Goal: Task Accomplishment & Management: Manage account settings

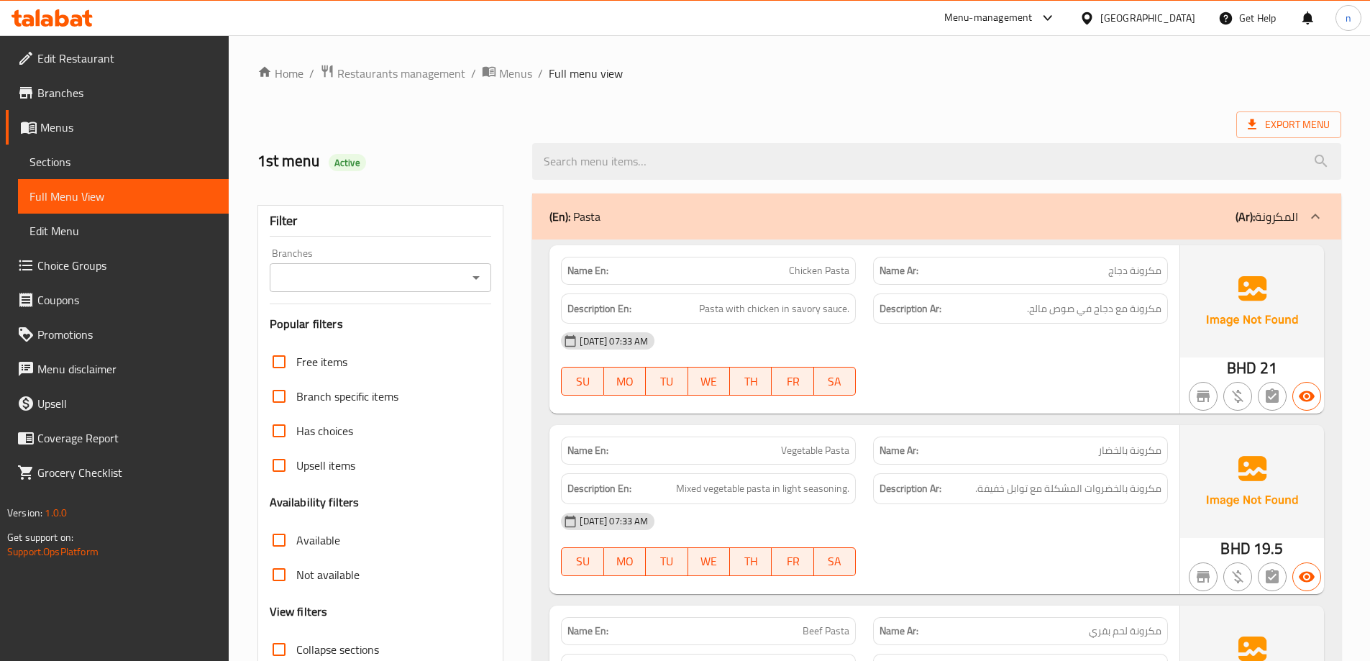
click at [69, 119] on span "Menus" at bounding box center [128, 127] width 177 height 17
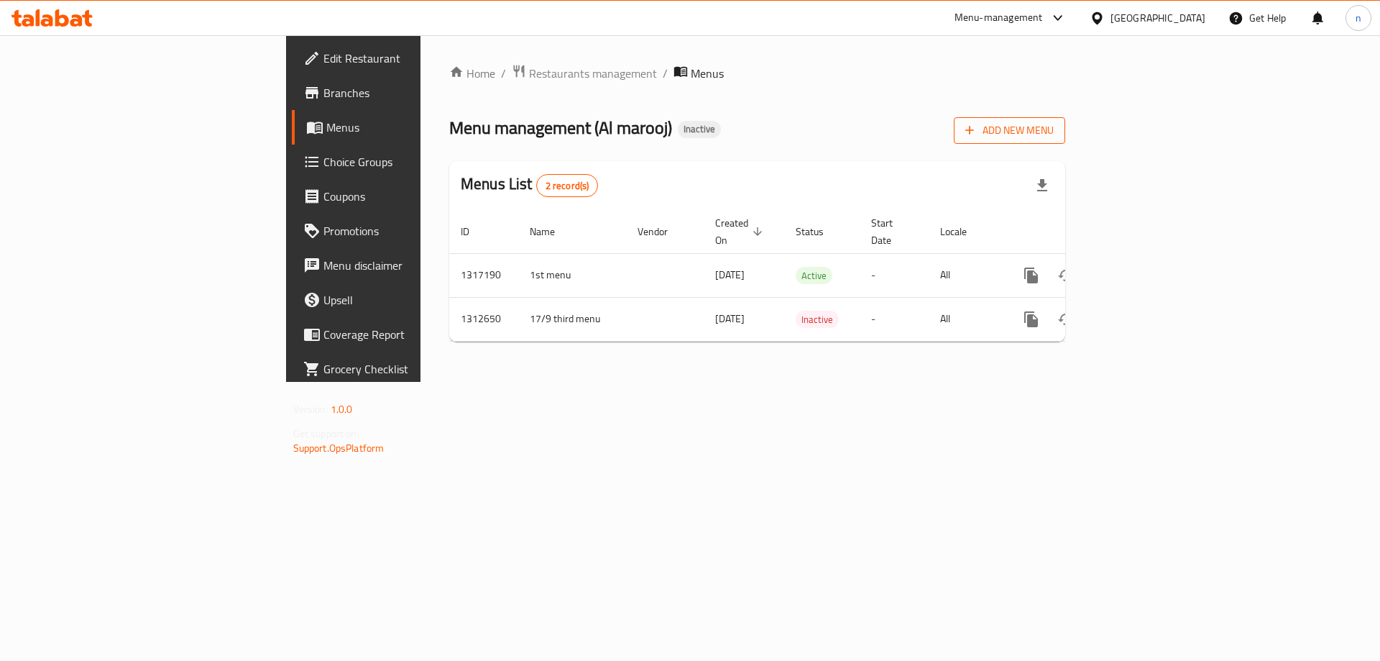
click at [1054, 123] on span "Add New Menu" at bounding box center [1010, 131] width 88 height 18
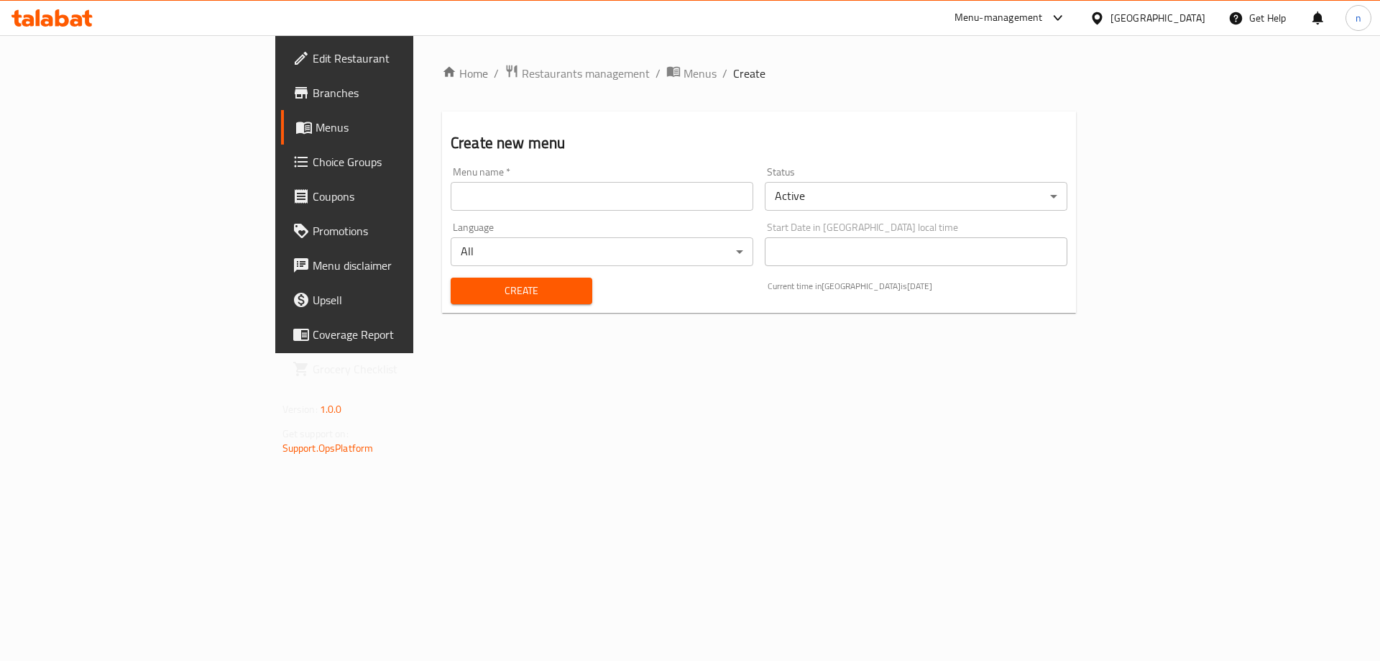
click at [612, 203] on input "text" at bounding box center [602, 196] width 303 height 29
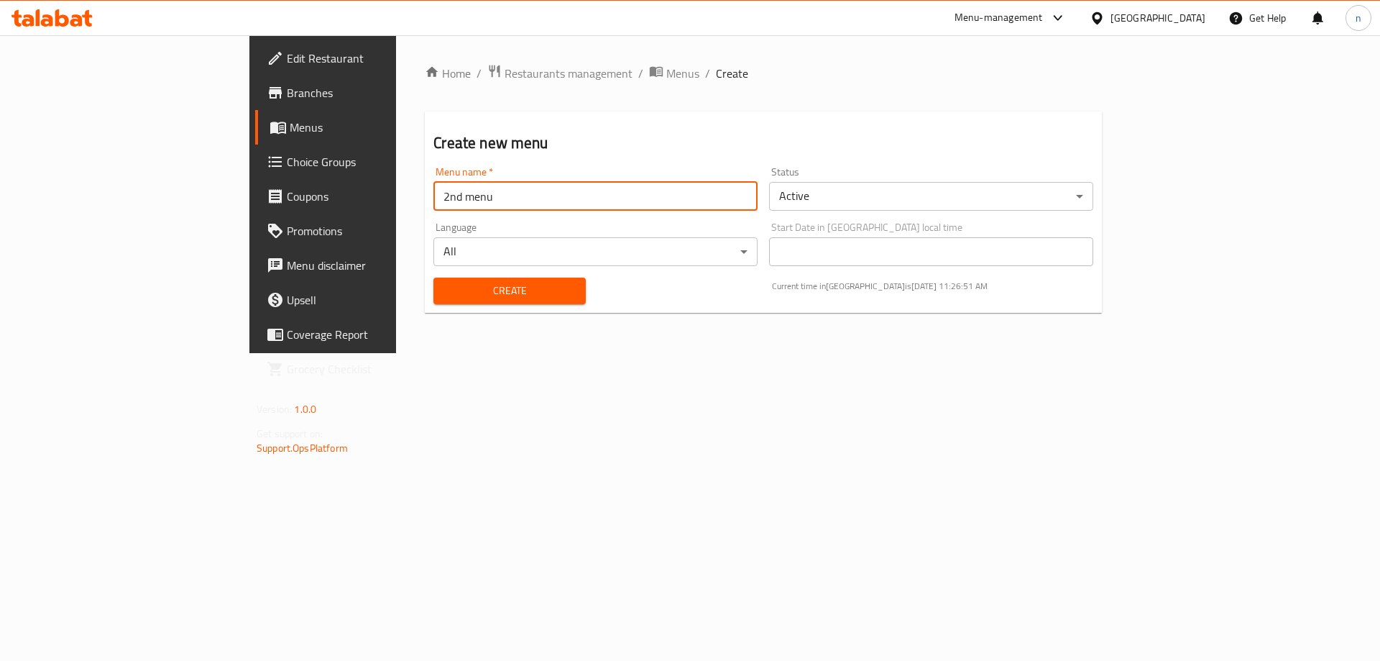
type input "2nd menu"
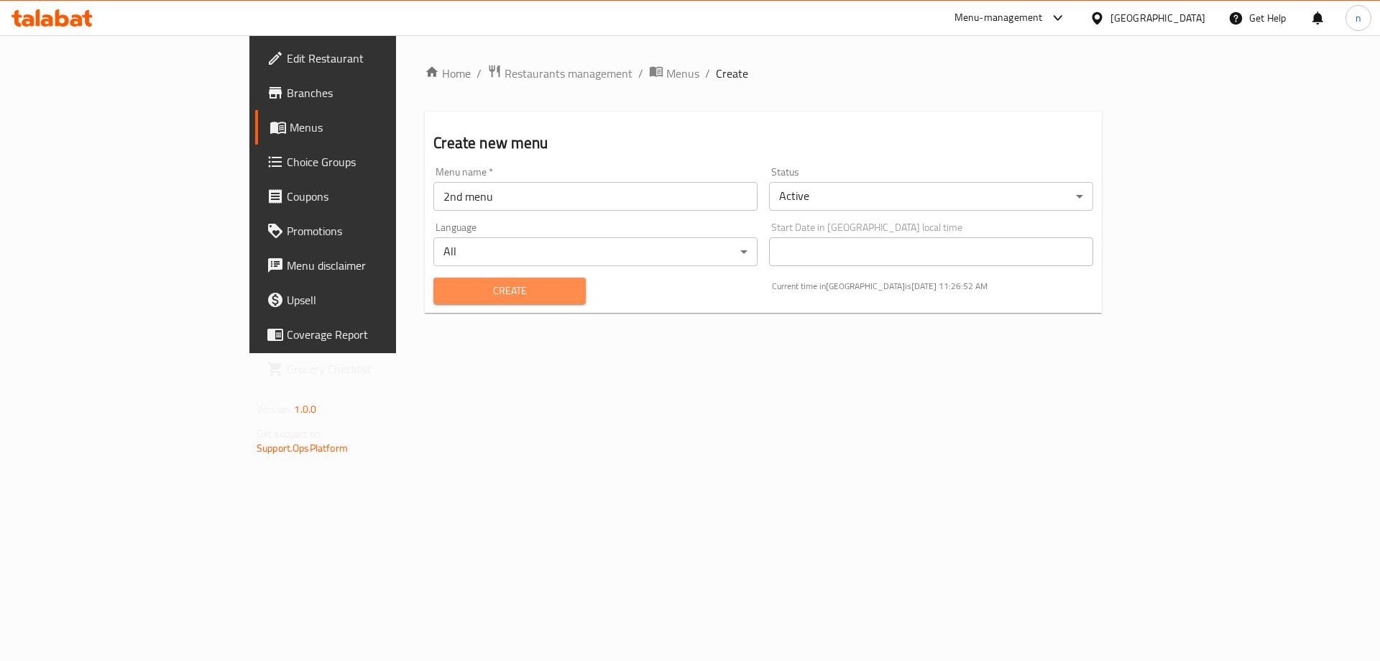
click at [463, 286] on span "Create" at bounding box center [509, 291] width 129 height 18
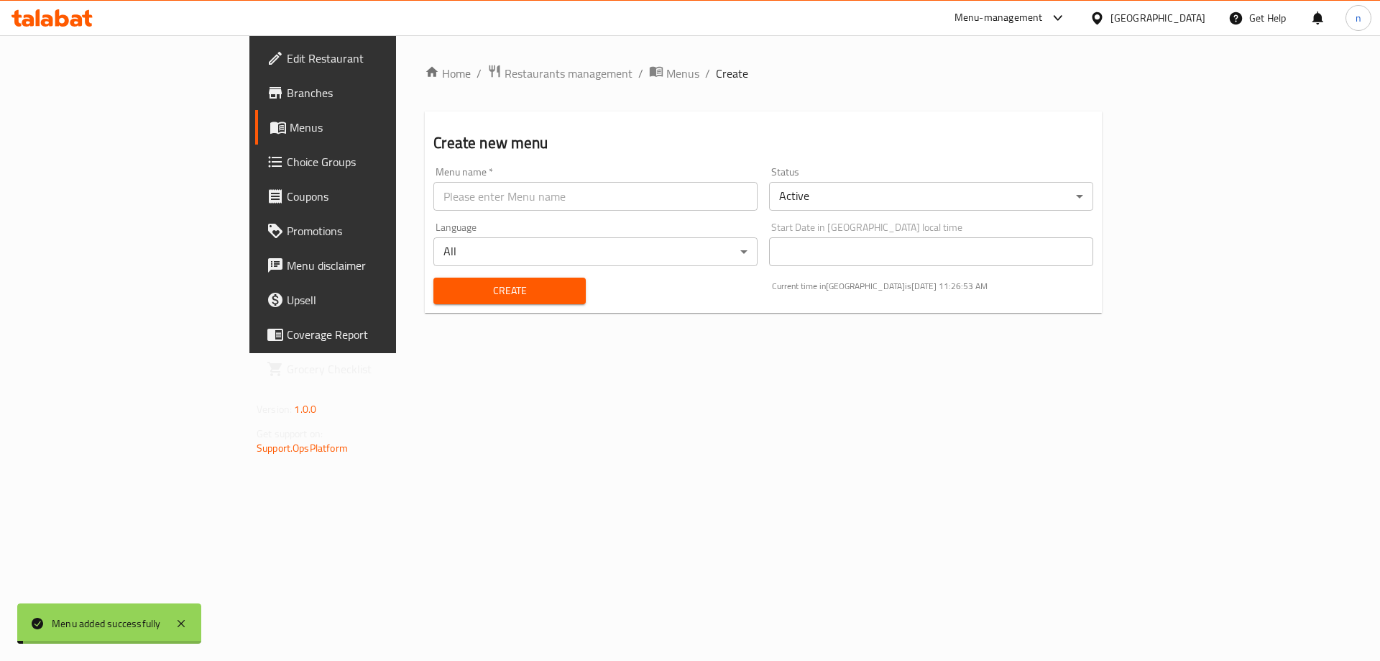
click at [559, 353] on div "Home / Restaurants management / Menus / Create Create new menu Menu name   * Me…" at bounding box center [763, 194] width 735 height 318
click at [666, 67] on span "Menus" at bounding box center [682, 73] width 33 height 17
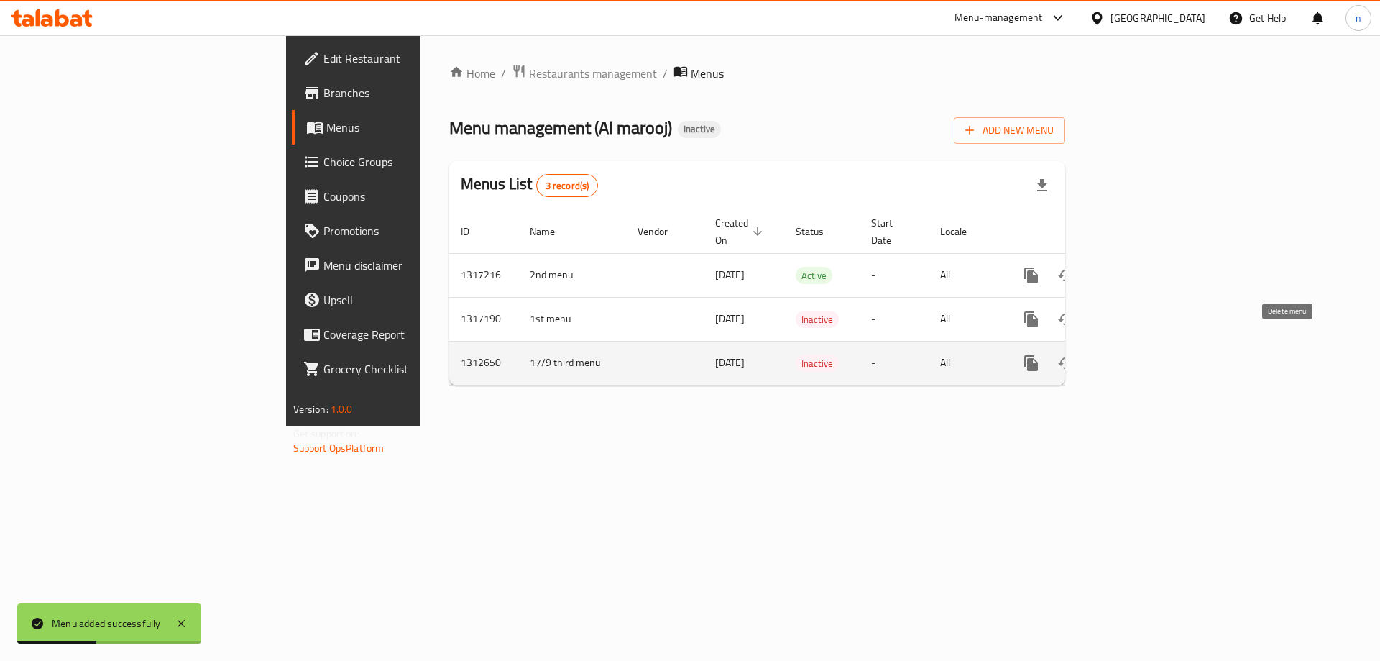
click at [1106, 357] on icon "enhanced table" at bounding box center [1101, 363] width 10 height 13
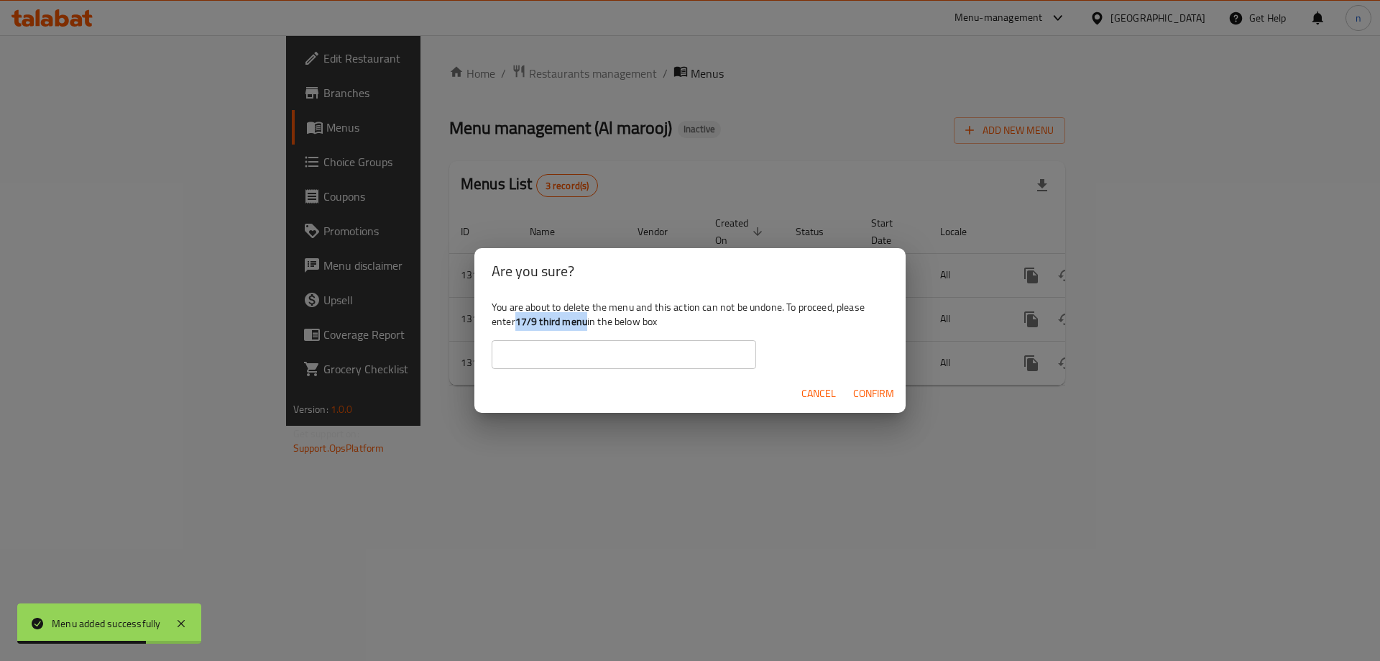
drag, startPoint x: 517, startPoint y: 321, endPoint x: 587, endPoint y: 326, distance: 70.7
click at [587, 326] on b "17/9 third menu" at bounding box center [552, 321] width 72 height 19
copy b "17/9 third menu"
click at [584, 363] on input "text" at bounding box center [624, 354] width 265 height 29
paste input "17/9 third menu"
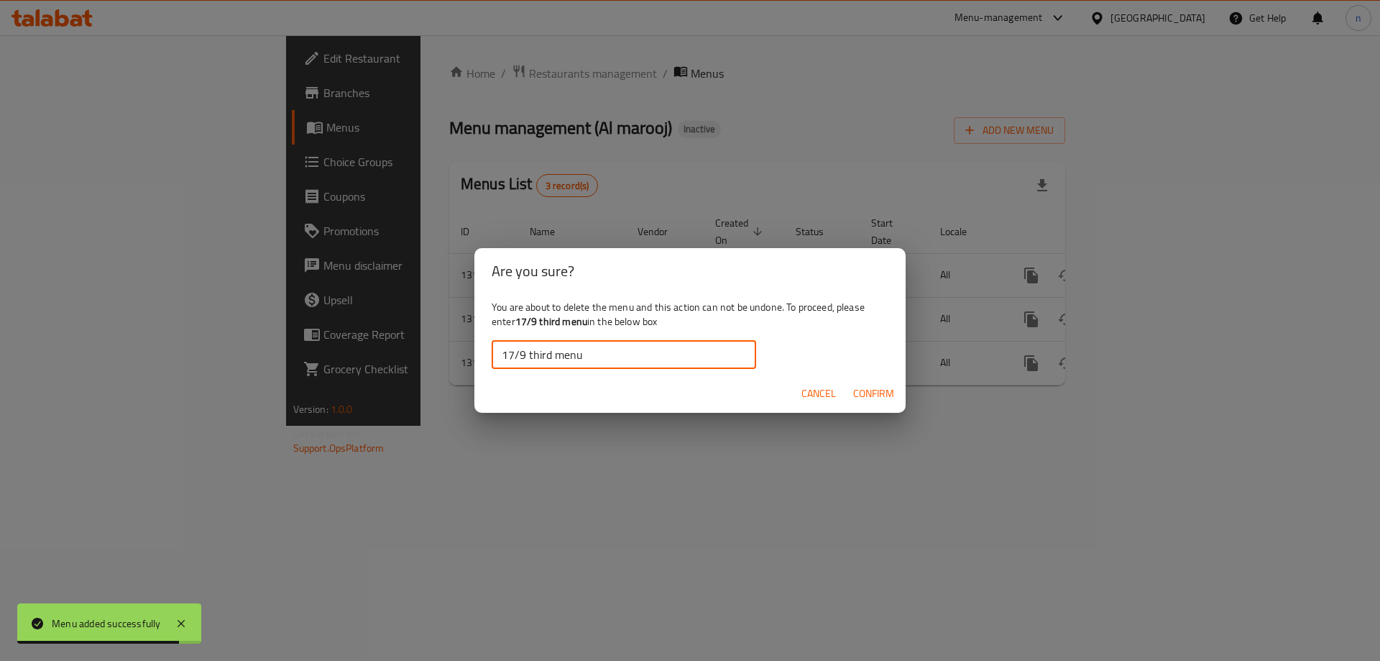
type input "17/9 third menu"
click at [894, 395] on span "Confirm" at bounding box center [873, 394] width 41 height 18
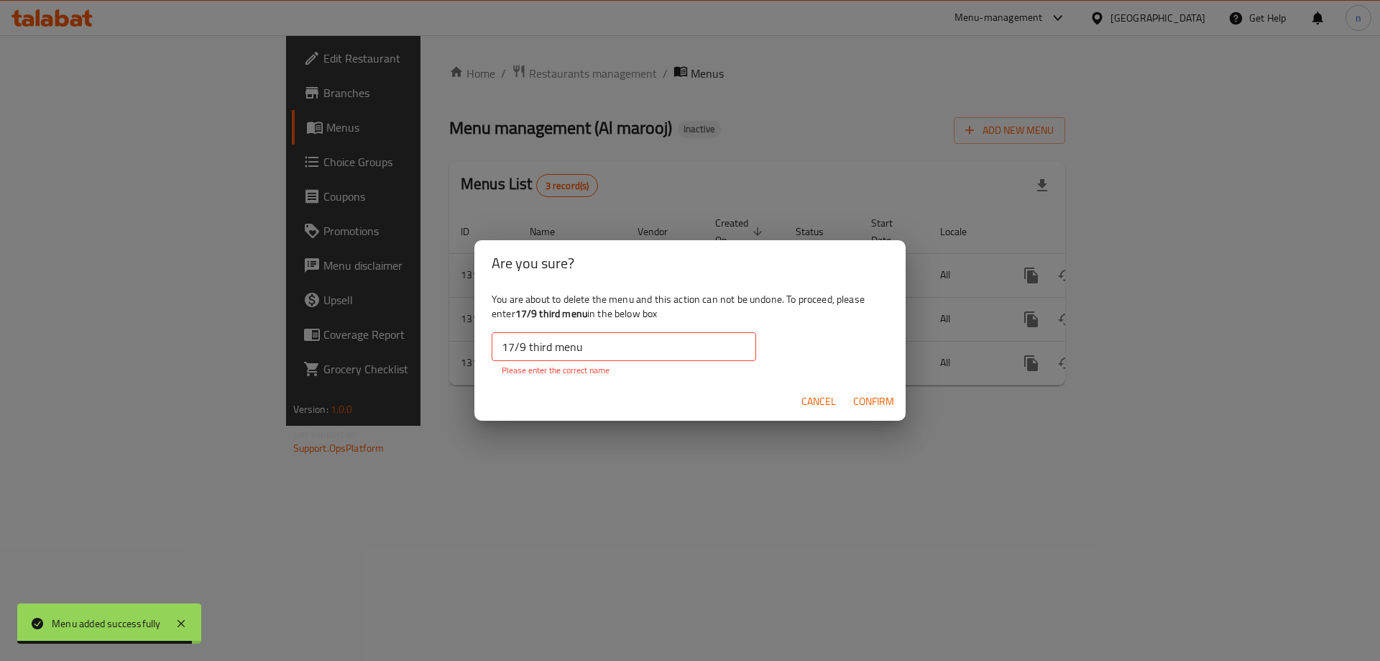
click at [871, 398] on span "Confirm" at bounding box center [873, 402] width 41 height 18
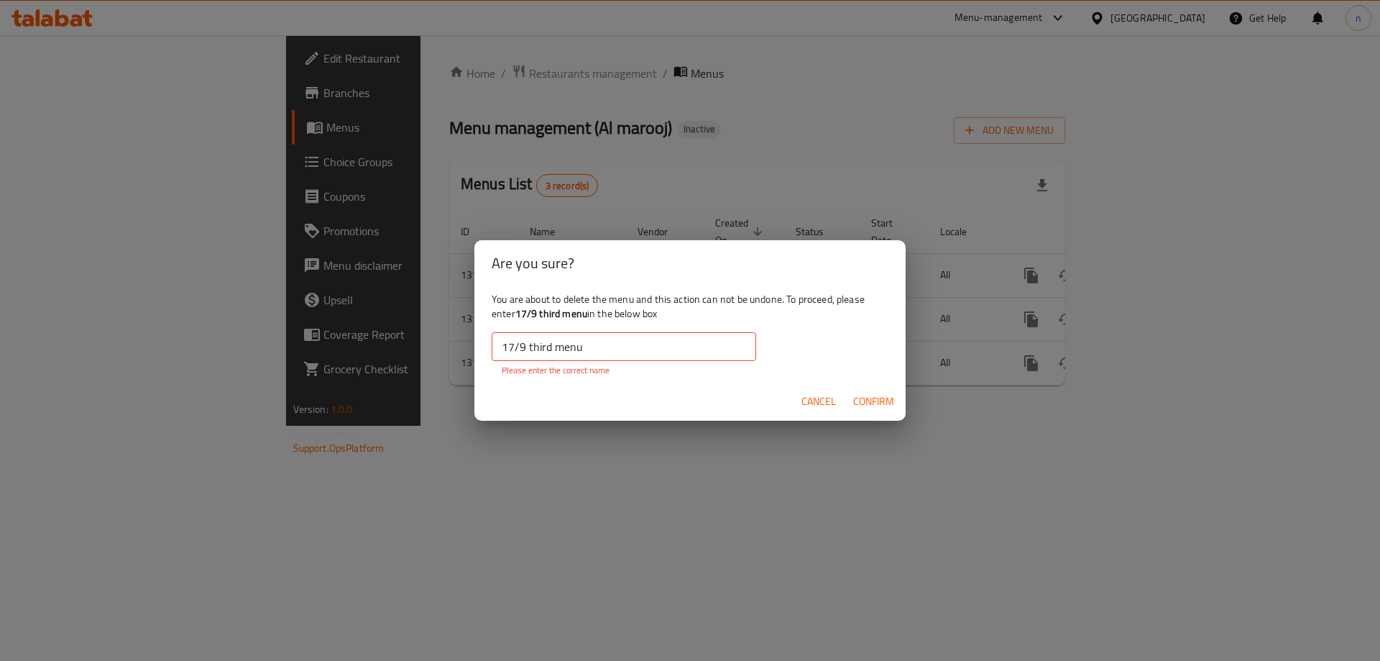
click at [548, 352] on input "17/9 third menu" at bounding box center [624, 346] width 265 height 29
click at [808, 403] on span "Cancel" at bounding box center [819, 402] width 35 height 18
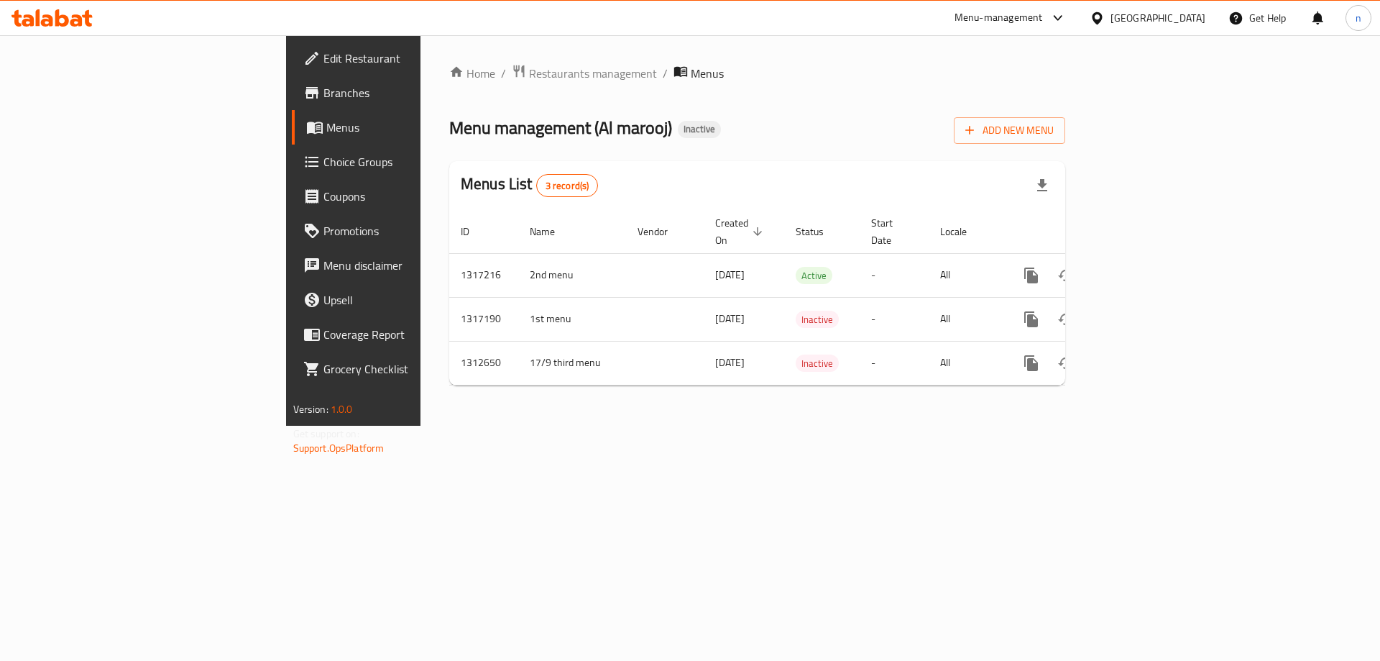
click at [765, 426] on div "Home / Restaurants management / Menus Menu management ( Al marooj ) Inactive Ad…" at bounding box center [758, 230] width 674 height 390
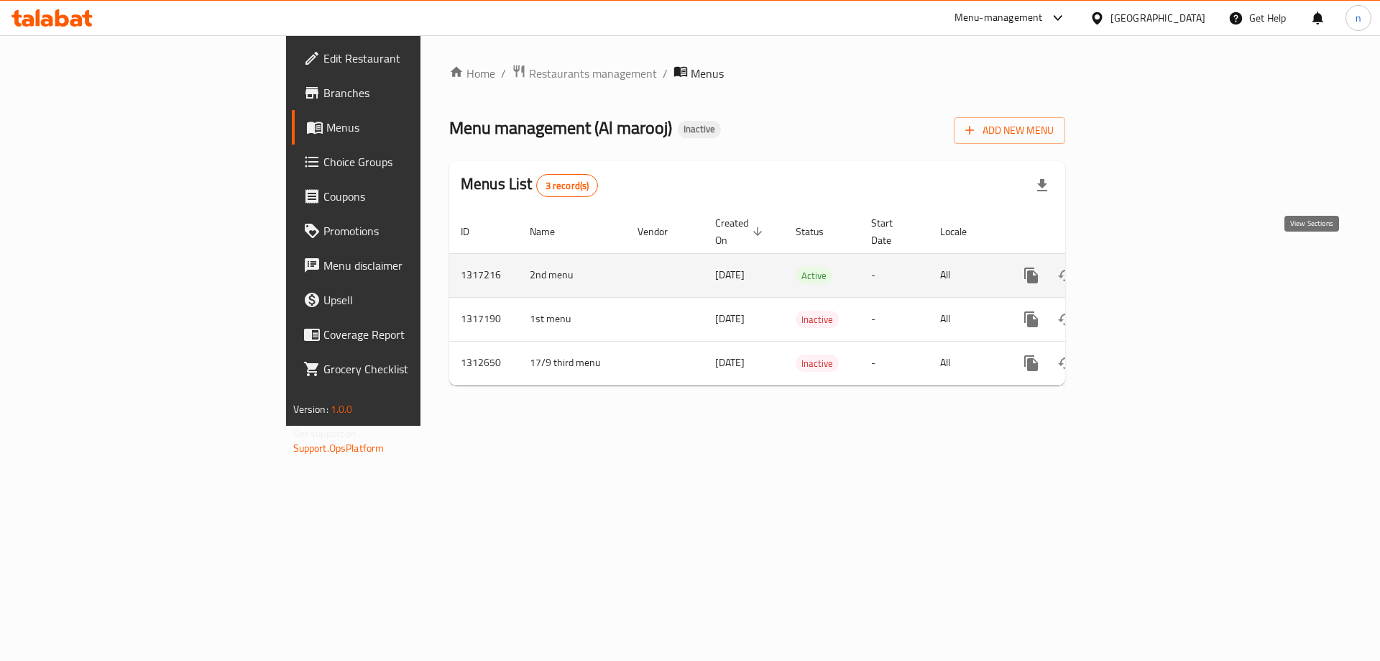
click at [1153, 258] on link "enhanced table" at bounding box center [1135, 275] width 35 height 35
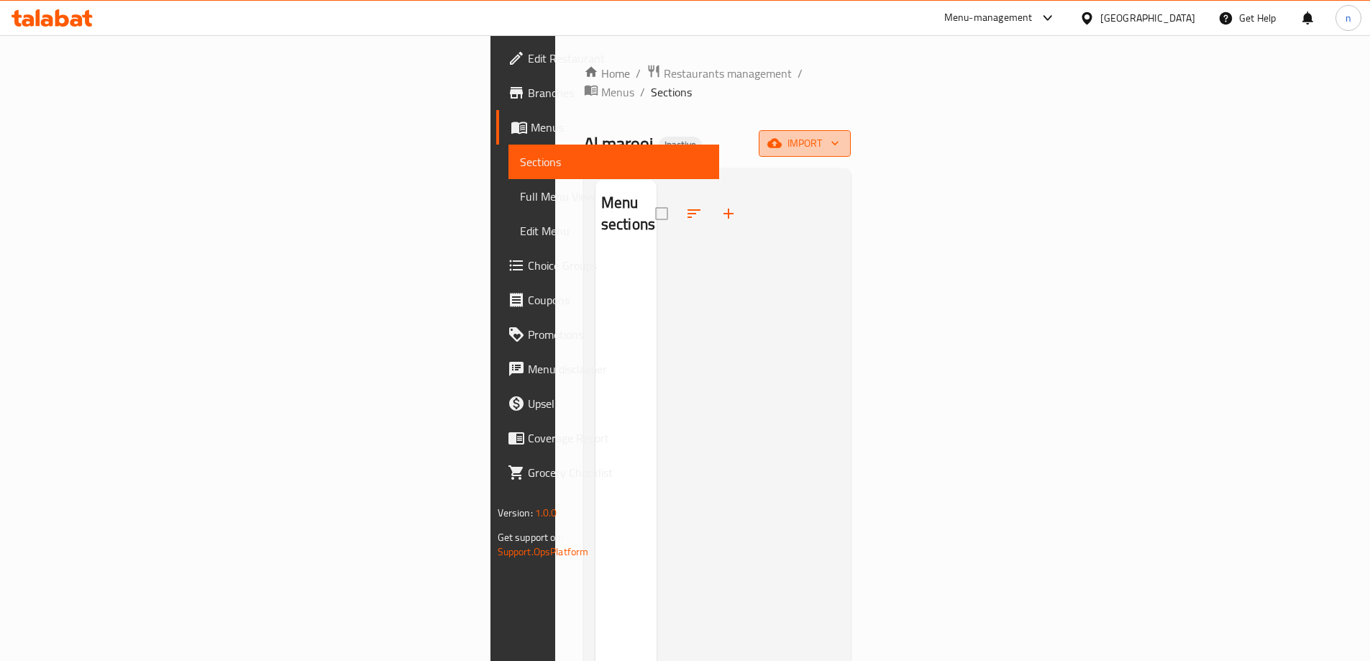
click at [839, 134] on span "import" at bounding box center [804, 143] width 69 height 18
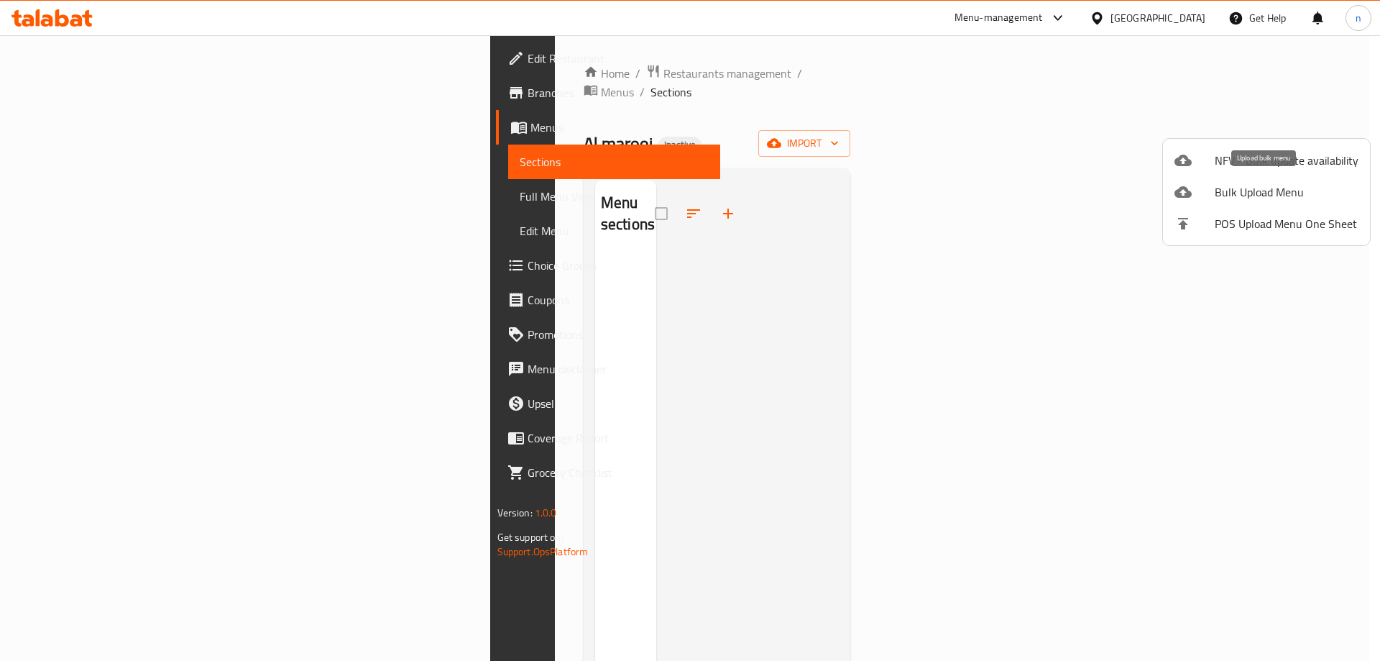
click at [1268, 180] on li "Bulk Upload Menu" at bounding box center [1266, 192] width 207 height 32
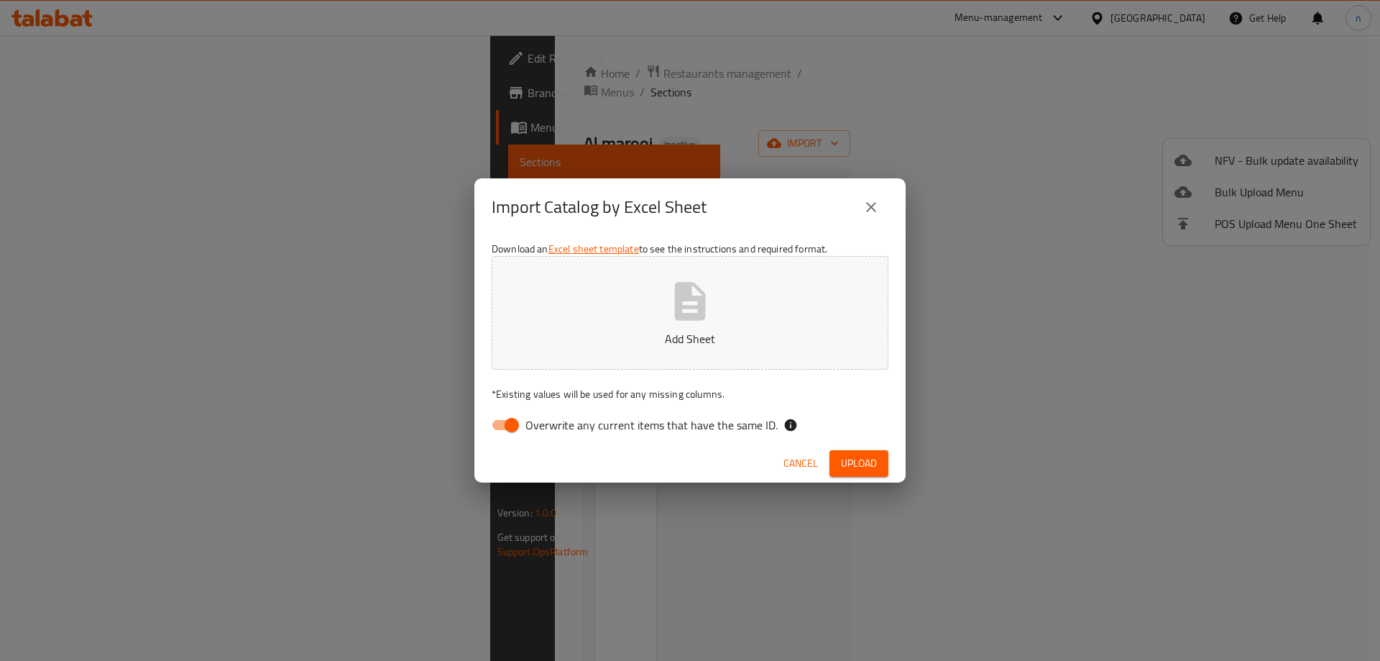
click at [698, 330] on p "Add Sheet" at bounding box center [690, 338] width 352 height 17
click at [520, 406] on div "Download an Excel sheet template to see the instructions and required format. 2…" at bounding box center [690, 340] width 431 height 209
click at [516, 416] on input "Overwrite any current items that have the same ID." at bounding box center [512, 424] width 82 height 27
checkbox input "false"
click at [890, 469] on div "Cancel Upload" at bounding box center [690, 463] width 431 height 38
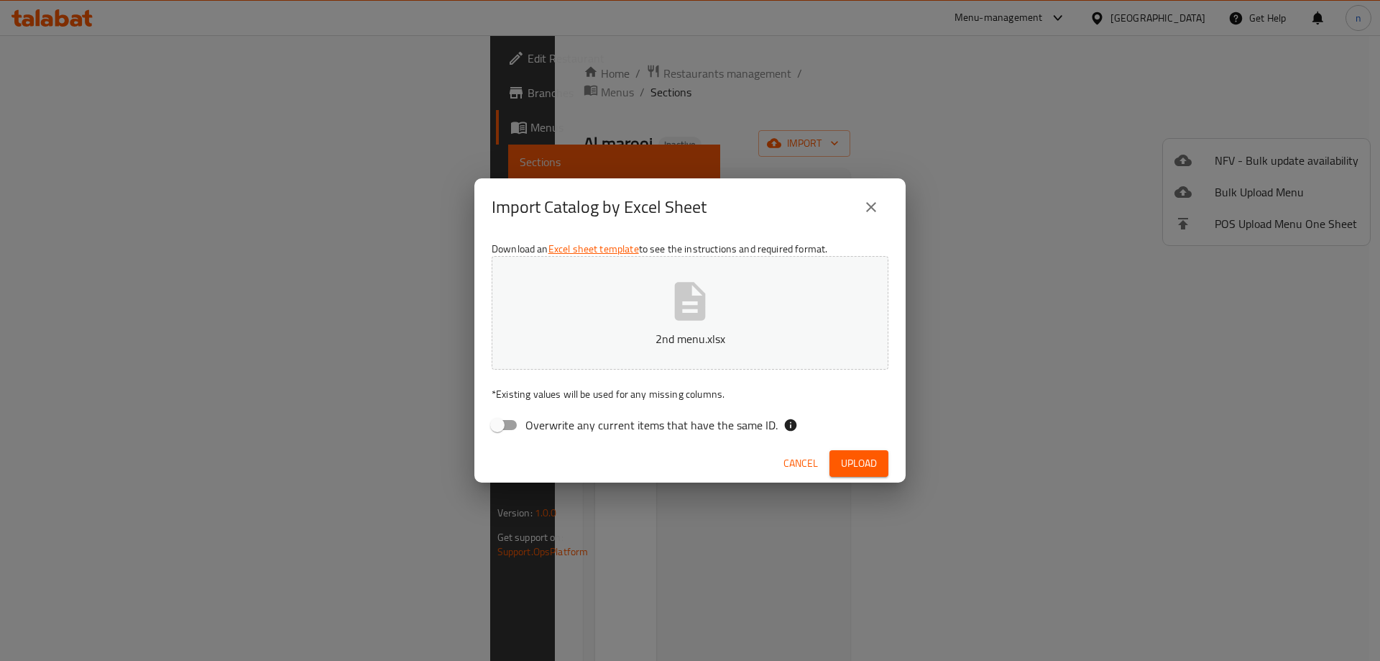
click at [880, 467] on button "Upload" at bounding box center [859, 463] width 59 height 27
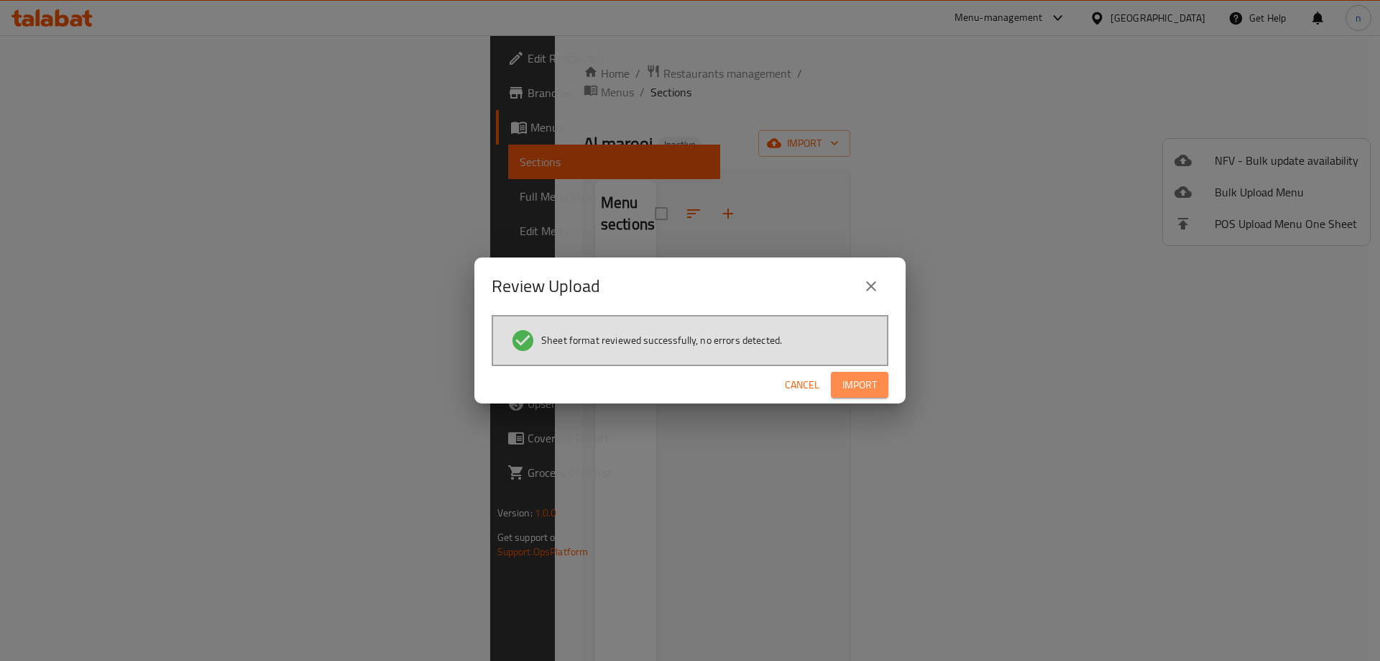
click at [861, 378] on span "Import" at bounding box center [860, 385] width 35 height 18
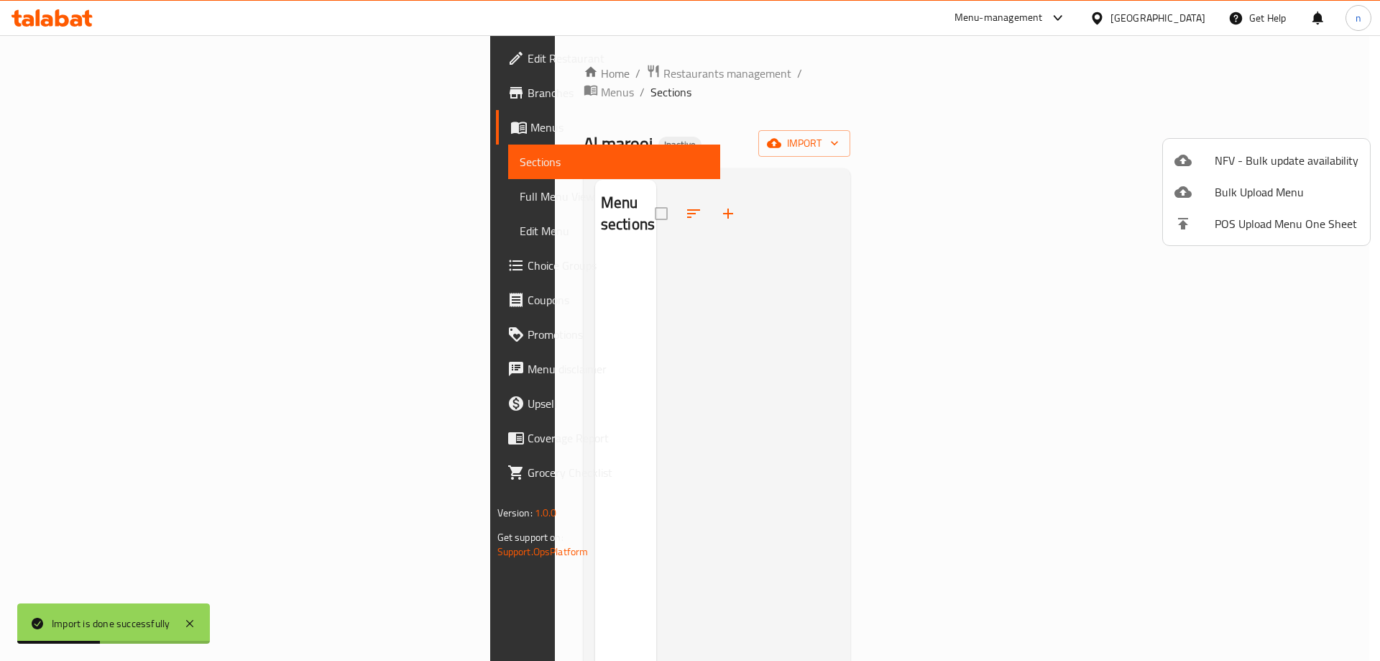
click at [522, 68] on div at bounding box center [690, 330] width 1380 height 661
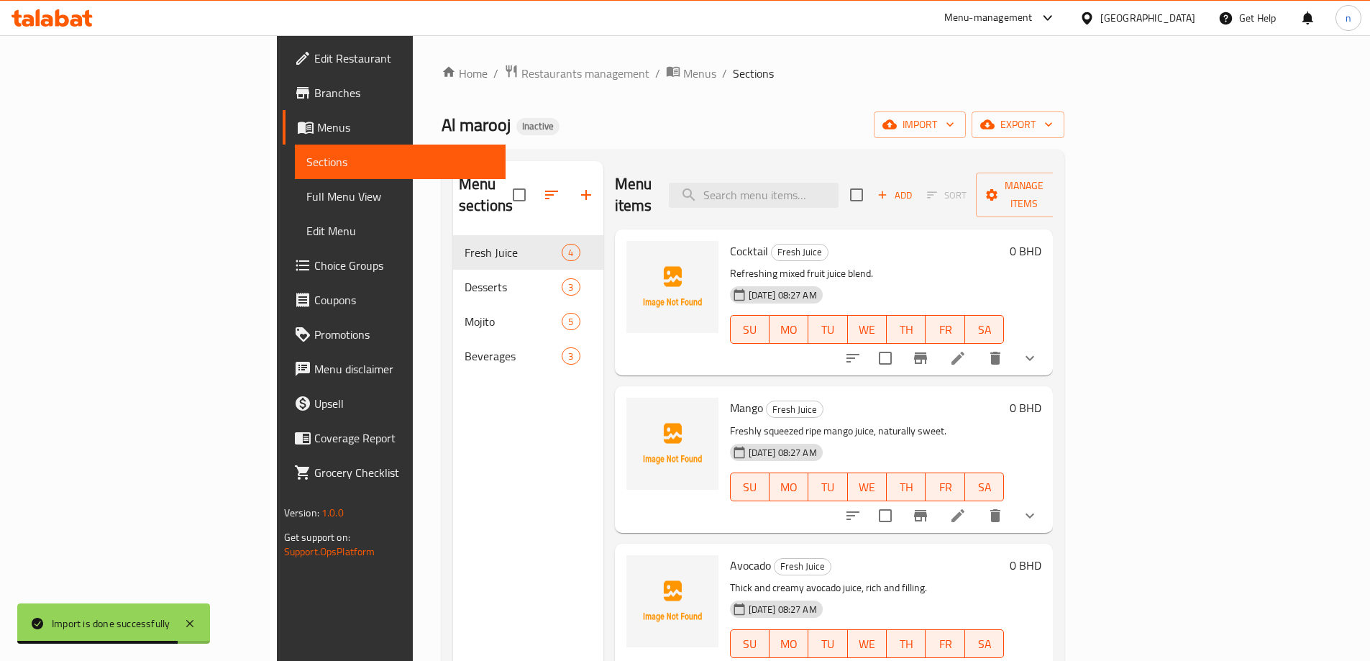
click at [306, 190] on span "Full Menu View" at bounding box center [400, 196] width 188 height 17
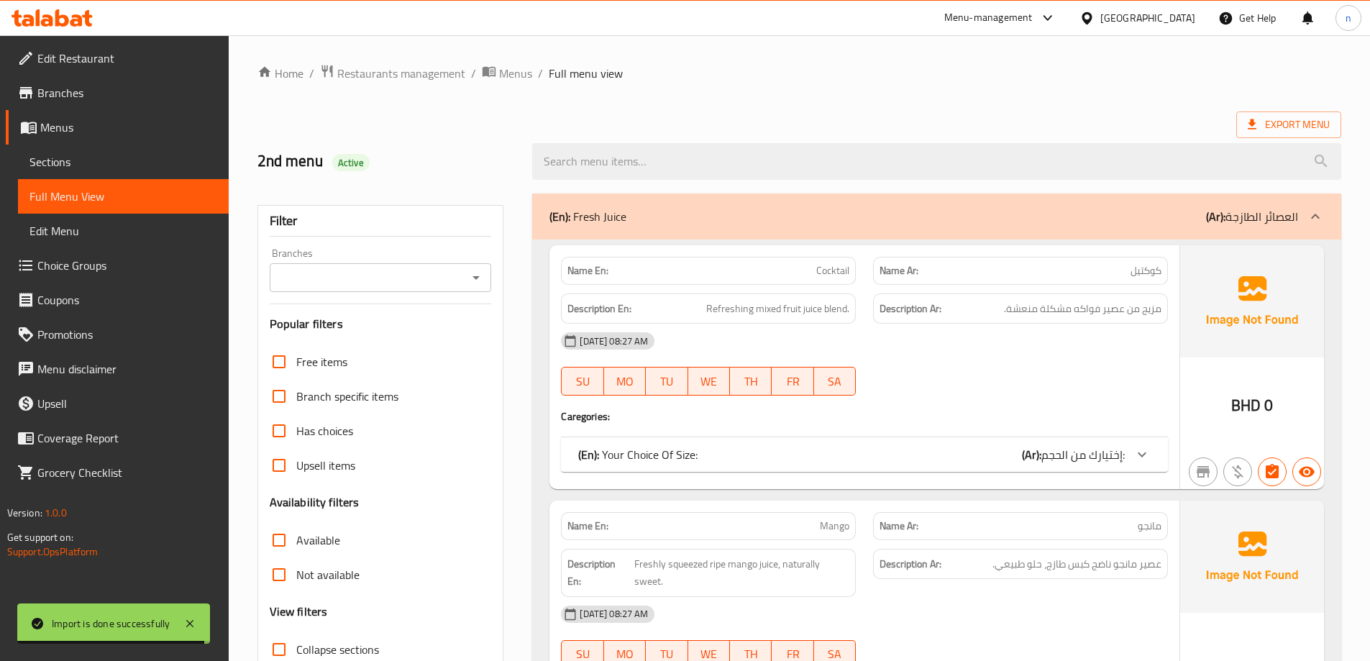
scroll to position [216, 0]
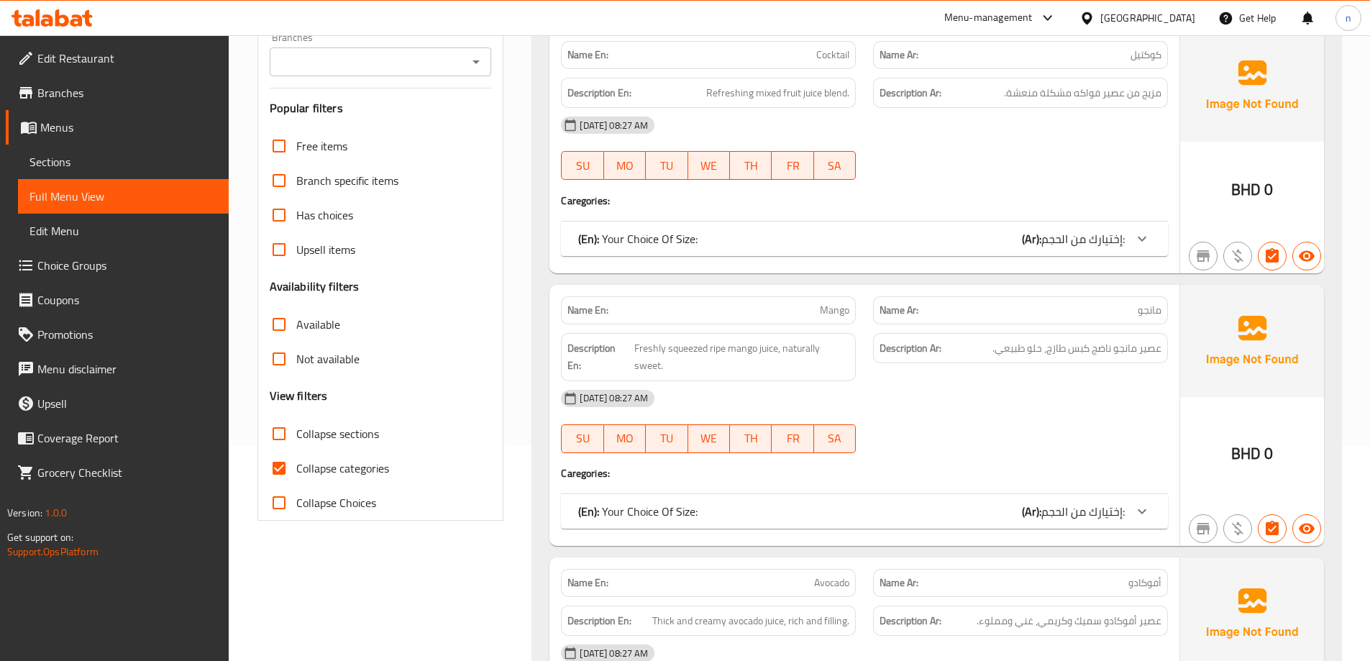
click at [330, 472] on span "Collapse categories" at bounding box center [342, 467] width 93 height 17
click at [296, 472] on input "Collapse categories" at bounding box center [279, 468] width 35 height 35
checkbox input "false"
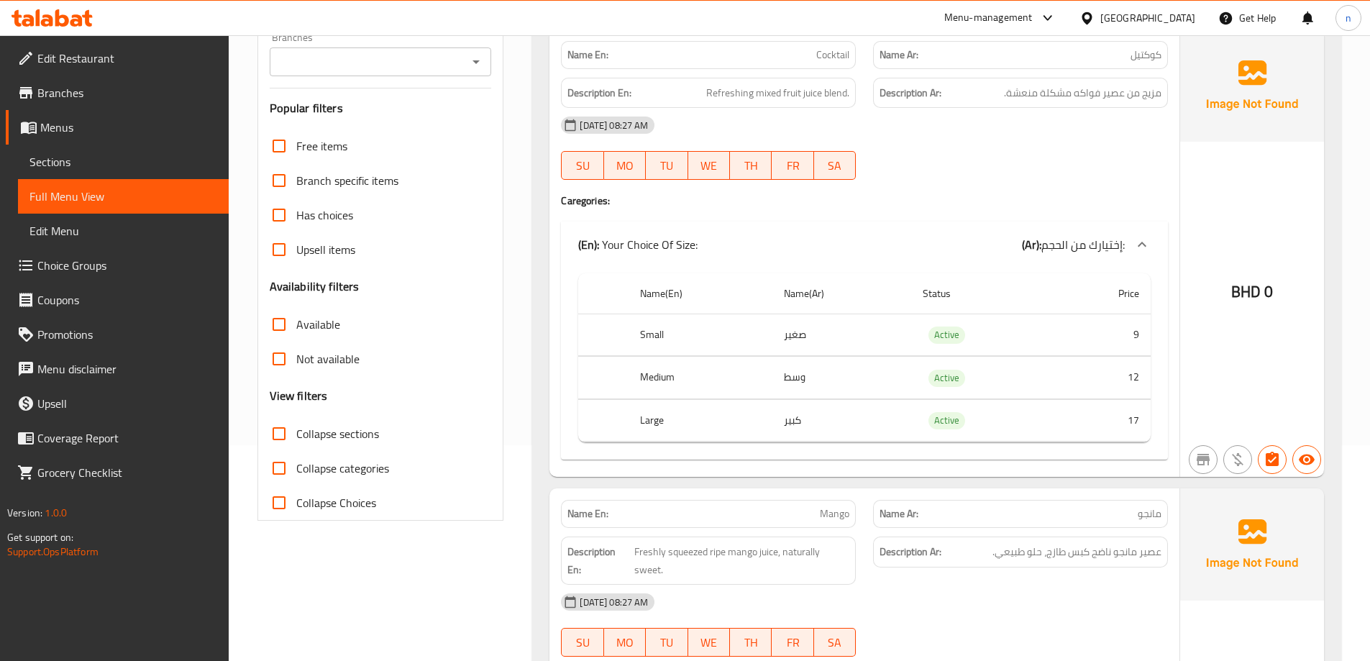
scroll to position [431, 0]
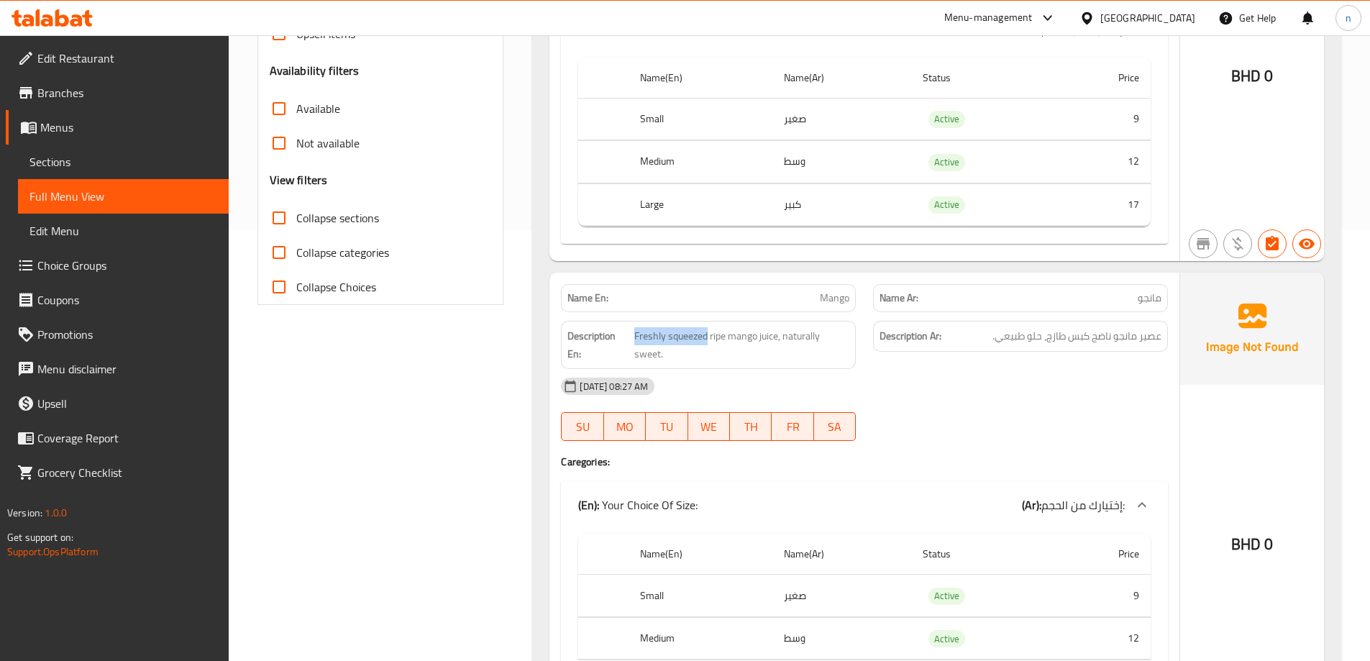
drag, startPoint x: 705, startPoint y: 334, endPoint x: 632, endPoint y: 339, distance: 72.8
click at [632, 339] on h6 "Description En: Freshly squeezed ripe mango juice, naturally sweet." at bounding box center [708, 344] width 282 height 35
click at [717, 335] on span "Freshly squeezed ripe mango juice, naturally sweet." at bounding box center [741, 344] width 215 height 35
drag, startPoint x: 776, startPoint y: 341, endPoint x: 635, endPoint y: 342, distance: 140.9
click at [635, 342] on span "Freshly squeezed ripe mango juice, naturally sweet." at bounding box center [741, 344] width 215 height 35
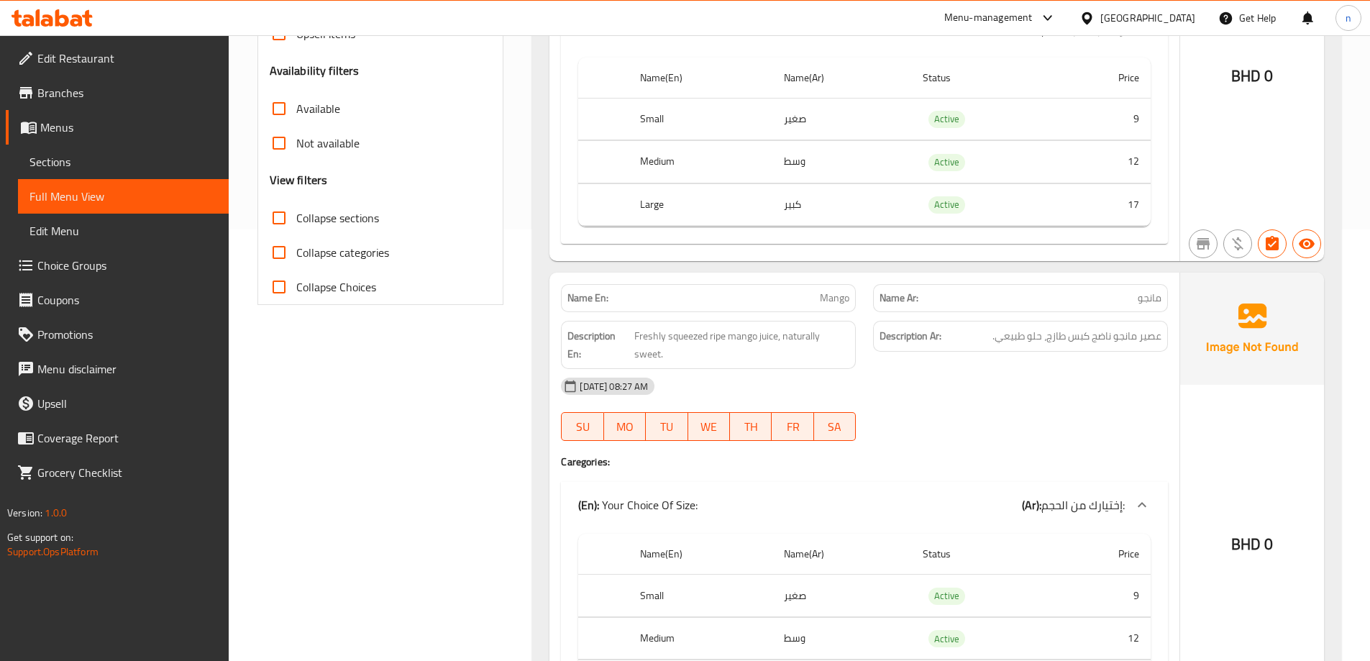
click at [982, 370] on div "[DATE] 08:27 AM" at bounding box center [864, 386] width 624 height 35
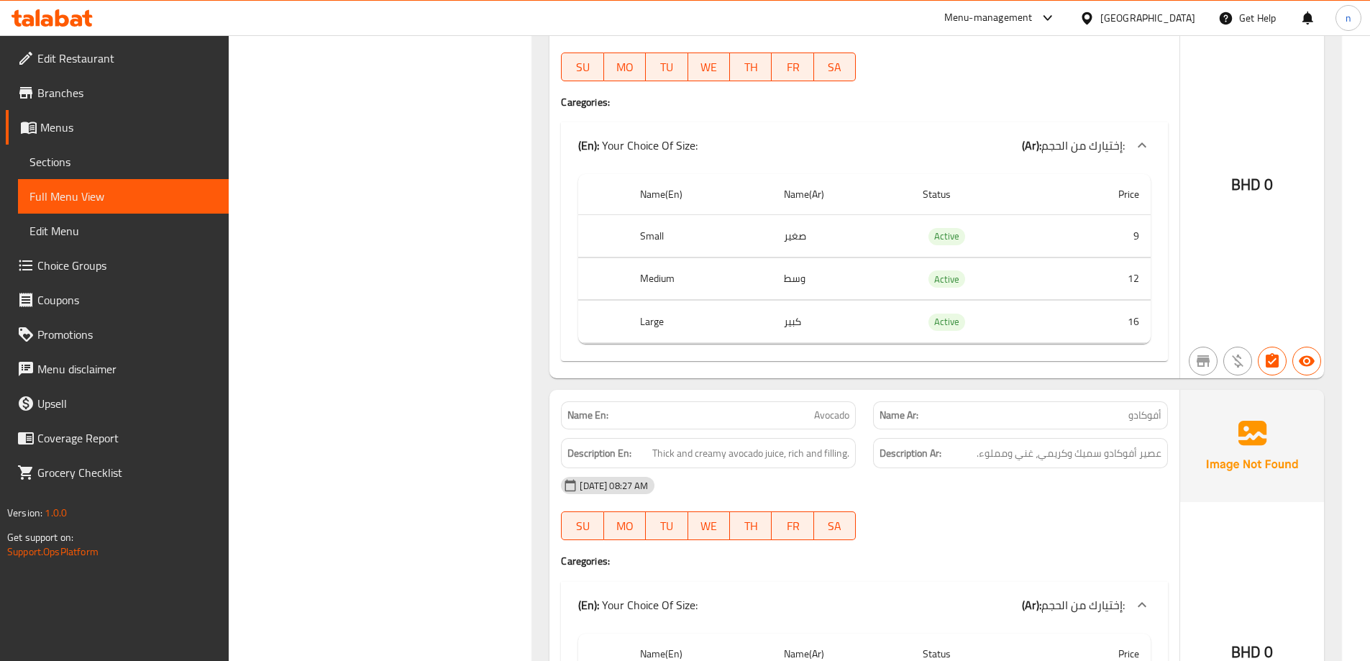
scroll to position [863, 0]
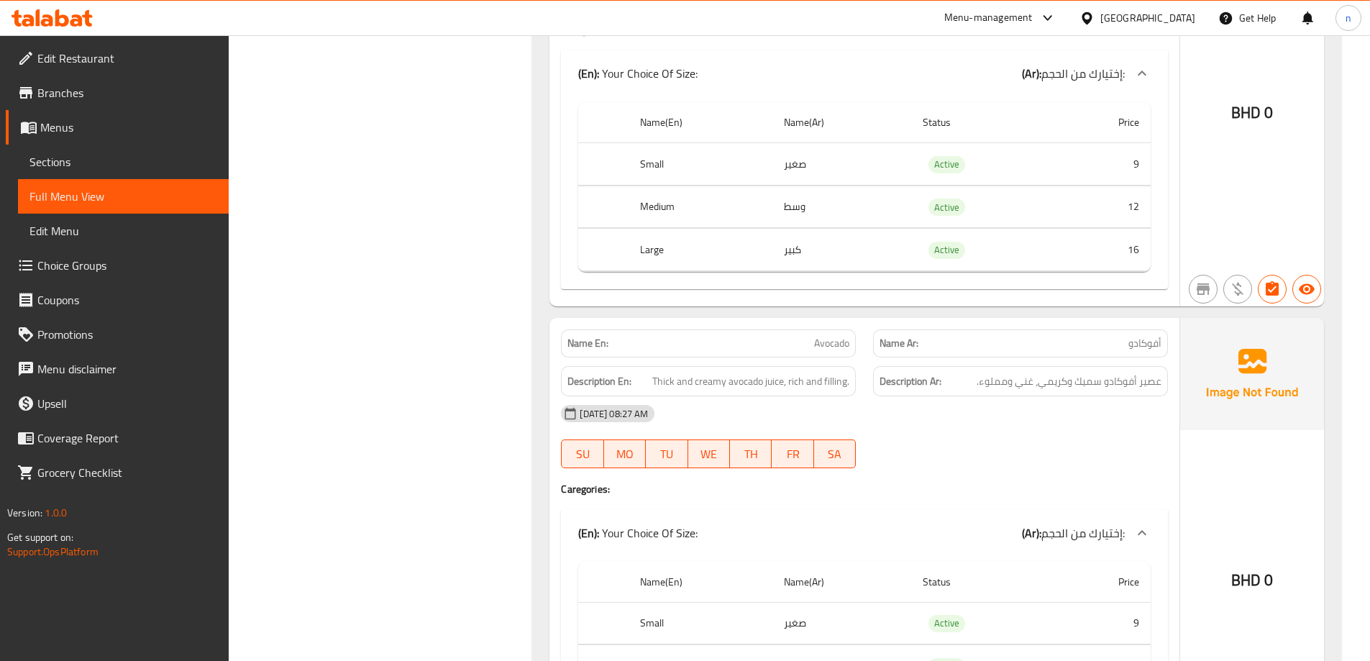
click at [835, 350] on span "Avocado" at bounding box center [831, 343] width 35 height 15
click at [1135, 383] on span "عصير أفوكادو سميك وكريمي، غني ومملوء." at bounding box center [1068, 381] width 185 height 18
click at [1111, 383] on span "عصير أفوكادو سميك وكريمي، غني ومملوء." at bounding box center [1068, 381] width 185 height 18
click at [1082, 388] on span "عصير أفوكادو سميك وكريمي، غني ومملوء." at bounding box center [1068, 381] width 185 height 18
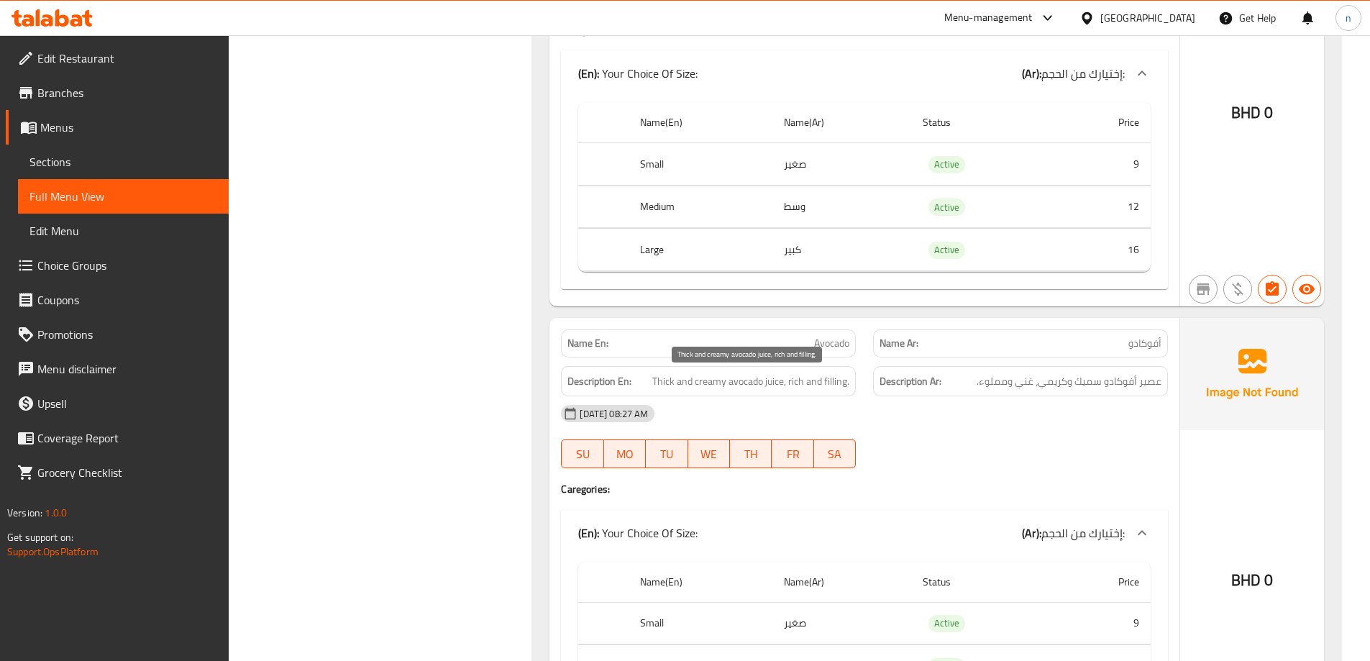
click at [662, 384] on span "Thick and creamy avocado juice, rich and filling." at bounding box center [750, 381] width 197 height 18
copy span "Thick"
click at [711, 380] on span "Thick and creamy avocado juice, rich and filling." at bounding box center [750, 381] width 197 height 18
click at [664, 386] on span "Thick and creamy avocado juice, rich and filling." at bounding box center [750, 381] width 197 height 18
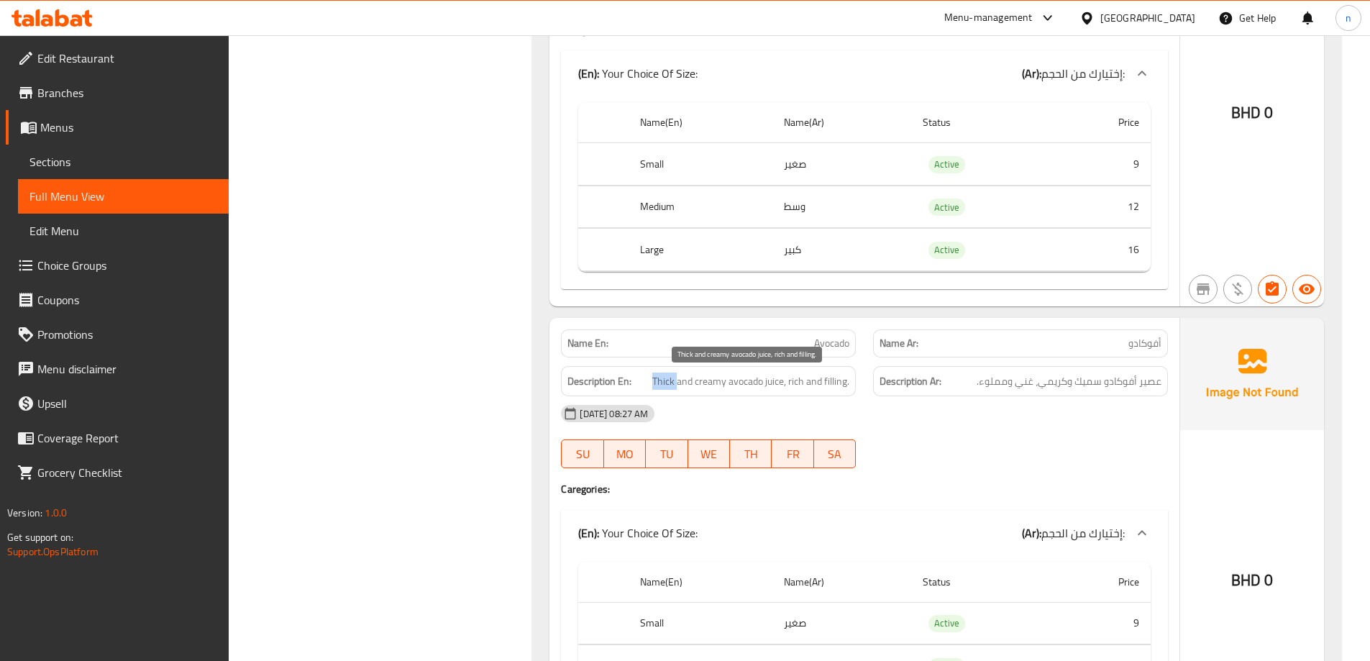
click at [664, 386] on span "Thick and creamy avocado juice, rich and filling." at bounding box center [750, 381] width 197 height 18
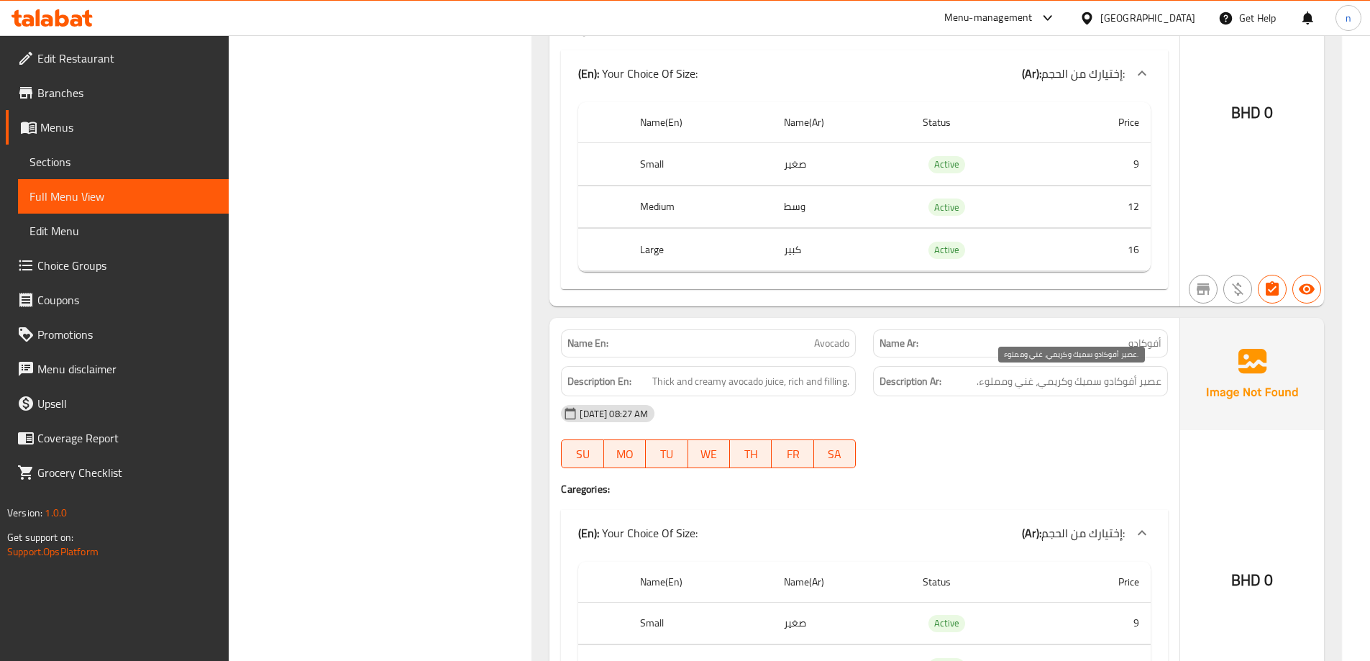
click at [1088, 379] on span "عصير أفوكادو سميك وكريمي، غني ومملوء." at bounding box center [1068, 381] width 185 height 18
click at [664, 376] on span "Thick and creamy avocado juice, rich and filling." at bounding box center [750, 381] width 197 height 18
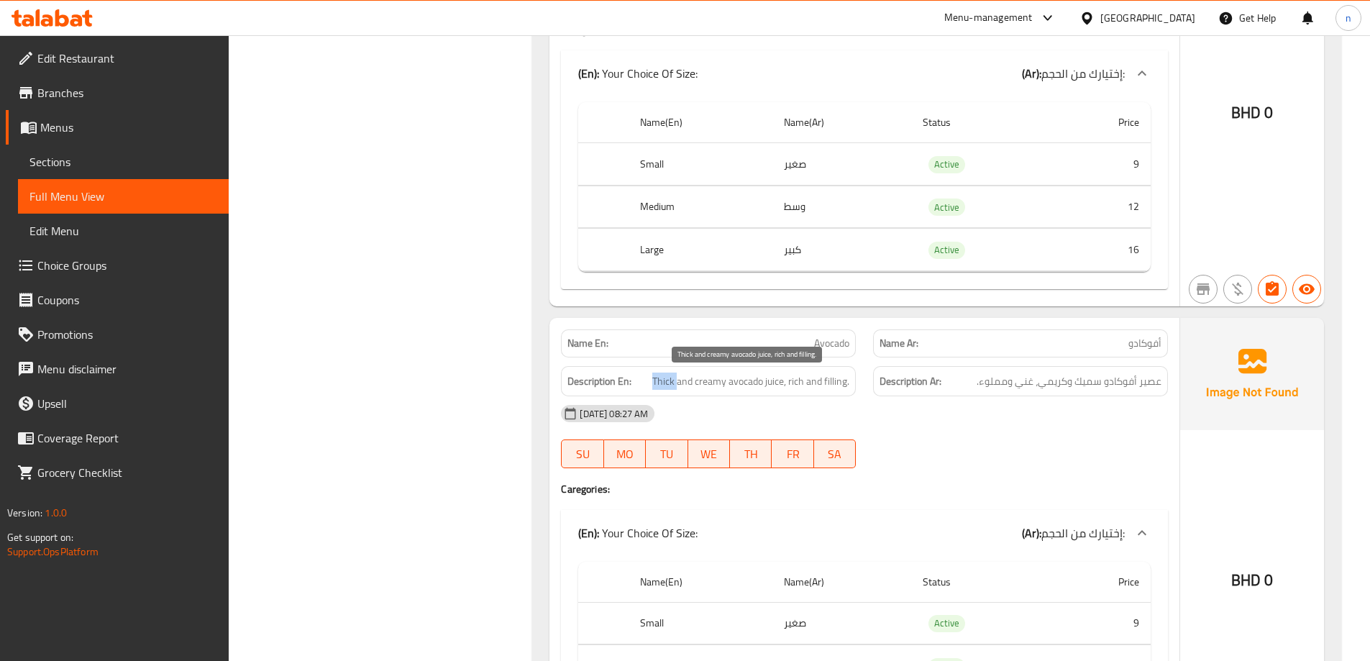
click at [664, 376] on span "Thick and creamy avocado juice, rich and filling." at bounding box center [750, 381] width 197 height 18
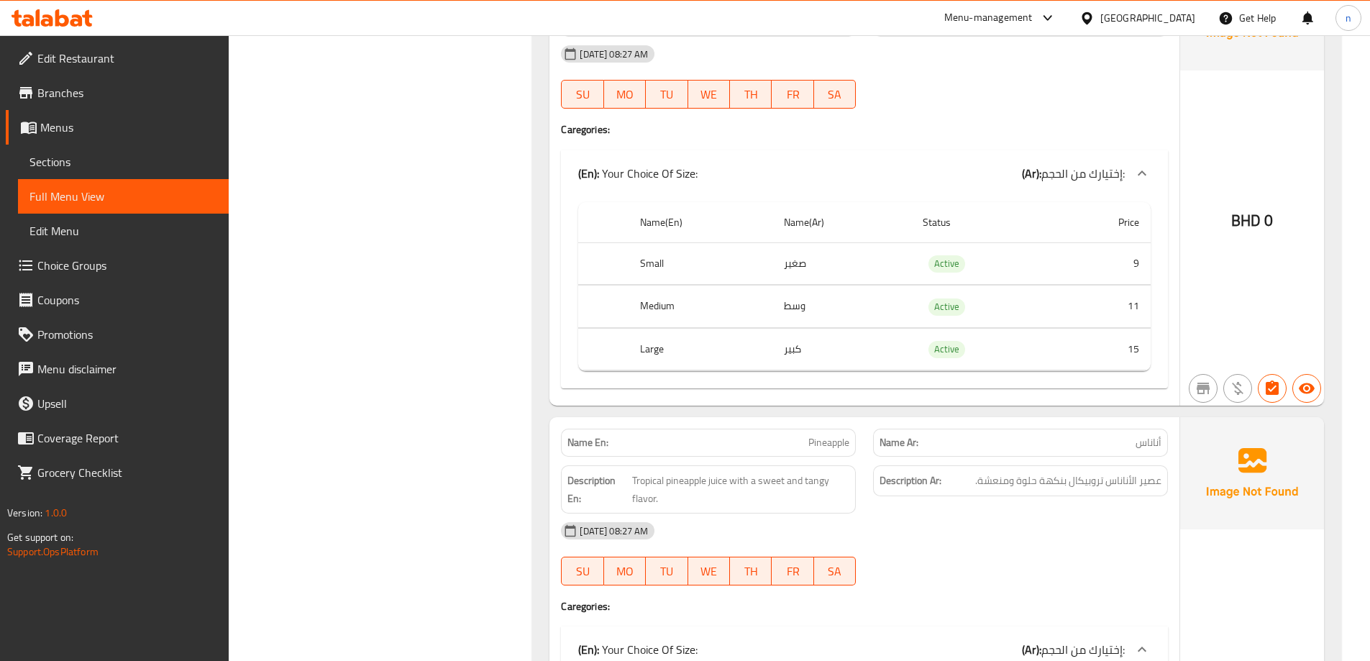
scroll to position [1438, 0]
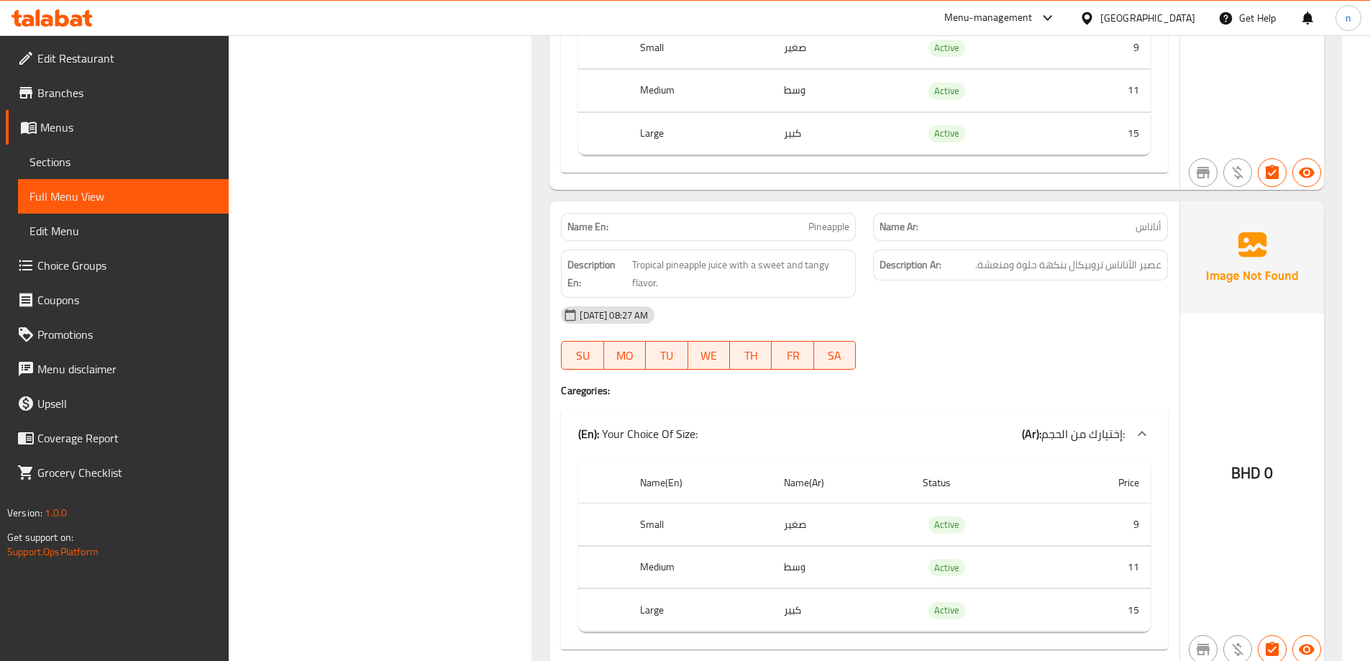
click at [1125, 221] on p "Name Ar: أناناس" at bounding box center [1020, 226] width 282 height 15
drag, startPoint x: 1125, startPoint y: 221, endPoint x: 876, endPoint y: 233, distance: 249.7
click at [1121, 222] on p "Name Ar: أناناس" at bounding box center [1020, 226] width 282 height 15
click at [820, 232] on span "Pineapple" at bounding box center [828, 226] width 41 height 15
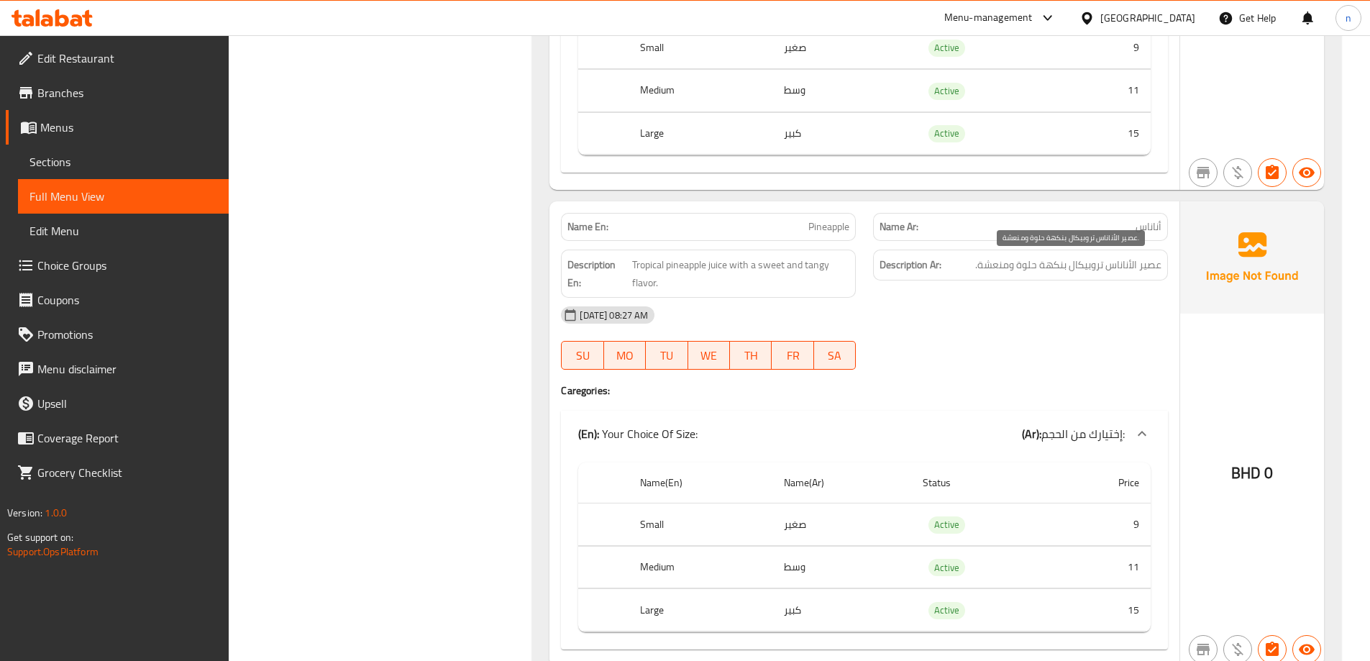
click at [1116, 270] on span "عصير الأناناس تروبيكال بنكهة حلوة ومنعشة." at bounding box center [1068, 265] width 186 height 18
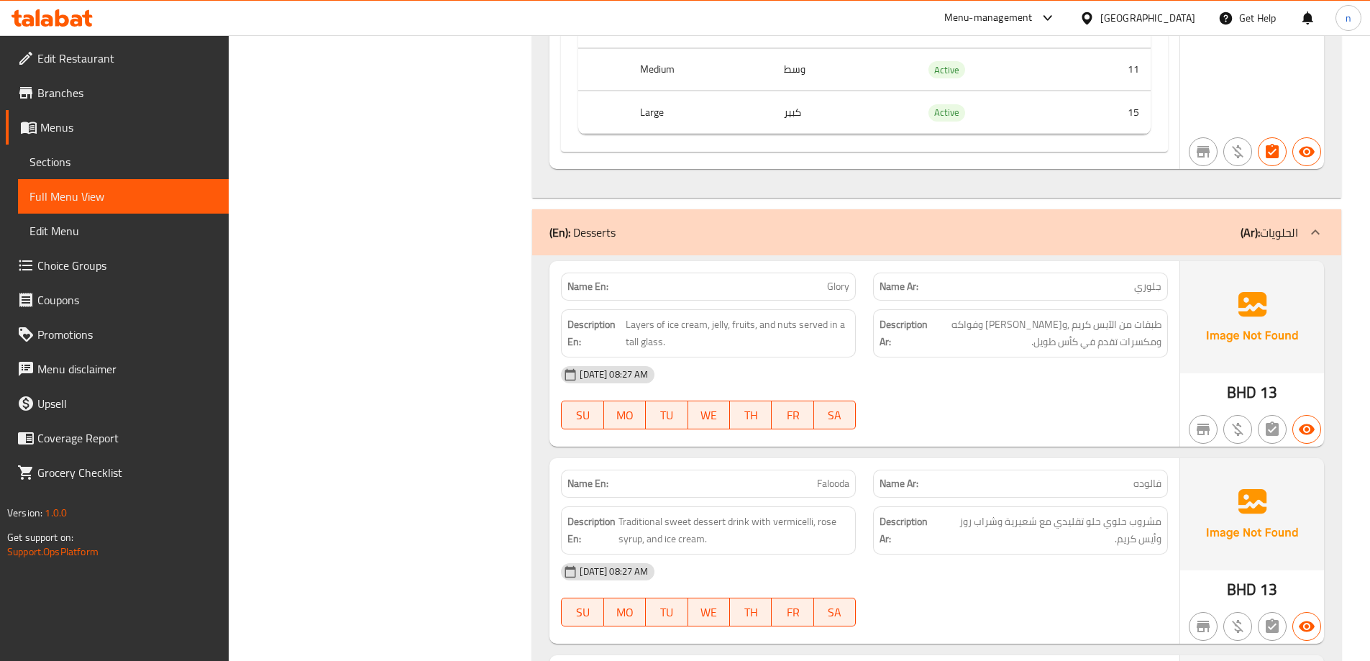
scroll to position [1941, 0]
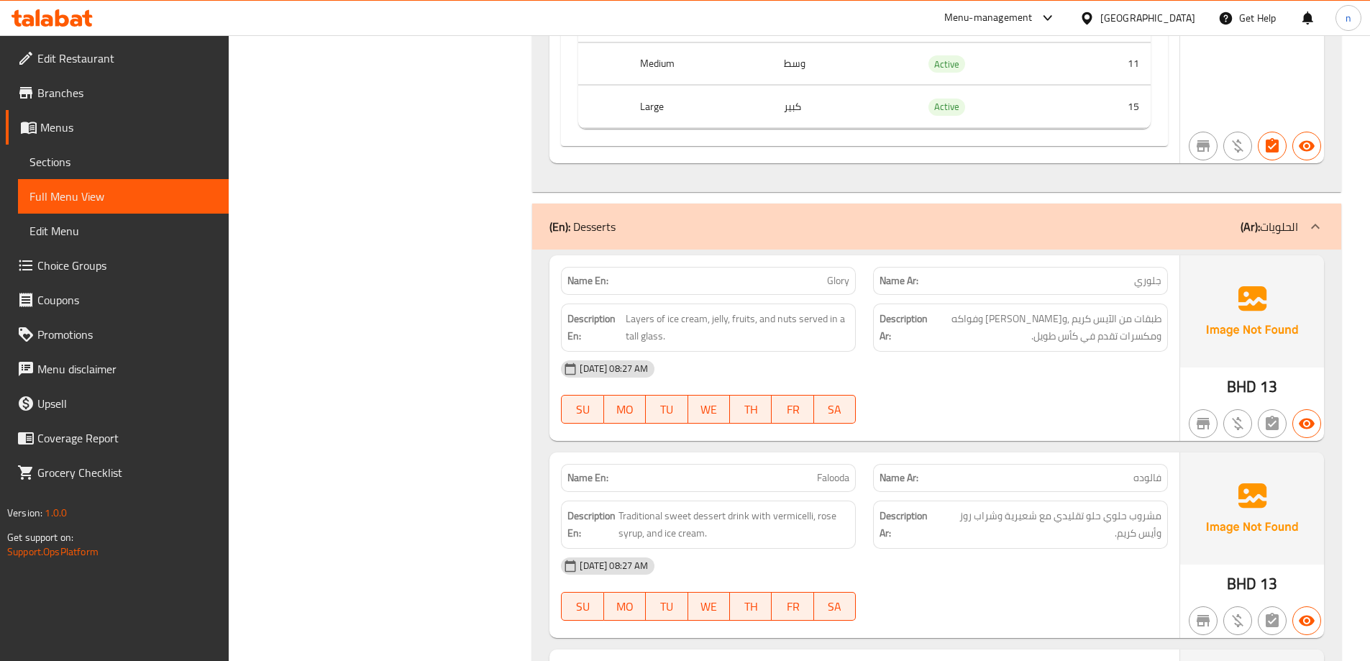
click at [1147, 285] on span "جلوري" at bounding box center [1147, 280] width 27 height 15
click at [1137, 335] on span "طبقات من الآيس كريم ,و[PERSON_NAME] وفواكه ومكسرات تقدم في كأس طويل." at bounding box center [1045, 327] width 231 height 35
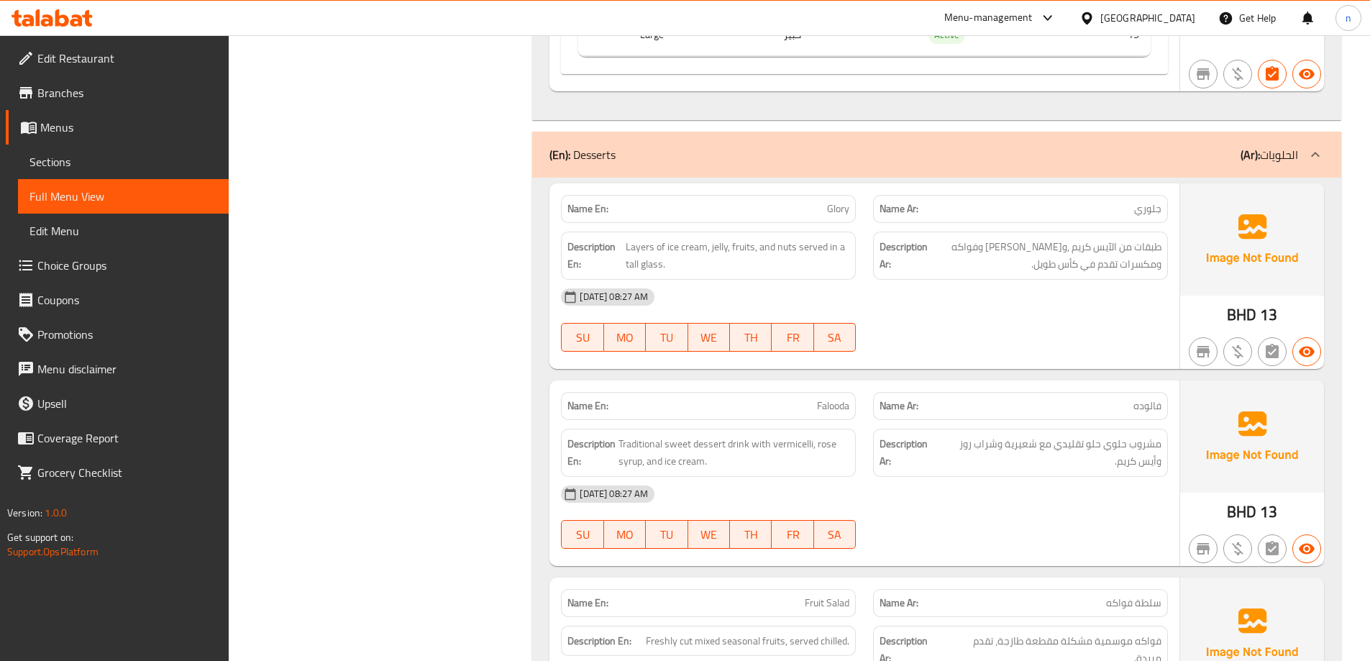
click at [1129, 262] on span "طبقات من الآيس كريم ,و[PERSON_NAME] وفواكه ومكسرات تقدم في كأس طويل." at bounding box center [1045, 255] width 231 height 35
click at [1135, 262] on span "طبقات من الآيس كريم ,و[PERSON_NAME] وفواكه ومكسرات تقدم في كأس طويل." at bounding box center [1045, 255] width 231 height 35
copy span "كأس"
click at [1088, 303] on div "[DATE] 08:27 AM" at bounding box center [864, 297] width 624 height 35
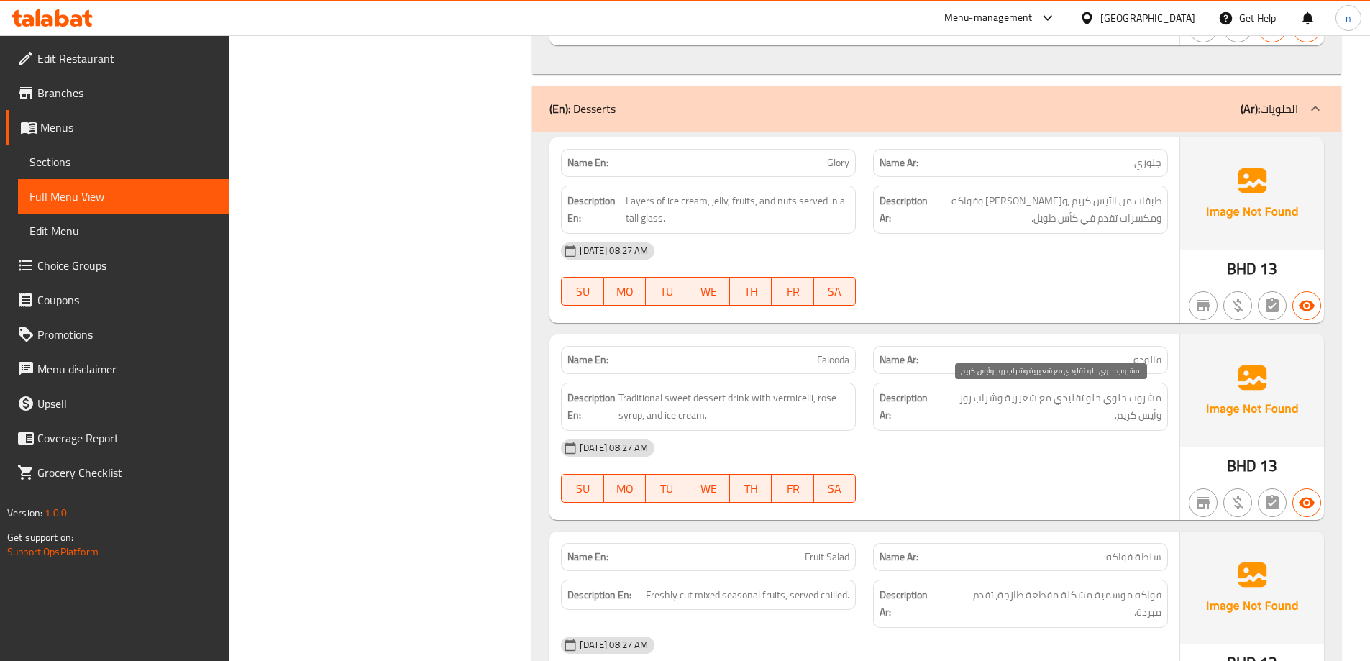
scroll to position [2085, 0]
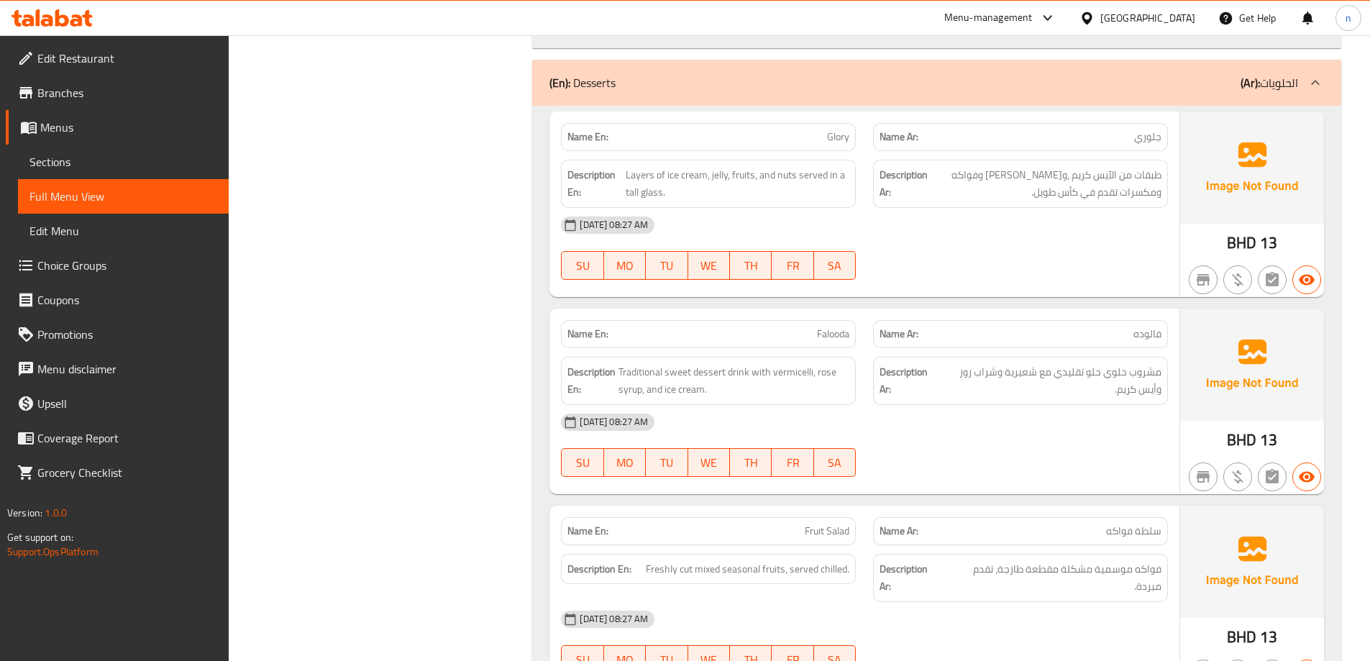
click at [1092, 329] on p "Name Ar: فالوده" at bounding box center [1020, 333] width 282 height 15
click at [801, 321] on div "Name En: Falooda" at bounding box center [708, 334] width 295 height 28
click at [1113, 372] on span "مشروب حلوي حلو تقليدي مع شعيرية وشراب روز وأيس كريم." at bounding box center [1050, 380] width 224 height 35
click at [1055, 374] on span "مشروب حلوي حلو تقليدي مع شعيرية وشراب روز وأيس كريم." at bounding box center [1050, 380] width 224 height 35
click at [1039, 375] on span "مشروب حلوي حلو تقليدي مع شعيرية وشراب روز وأيس كريم." at bounding box center [1050, 380] width 224 height 35
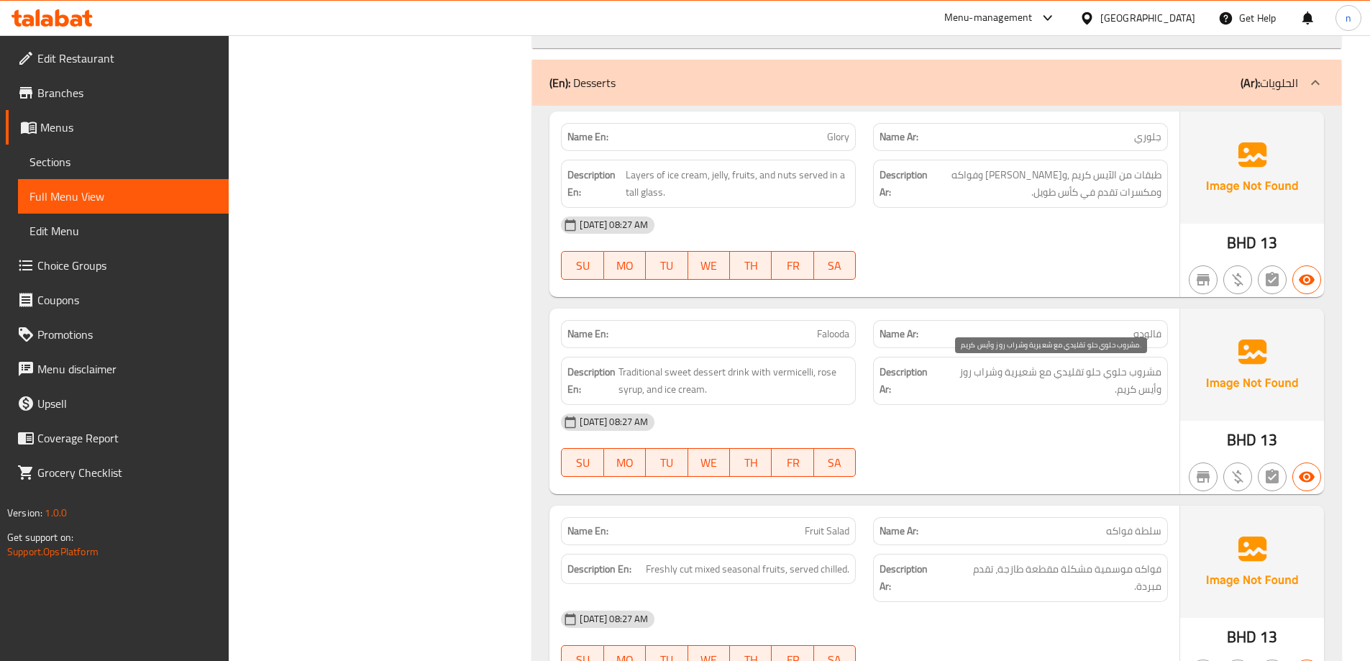
click at [1019, 374] on span "مشروب حلوي حلو تقليدي مع شعيرية وشراب روز وأيس كريم." at bounding box center [1050, 380] width 224 height 35
click at [964, 372] on span "مشروب حلوي حلو تقليدي مع شعيرية وشراب روز وأيس كريم." at bounding box center [1050, 380] width 224 height 35
click at [957, 378] on span "مشروب حلوي حلو تقليدي مع شعيرية وشراب روز وأيس كريم." at bounding box center [1050, 380] width 224 height 35
click at [973, 373] on span "مشروب حلوي حلو تقليدي مع شعيرية وشراب روز وأيس كريم." at bounding box center [1050, 380] width 224 height 35
click at [1138, 390] on span "مشروب حلوي حلو تقليدي مع شعيرية وشراب روز وأيس كريم." at bounding box center [1050, 380] width 224 height 35
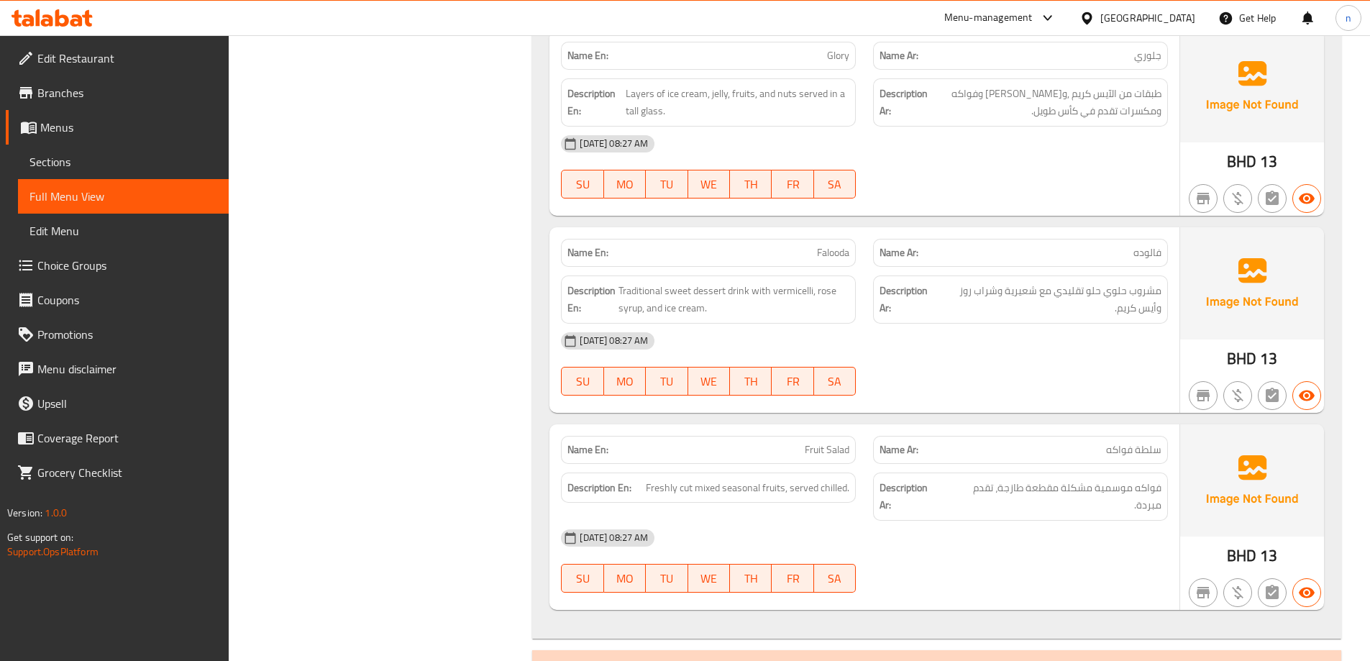
scroll to position [2301, 0]
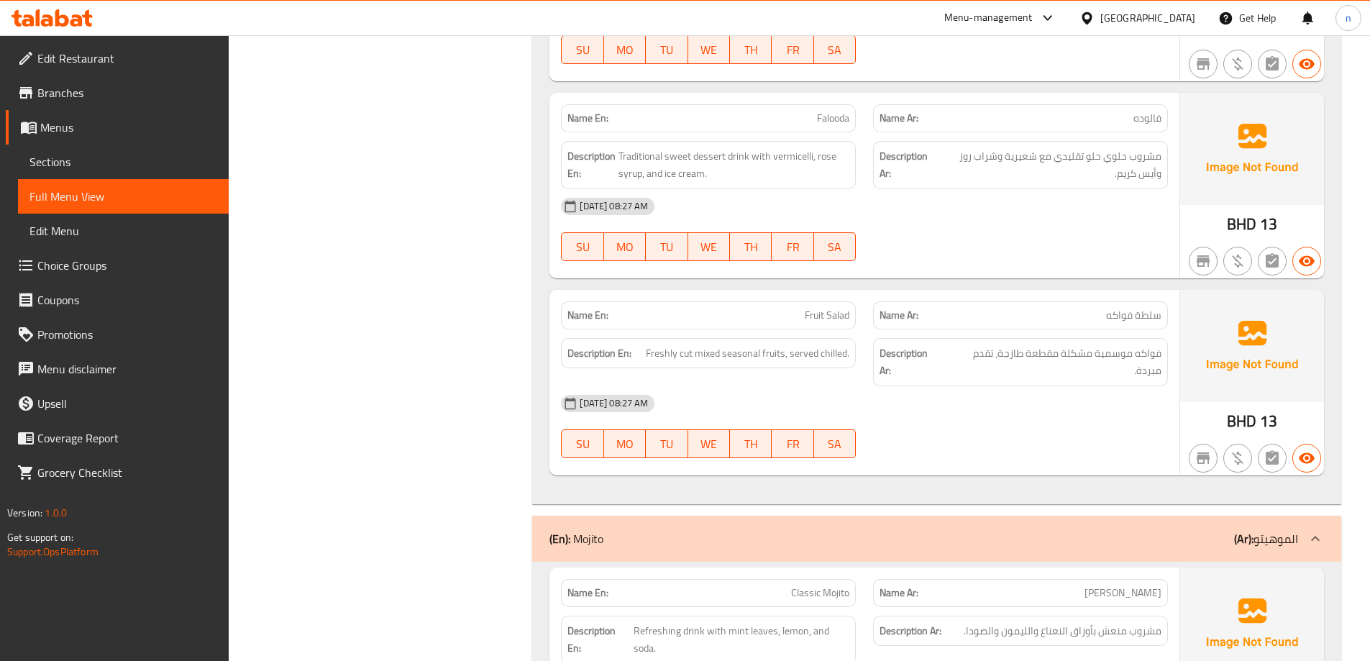
click at [1143, 323] on span "سلطة فواكه" at bounding box center [1133, 315] width 55 height 15
click at [1090, 326] on div "Name Ar: سلطة فواكه" at bounding box center [1020, 315] width 295 height 28
click at [1141, 361] on span "فواكه موسمية مشكلة مقطعة طازجة، تقدم مبردة." at bounding box center [1052, 361] width 217 height 35
click at [1110, 358] on span "فواكه موسمية مشكلة مقطعة طازجة، تقدم مبردة." at bounding box center [1052, 361] width 217 height 35
click at [1076, 352] on span "فواكه موسمية مشكلة مقطعة طازجة، تقدم مبردة." at bounding box center [1052, 361] width 217 height 35
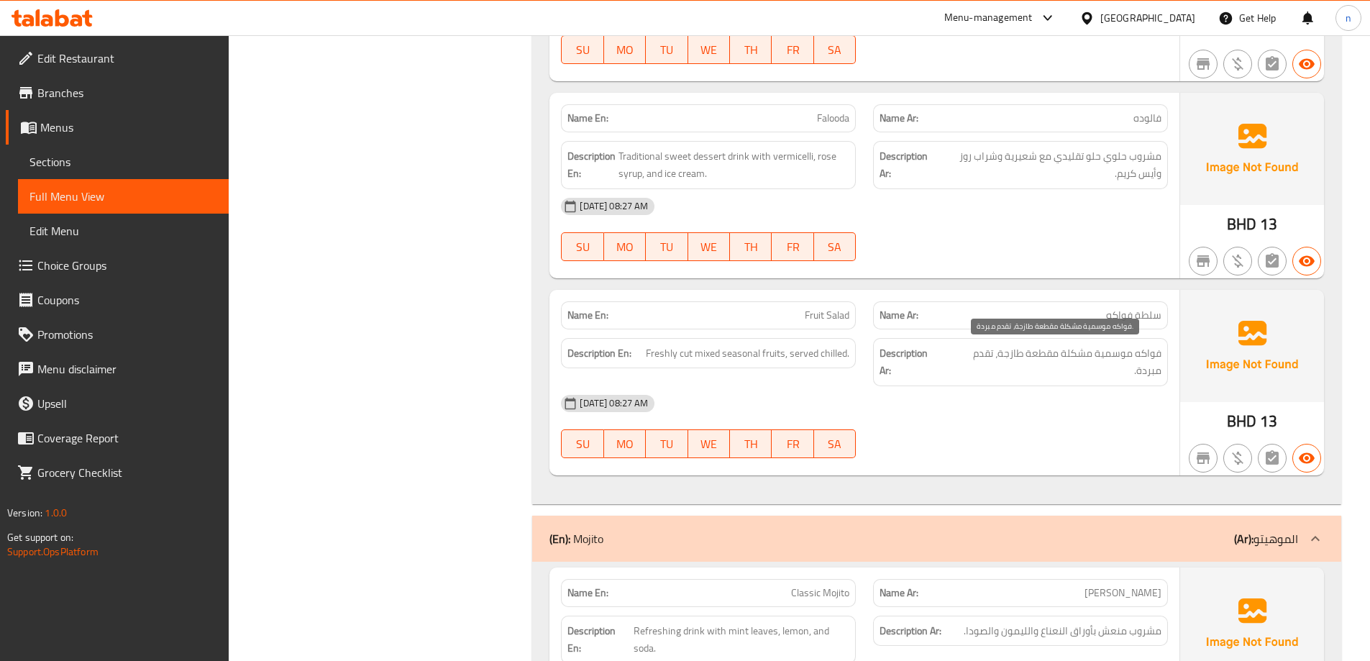
click at [1045, 355] on span "فواكه موسمية مشكلة مقطعة طازجة، تقدم مبردة." at bounding box center [1052, 361] width 217 height 35
click at [1011, 356] on span "فواكه موسمية مشكلة مقطعة طازجة، تقدم مبردة." at bounding box center [1052, 361] width 217 height 35
click at [982, 357] on span "فواكه موسمية مشكلة مقطعة طازجة، تقدم مبردة." at bounding box center [1052, 361] width 217 height 35
click at [964, 353] on span "فواكه موسمية مشكلة مقطعة طازجة، تقدم مبردة." at bounding box center [1052, 361] width 217 height 35
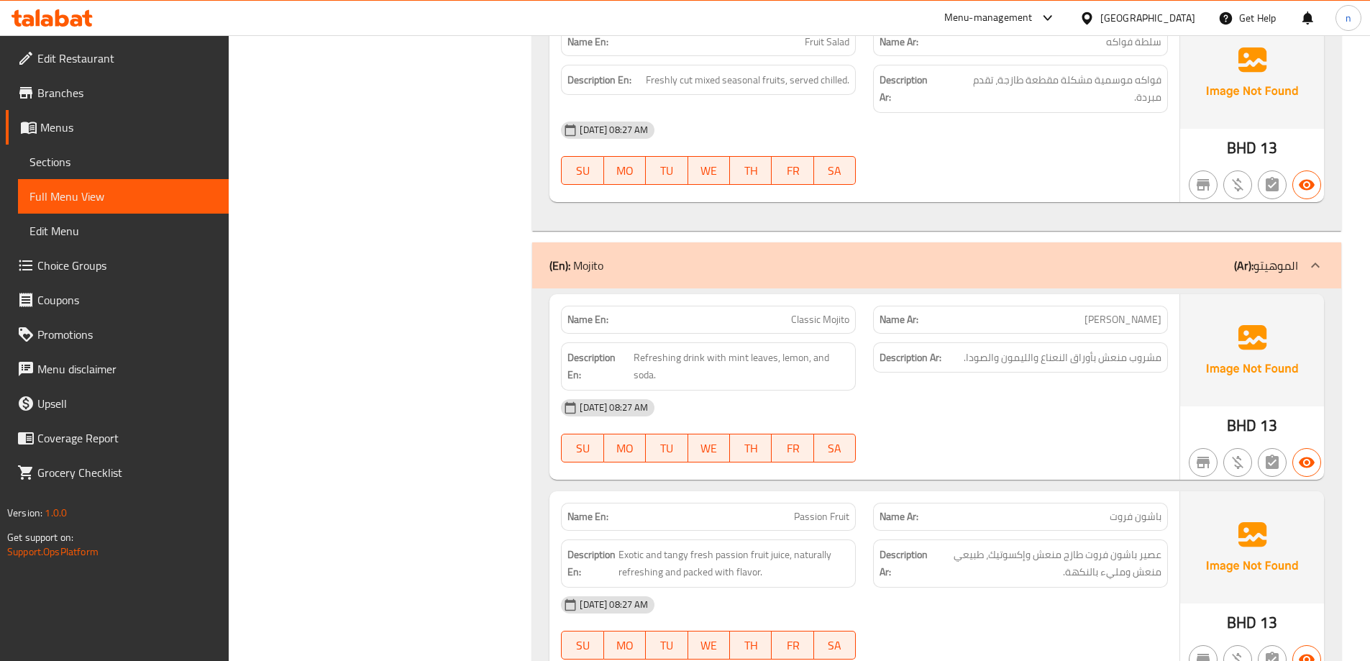
scroll to position [2588, 0]
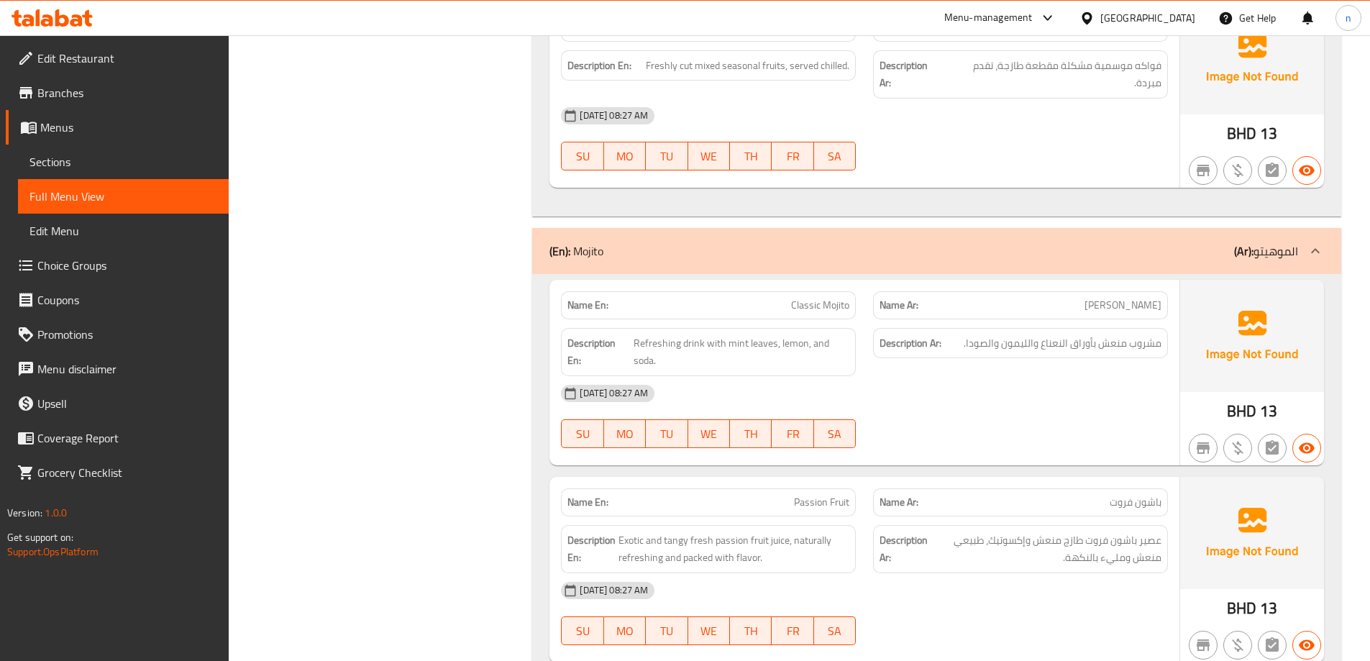
click at [1133, 298] on span "[PERSON_NAME]" at bounding box center [1122, 305] width 77 height 15
click at [1092, 296] on div "Name Ar: [PERSON_NAME]" at bounding box center [1020, 305] width 295 height 28
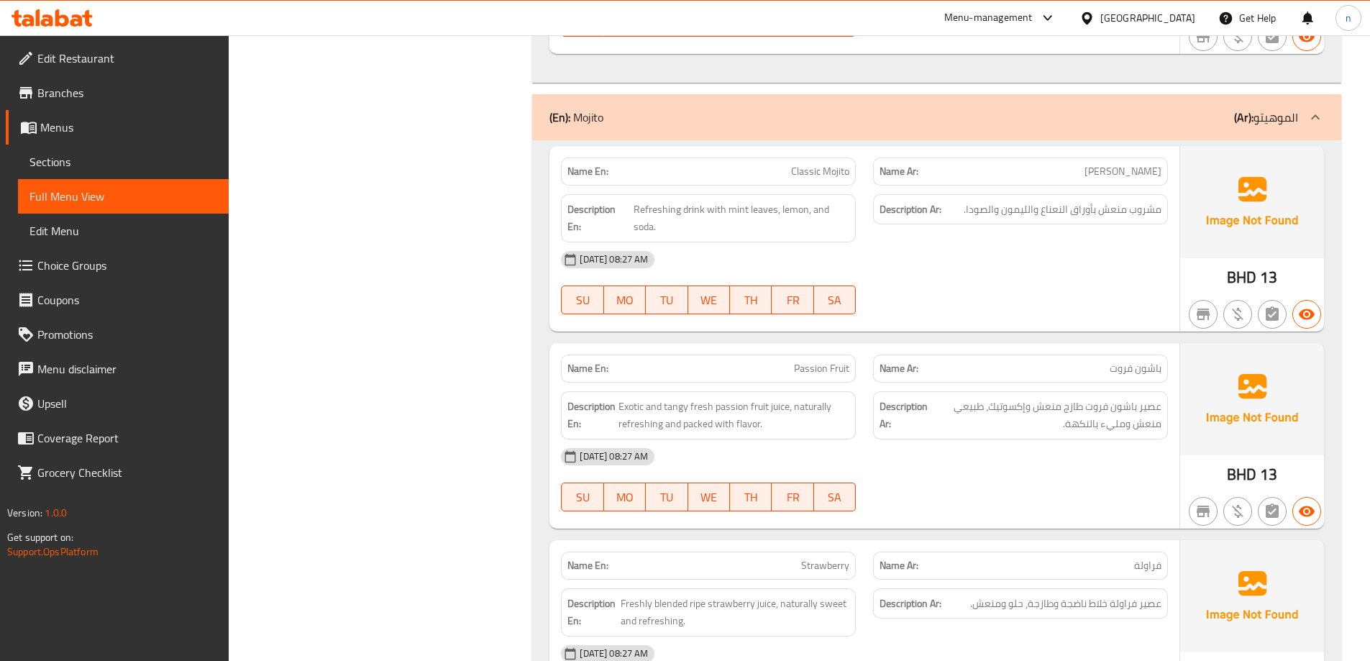
scroll to position [2732, 0]
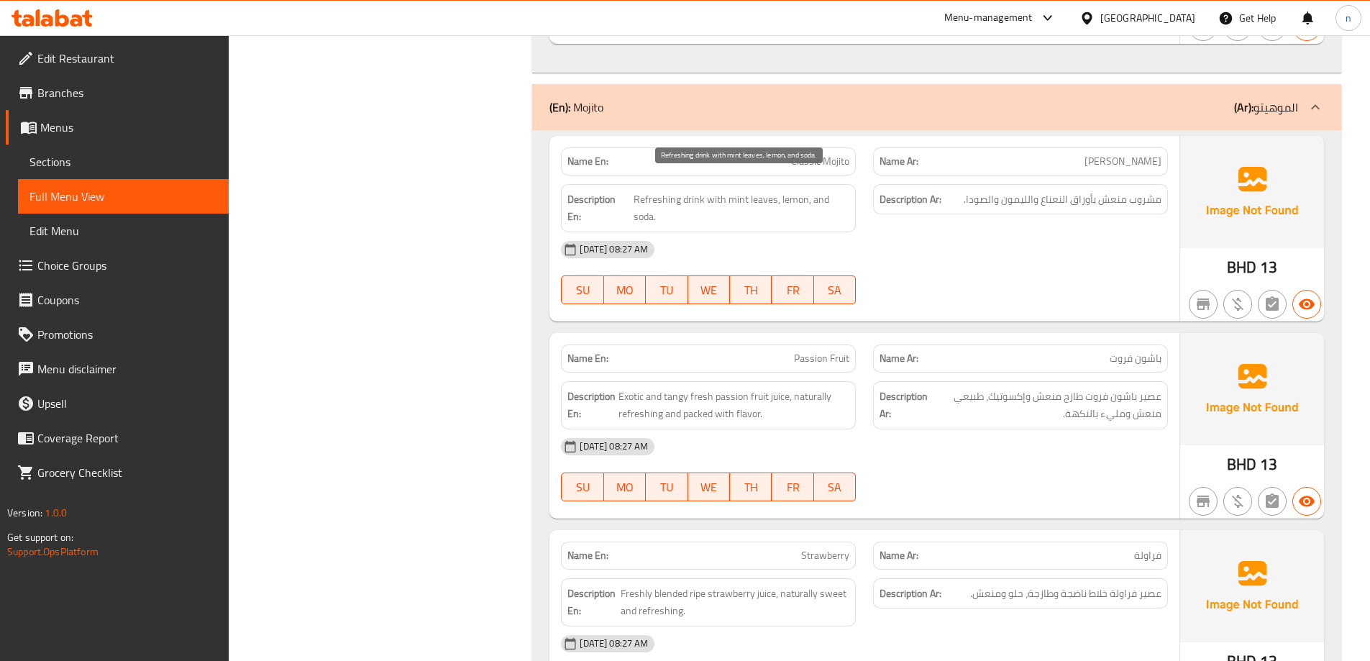
click at [695, 191] on span "Refreshing drink with mint leaves, lemon, and soda." at bounding box center [741, 208] width 216 height 35
click at [722, 211] on div "Description En: Refreshing drink with mint leaves, lemon, and soda." at bounding box center [708, 208] width 295 height 48
click at [723, 191] on span "Refreshing drink with mint leaves, lemon, and soda." at bounding box center [741, 208] width 216 height 35
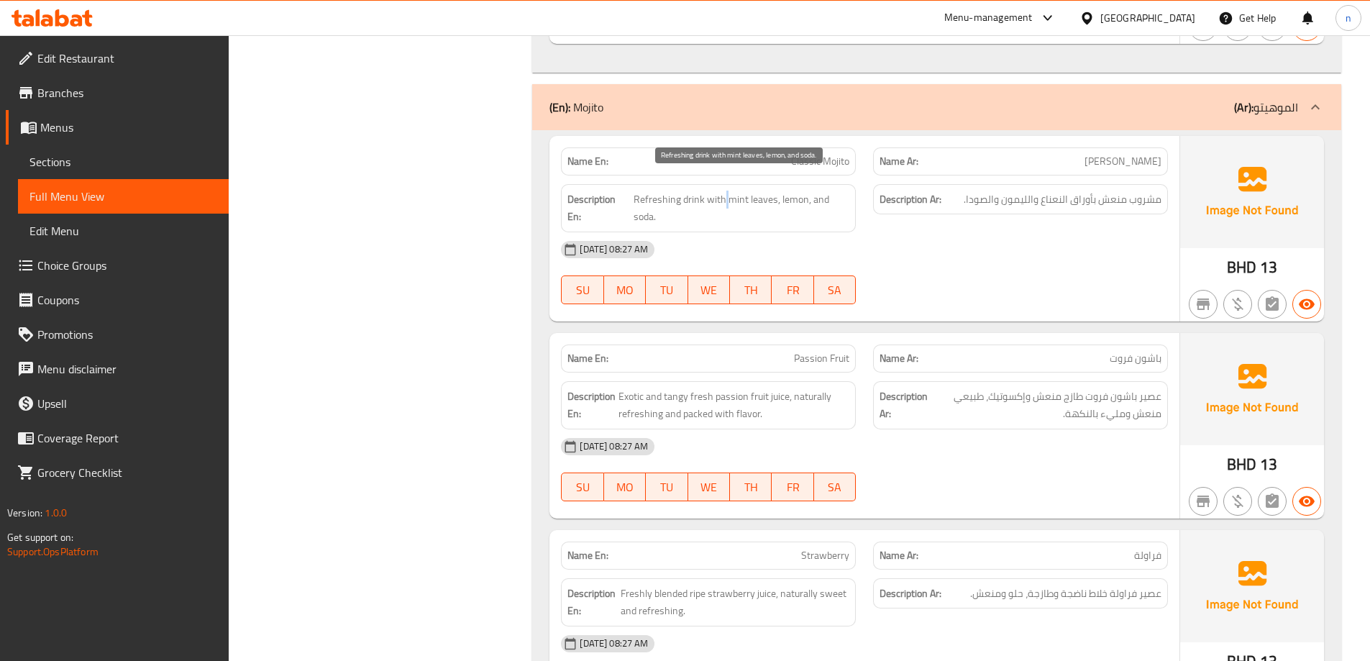
click at [723, 191] on span "Refreshing drink with mint leaves, lemon, and soda." at bounding box center [741, 208] width 216 height 35
click at [731, 200] on span "Refreshing drink with mint leaves, lemon, and soda." at bounding box center [741, 208] width 216 height 35
click at [730, 191] on span "Refreshing drink with mint leaves, lemon, and soda." at bounding box center [741, 208] width 216 height 35
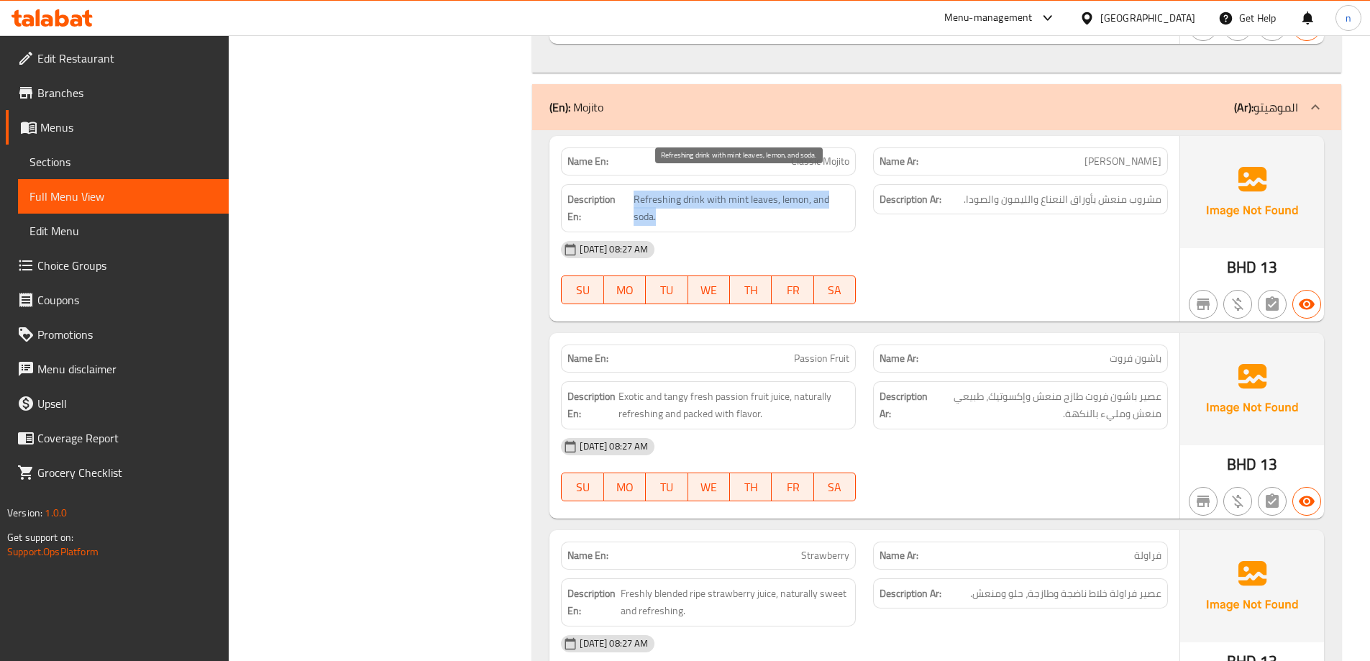
click at [730, 191] on span "Refreshing drink with mint leaves, lemon, and soda." at bounding box center [741, 208] width 216 height 35
click at [741, 201] on span "Refreshing drink with mint leaves, lemon, and soda." at bounding box center [741, 208] width 216 height 35
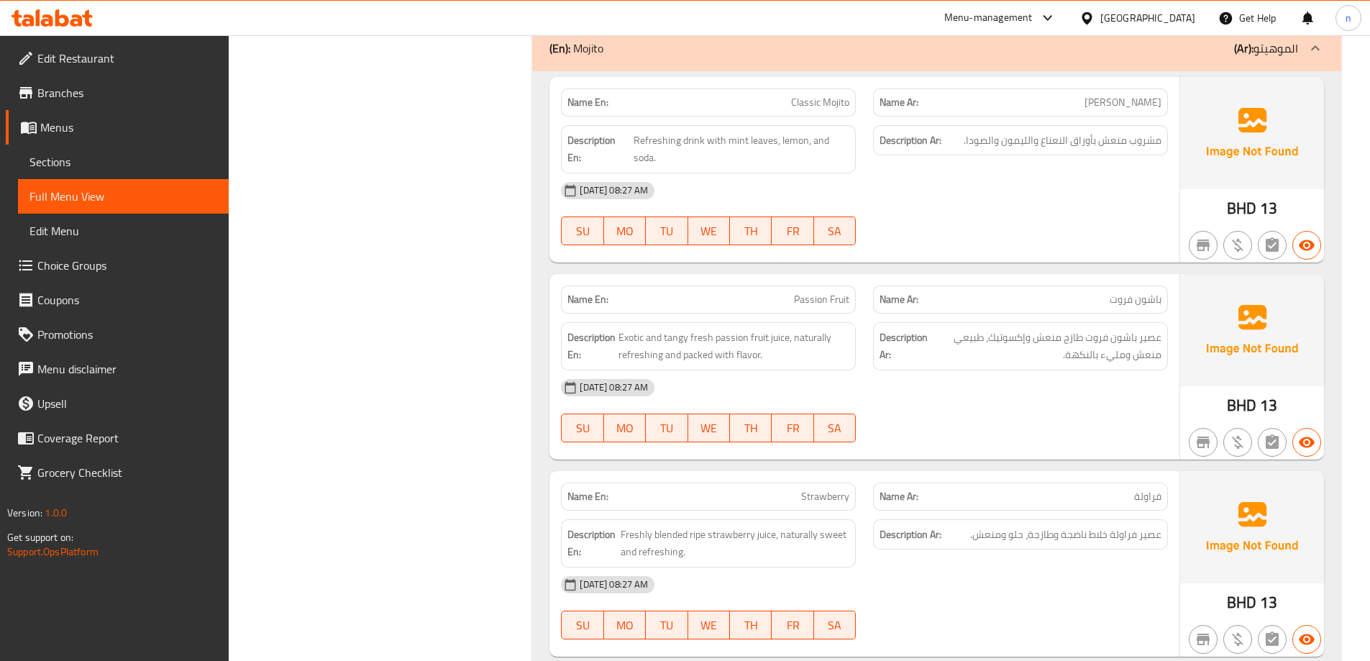
scroll to position [2876, 0]
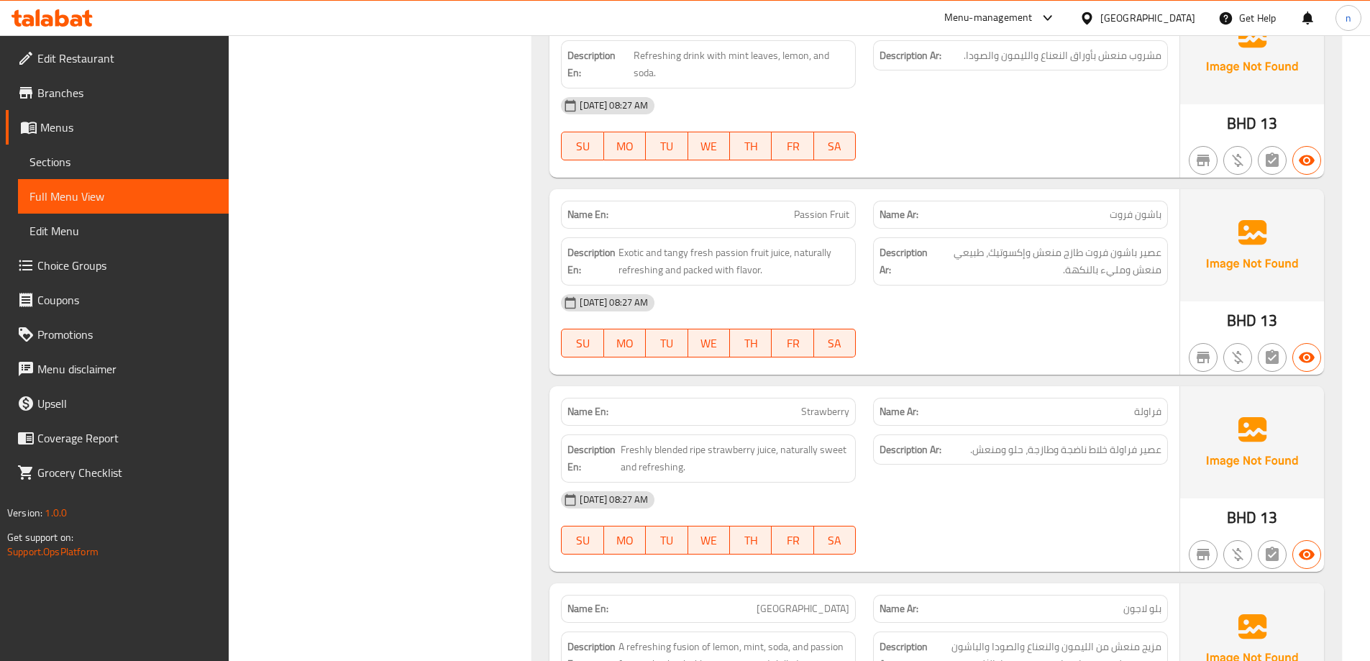
click at [1129, 404] on p "Name Ar: فراولة" at bounding box center [1020, 411] width 282 height 15
click at [992, 441] on span "عصير فراولة خلاط ناضجة وطازجة، حلو ومنعش." at bounding box center [1065, 450] width 191 height 18
click at [1057, 404] on p "Name Ar: فراولة" at bounding box center [1020, 411] width 282 height 15
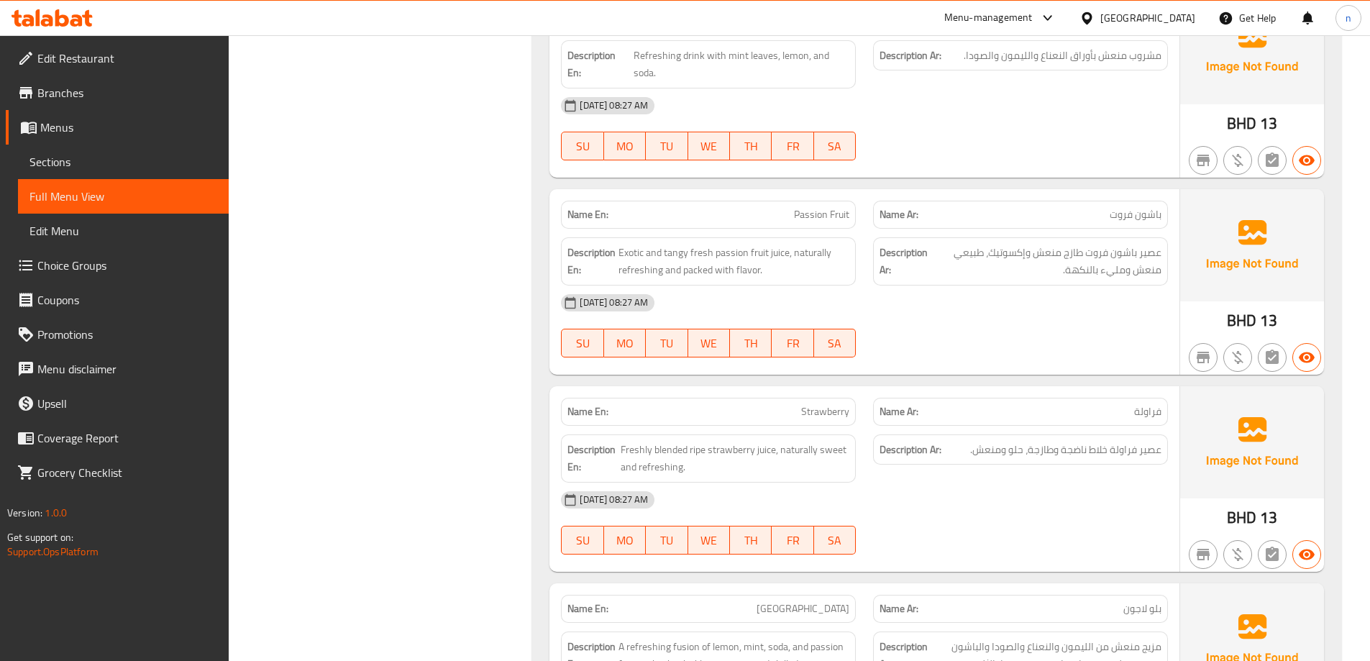
click at [1070, 404] on p "Name Ar: فراولة" at bounding box center [1020, 411] width 282 height 15
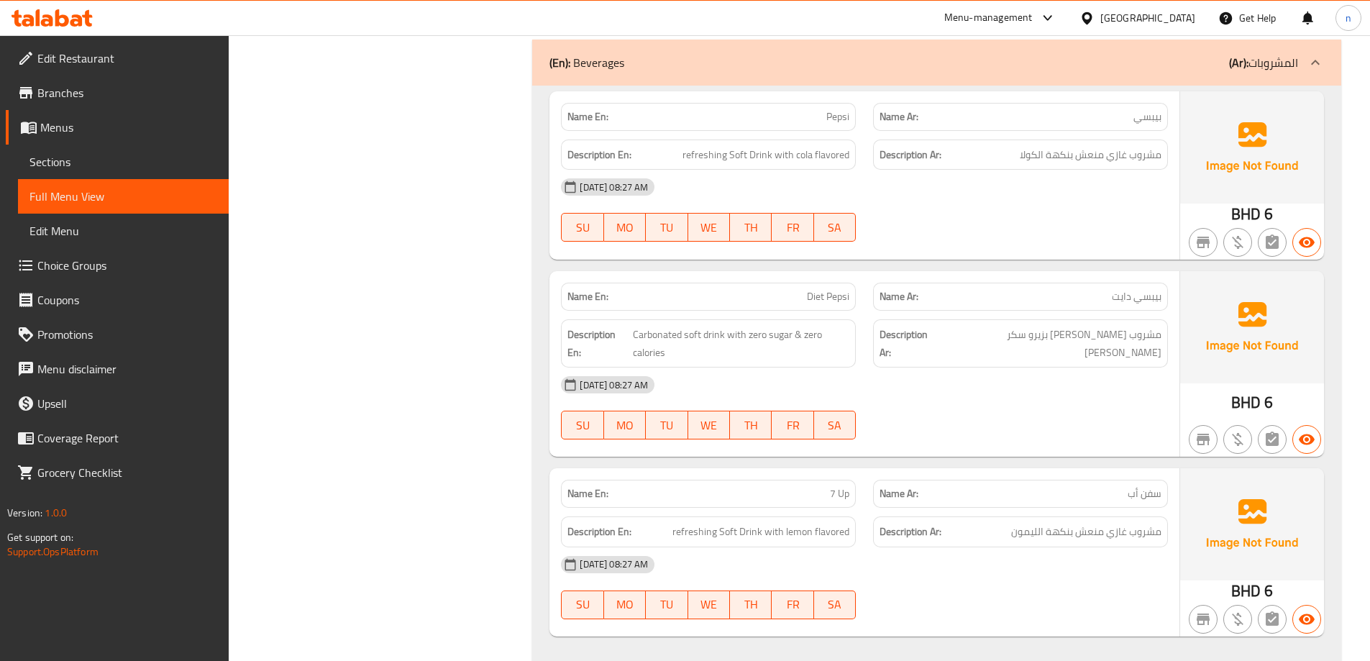
scroll to position [3859, 0]
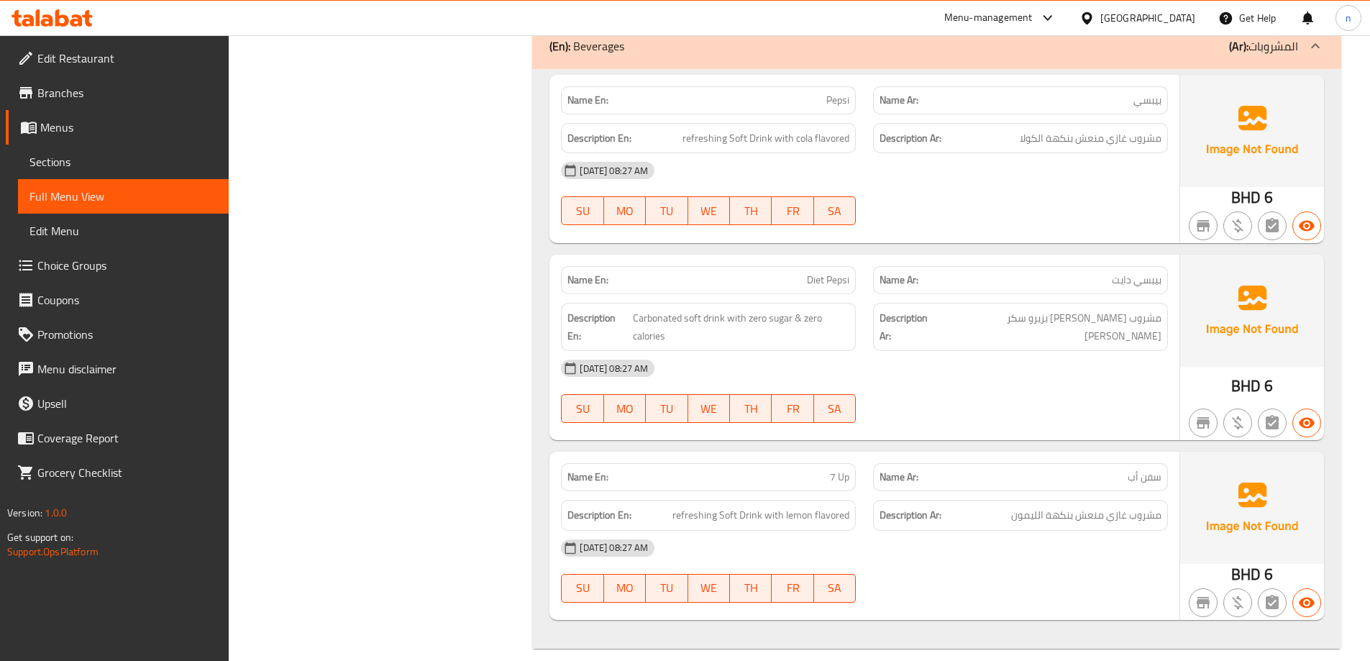
click at [805, 272] on p "Name En: Diet Pepsi" at bounding box center [708, 279] width 282 height 15
click at [840, 272] on span "Diet Pepsi" at bounding box center [828, 279] width 42 height 15
click at [1030, 323] on div "Description Ar: مشروب [PERSON_NAME] بزيرو سكر [PERSON_NAME]" at bounding box center [1020, 326] width 312 height 65
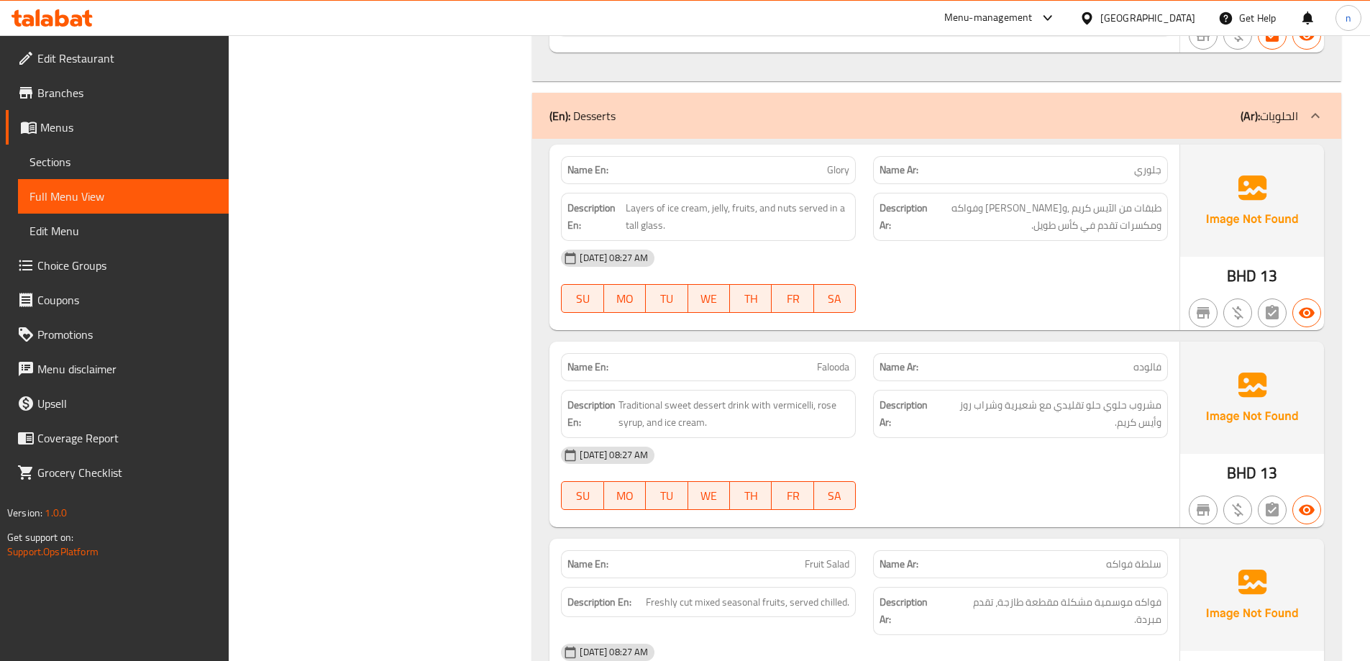
scroll to position [1774, 0]
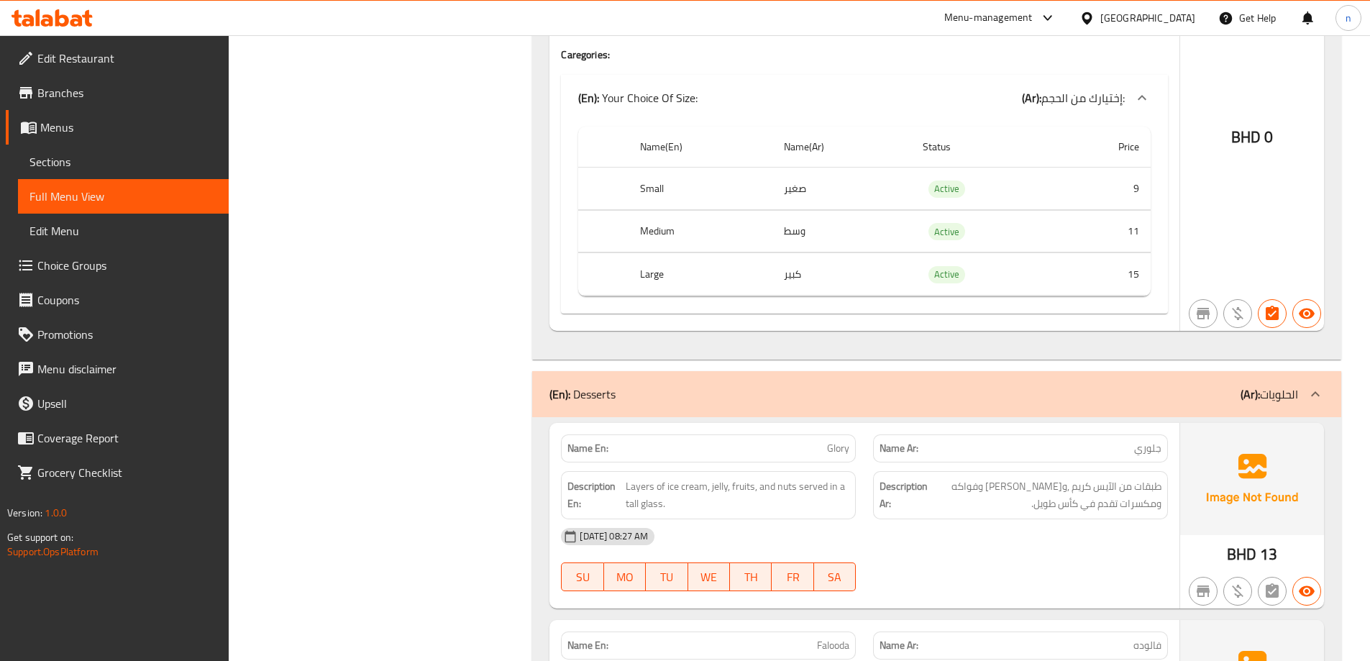
click at [137, 169] on span "Sections" at bounding box center [123, 161] width 188 height 17
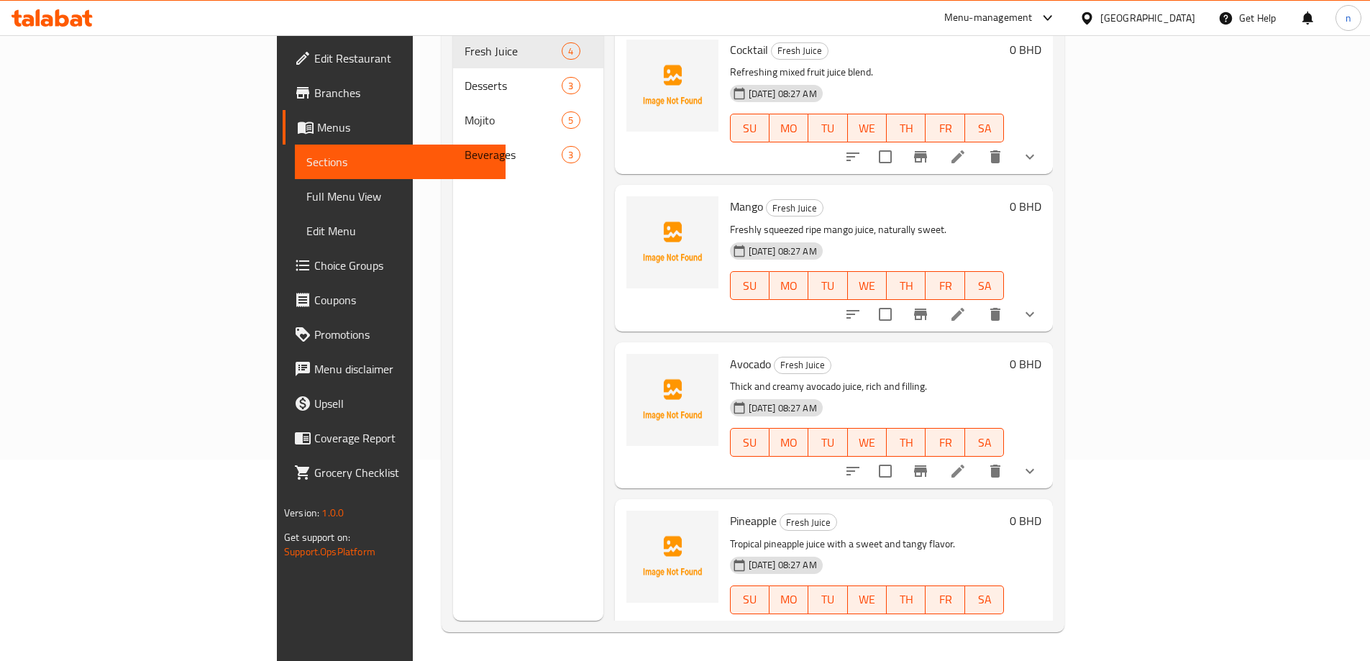
scroll to position [201, 0]
click at [471, 185] on div "Menu sections Fresh Juice 4 Desserts 3 Mojito 5 Beverages 3" at bounding box center [528, 290] width 150 height 661
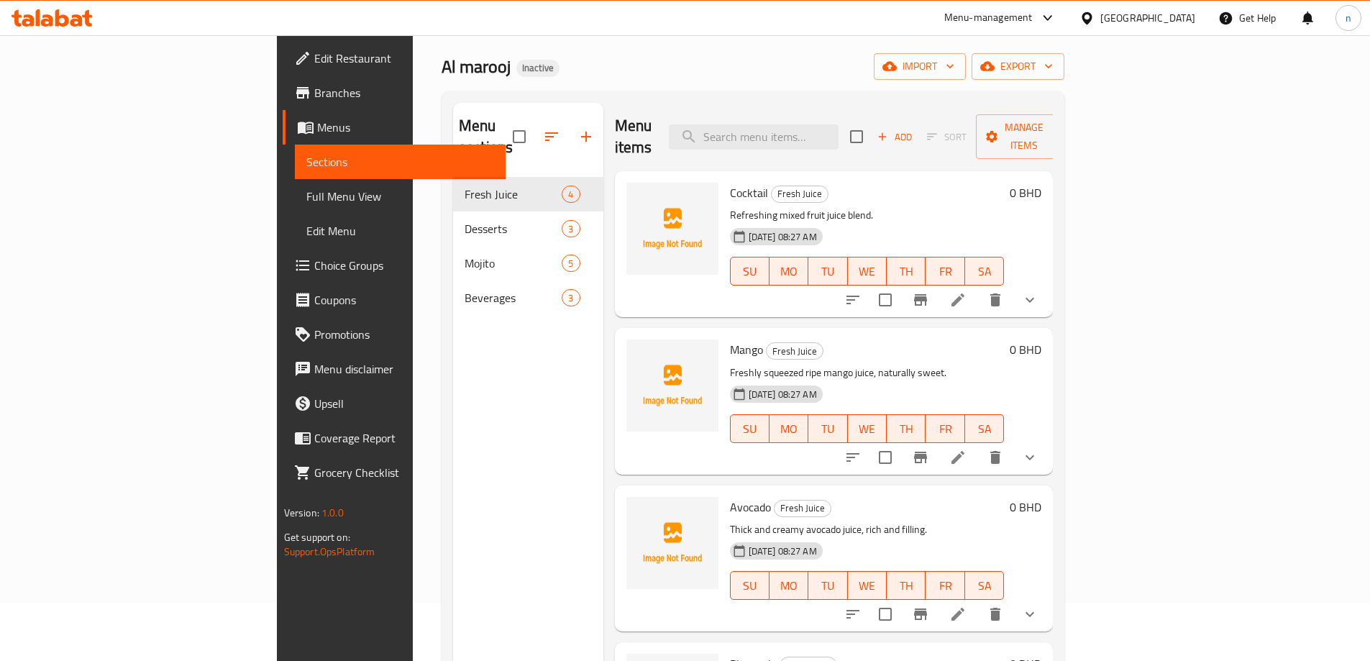
scroll to position [58, 0]
click at [1010, 183] on div "Cocktail Fresh Juice Refreshing mixed fruit juice blend. [DATE] 08:27 AM SU MO …" at bounding box center [867, 245] width 286 height 134
click at [966, 449] on icon at bounding box center [957, 457] width 17 height 17
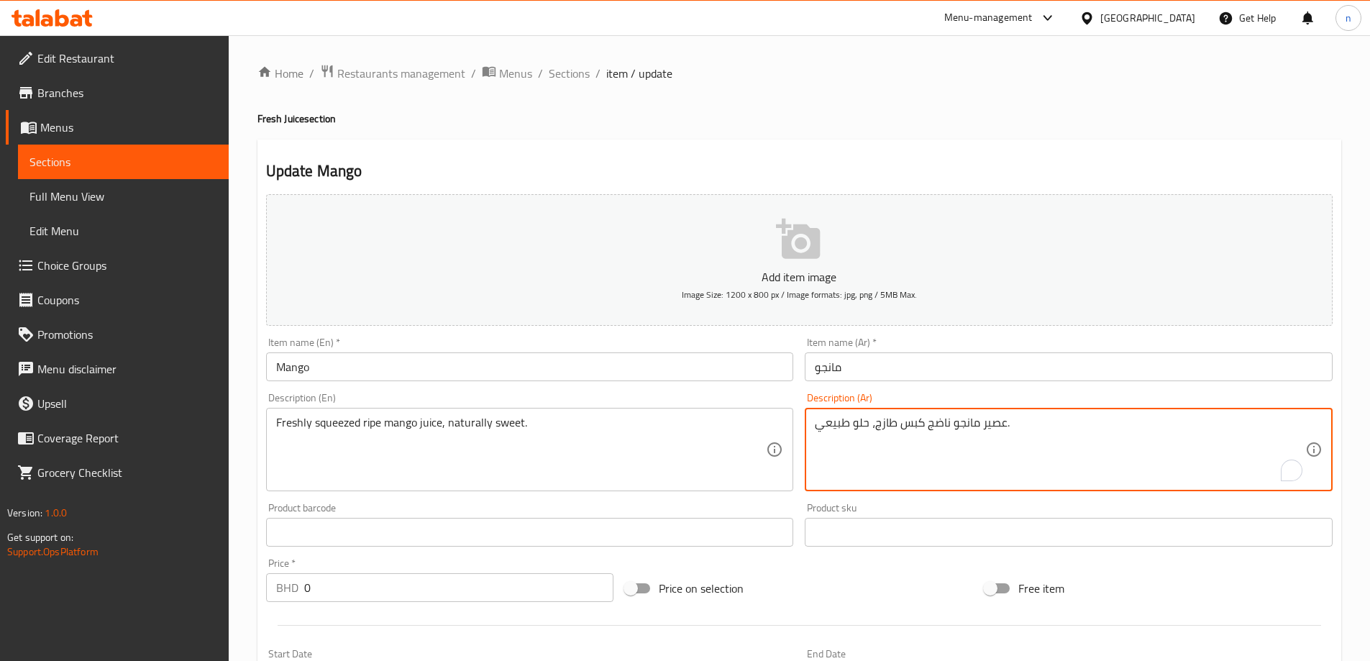
drag, startPoint x: 920, startPoint y: 426, endPoint x: 948, endPoint y: 440, distance: 31.5
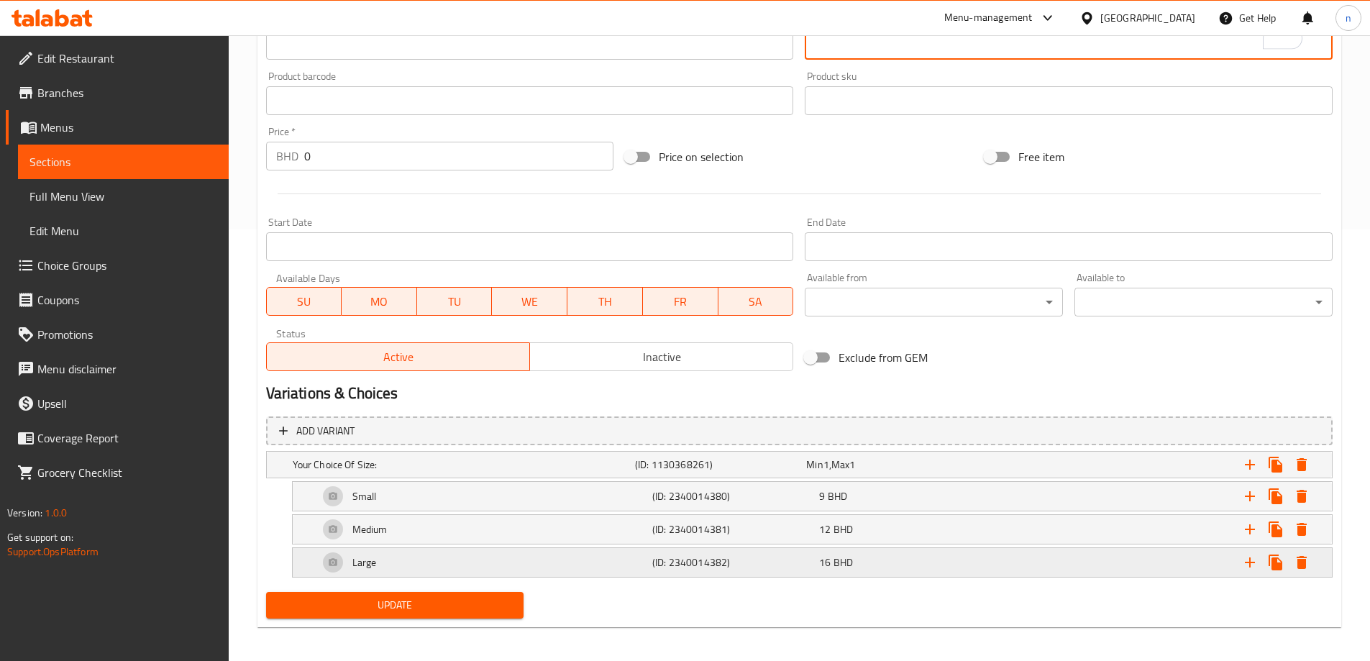
scroll to position [438, 0]
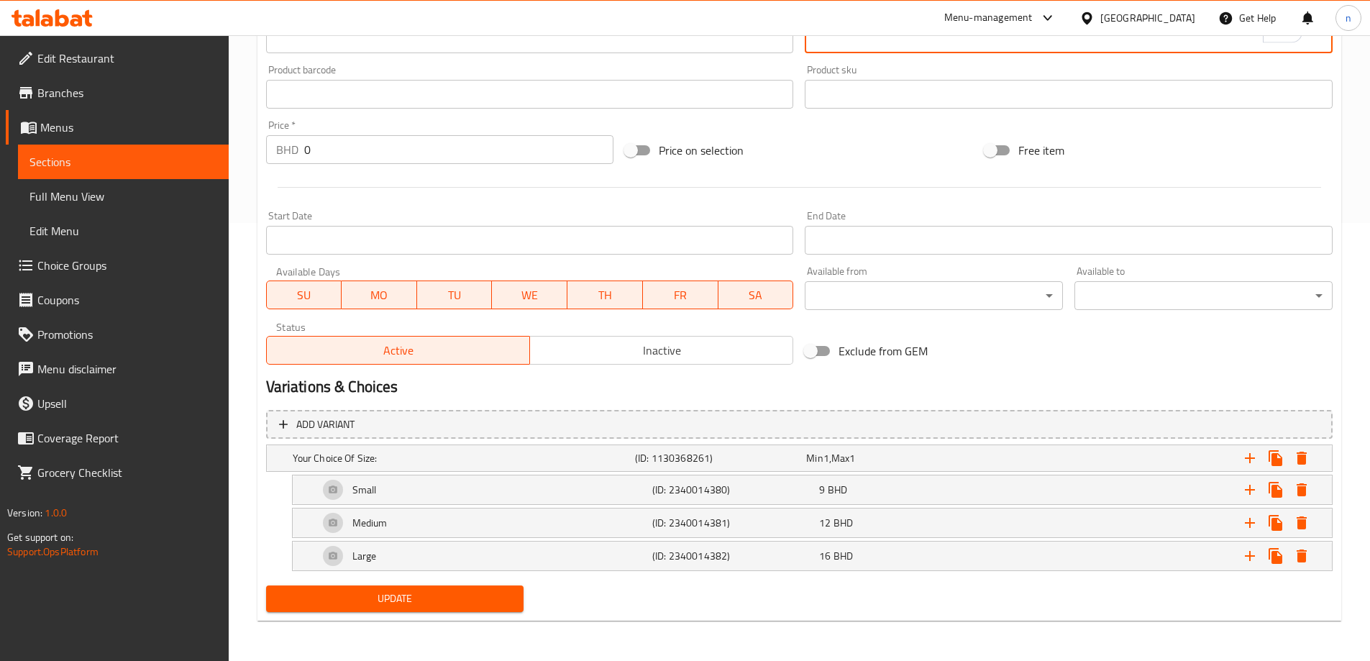
type textarea "عصير مانجو كبس ناضجة وطازجة، حلو طبيعي."
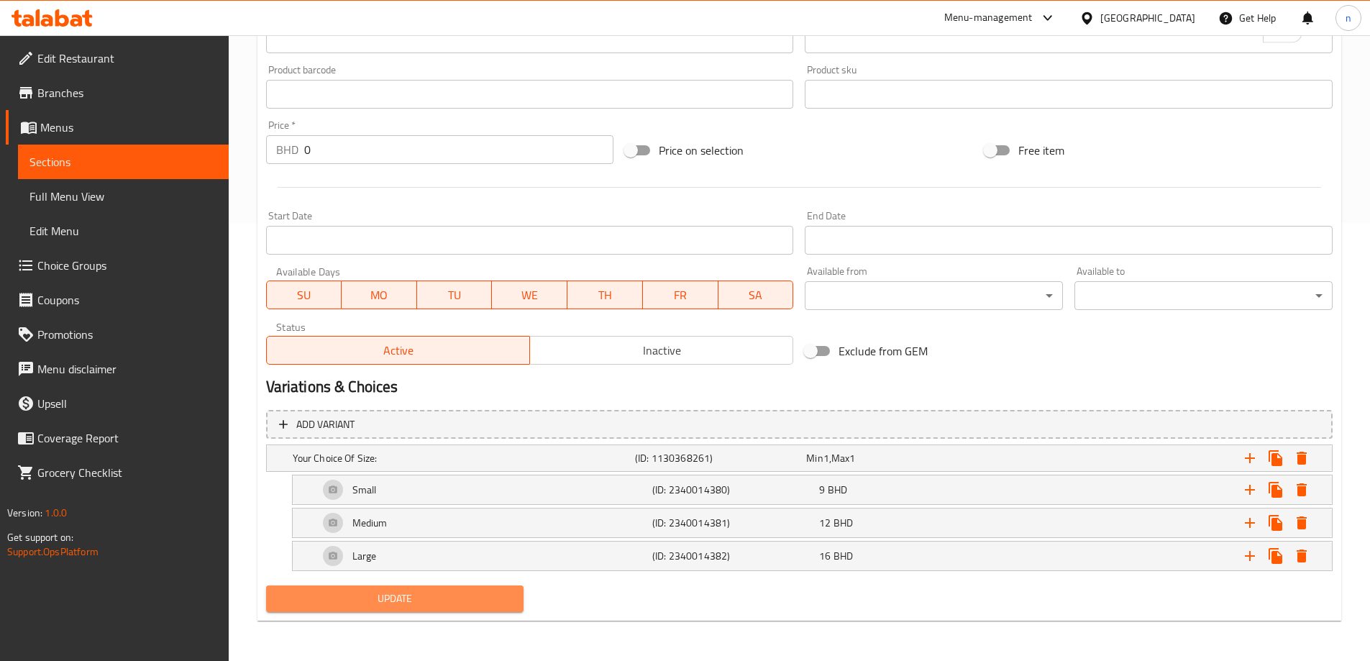
click at [384, 597] on span "Update" at bounding box center [395, 599] width 235 height 18
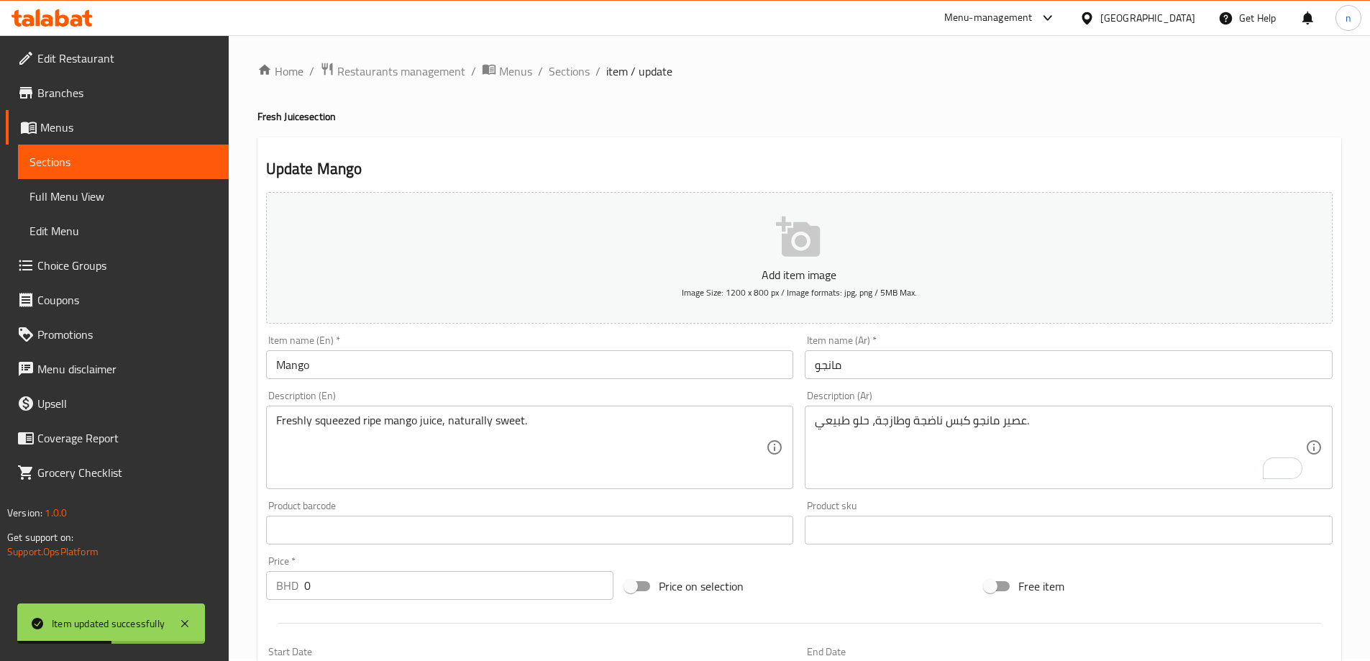
scroll to position [0, 0]
click at [573, 68] on span "Sections" at bounding box center [569, 73] width 41 height 17
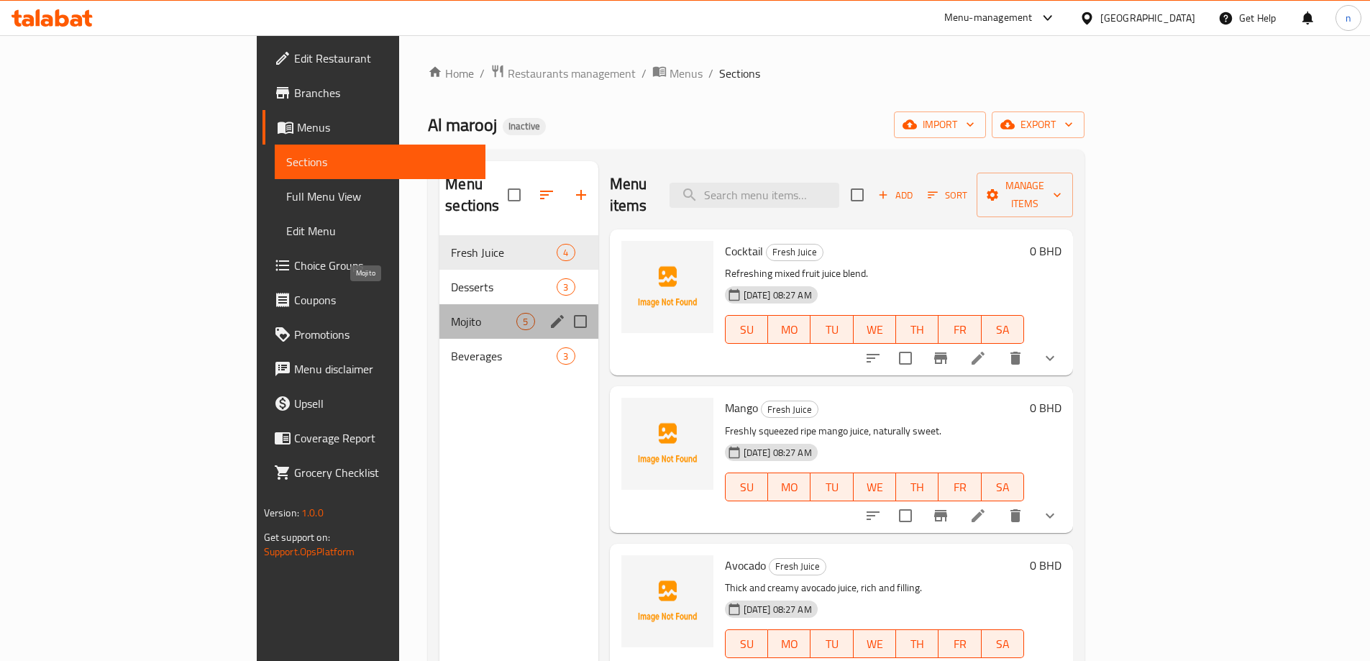
click at [451, 313] on span "Mojito" at bounding box center [483, 321] width 65 height 17
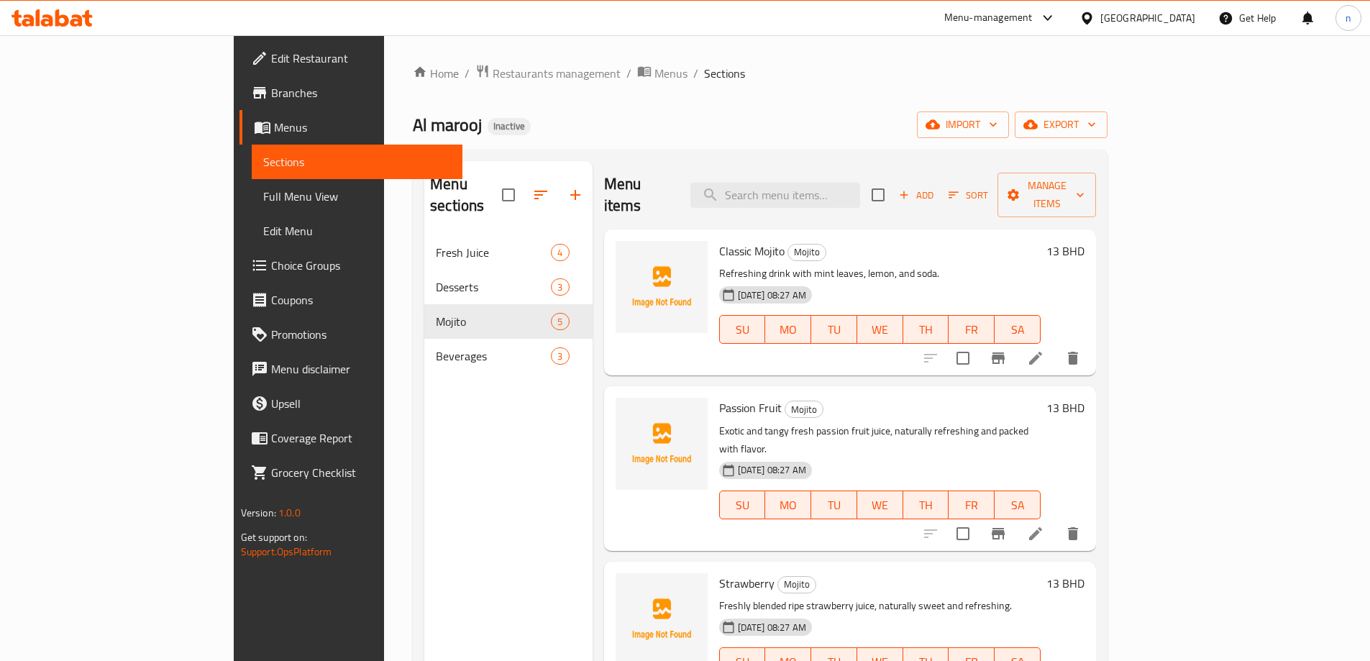
click at [1040, 241] on h6 "Classic [PERSON_NAME]" at bounding box center [879, 251] width 321 height 20
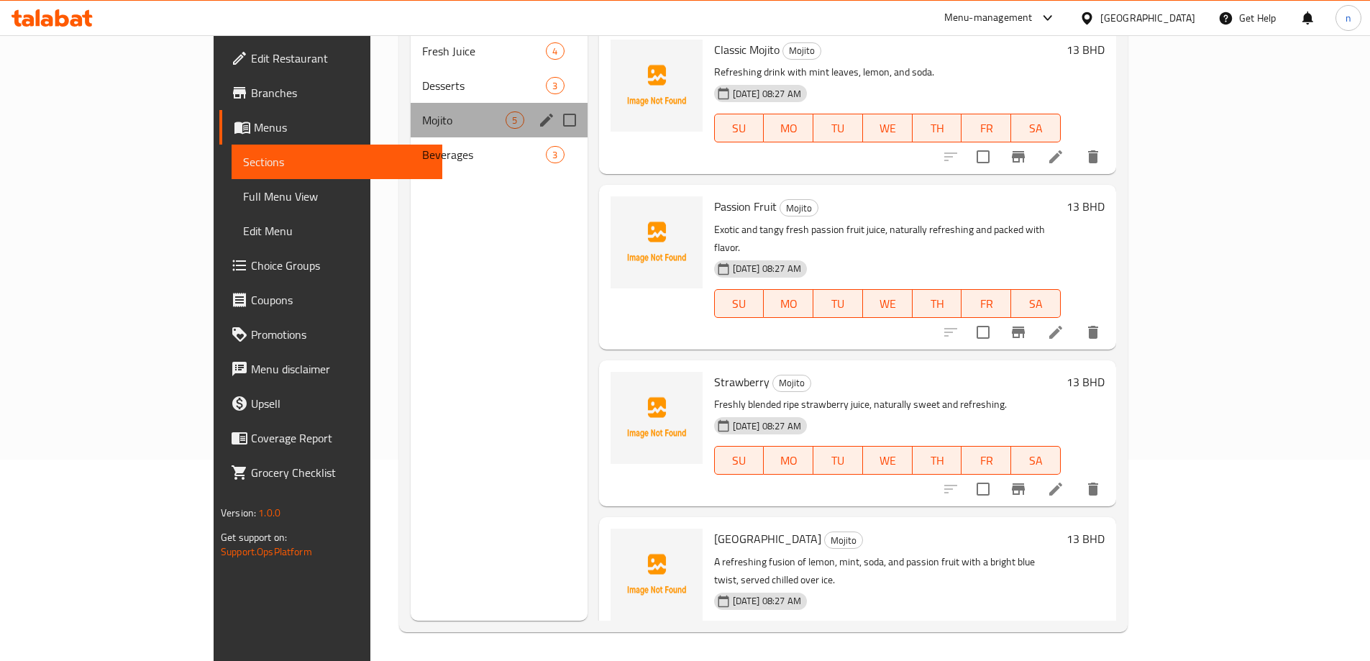
click at [470, 103] on div "Mojito 5" at bounding box center [499, 120] width 176 height 35
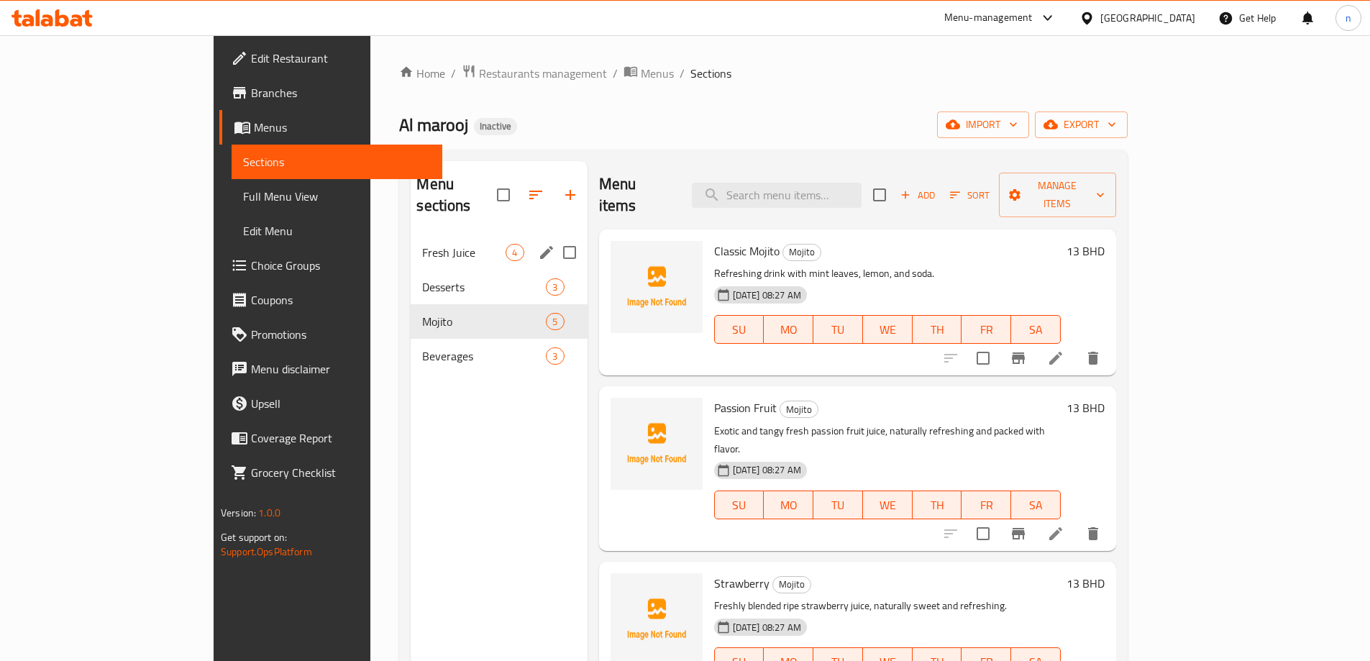
click at [422, 244] on span "Fresh Juice" at bounding box center [463, 252] width 83 height 17
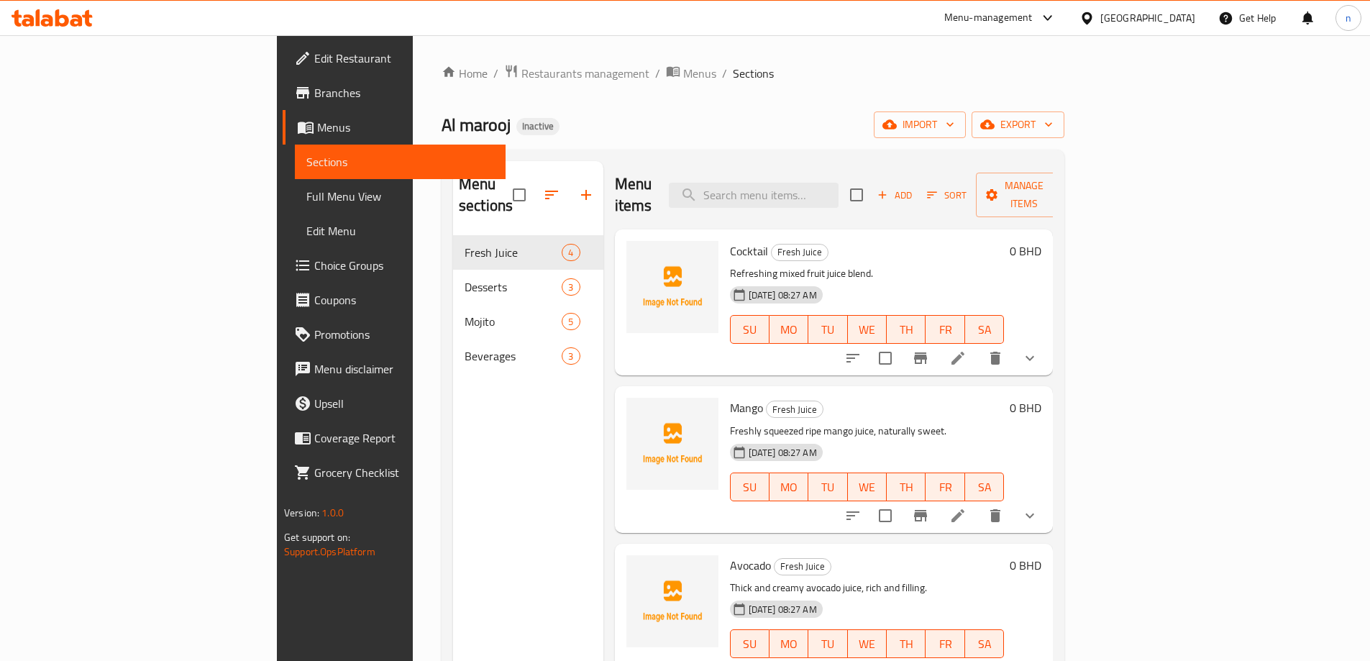
scroll to position [4, 0]
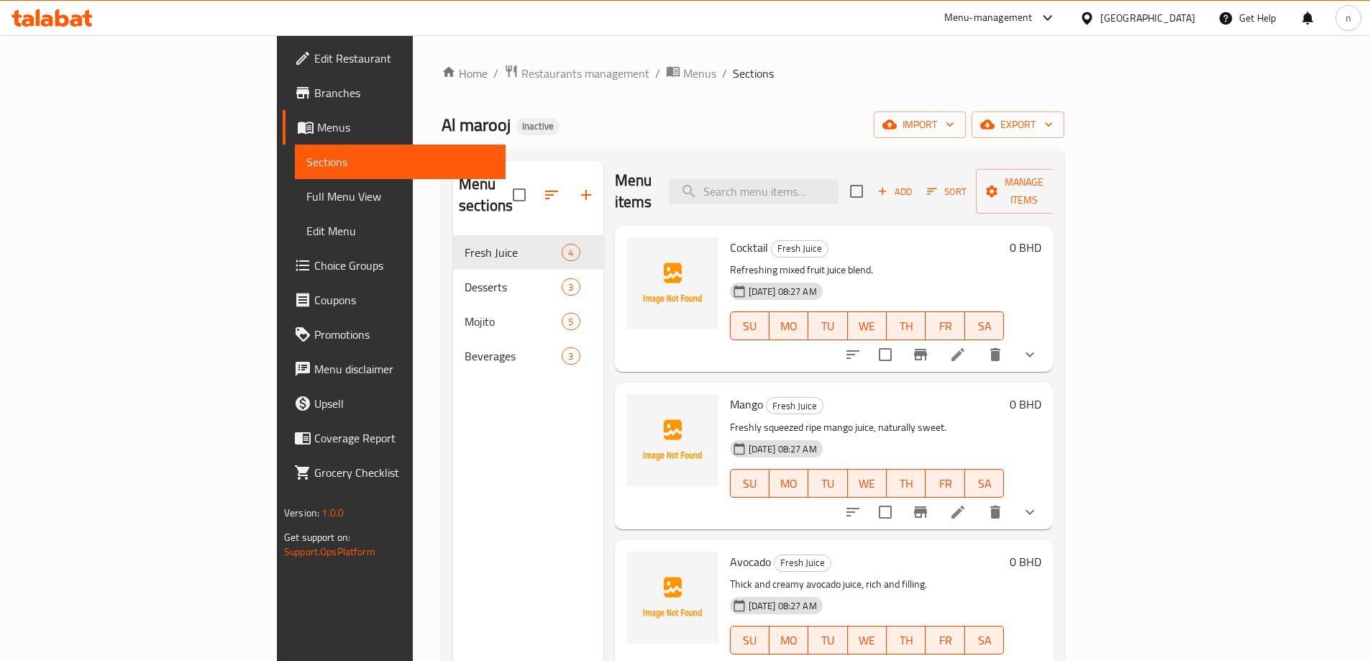
click at [902, 575] on p "Thick and creamy avocado juice, rich and filling." at bounding box center [867, 584] width 275 height 18
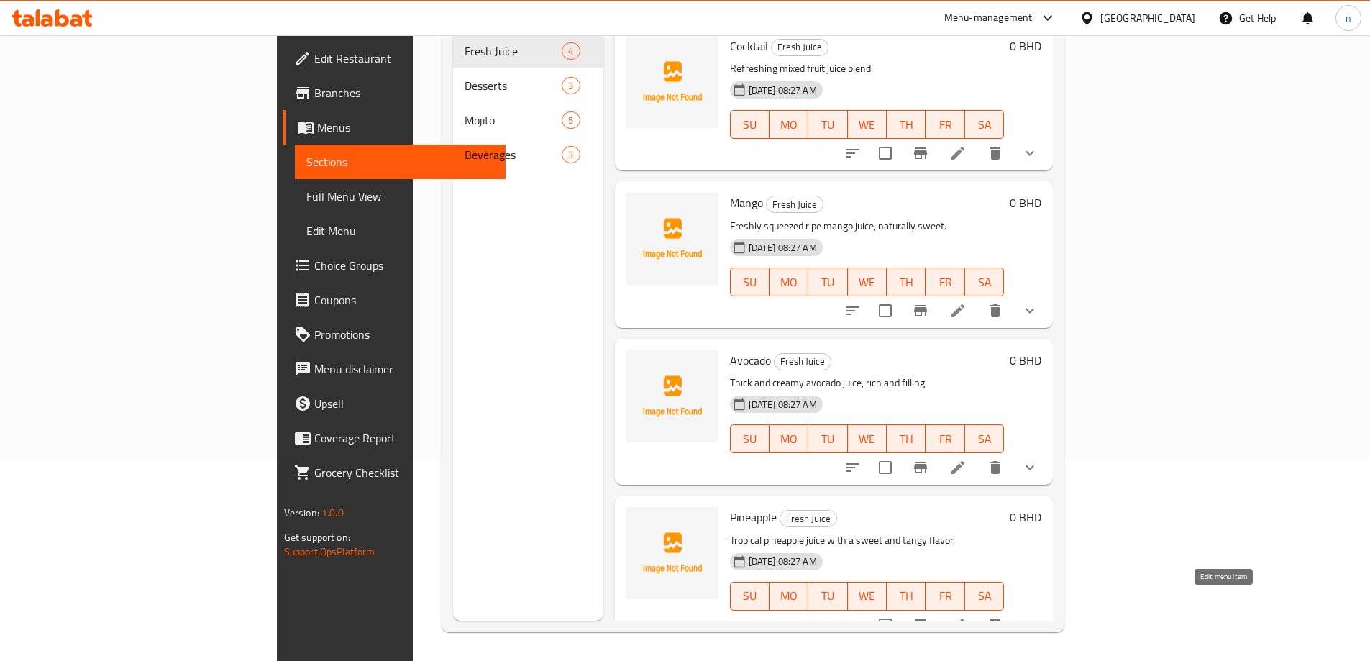
click at [966, 616] on icon at bounding box center [957, 624] width 17 height 17
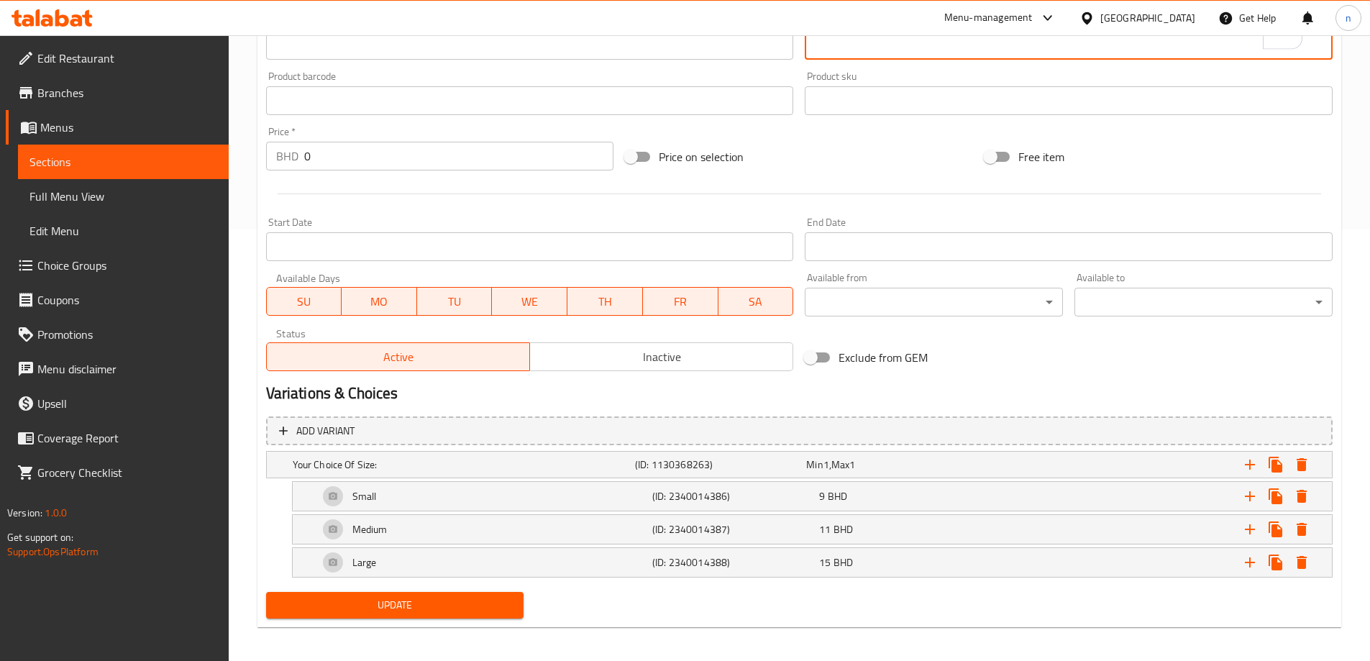
scroll to position [438, 0]
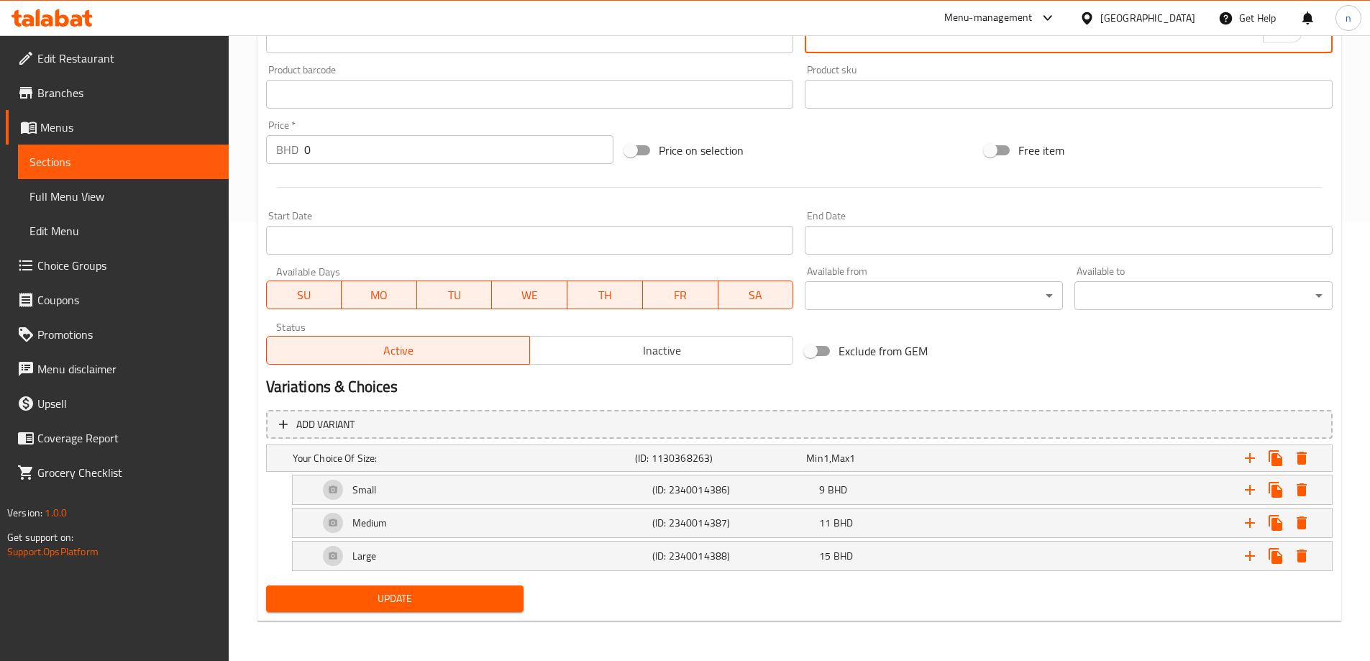
type textarea "عصير أناناس تروبيكال بنكهة حلوة ومنعشة."
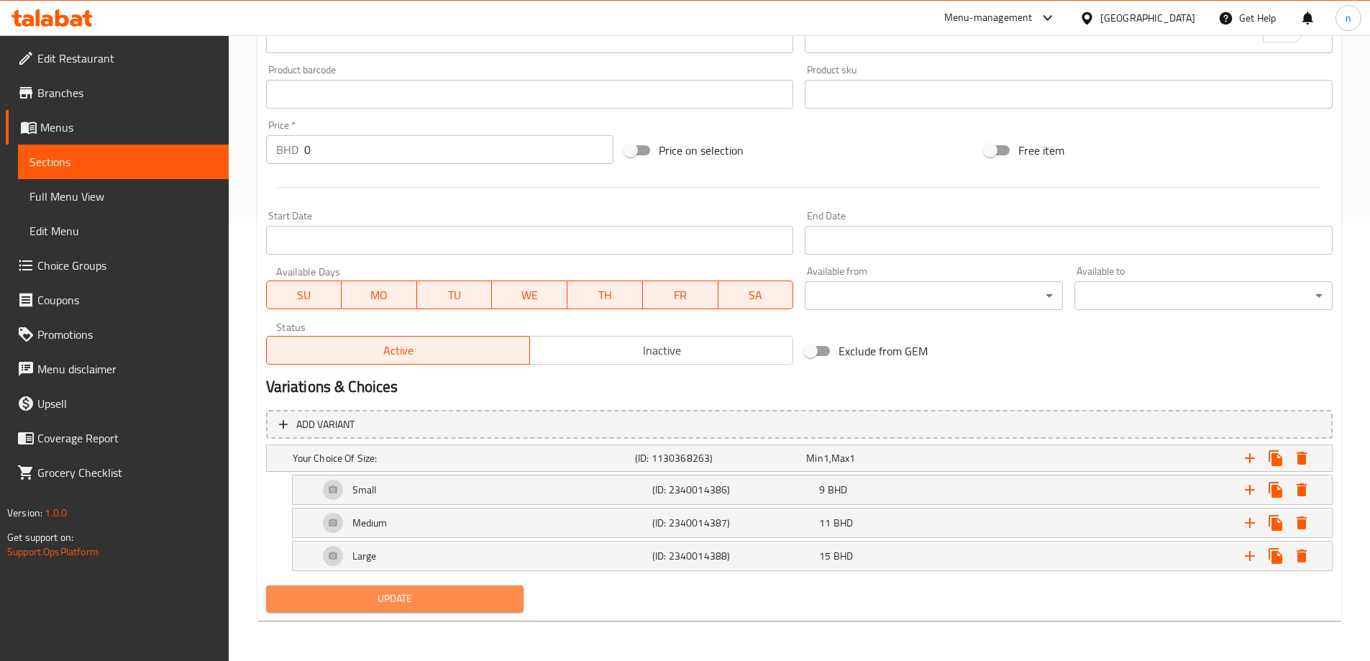
click at [508, 590] on span "Update" at bounding box center [395, 599] width 235 height 18
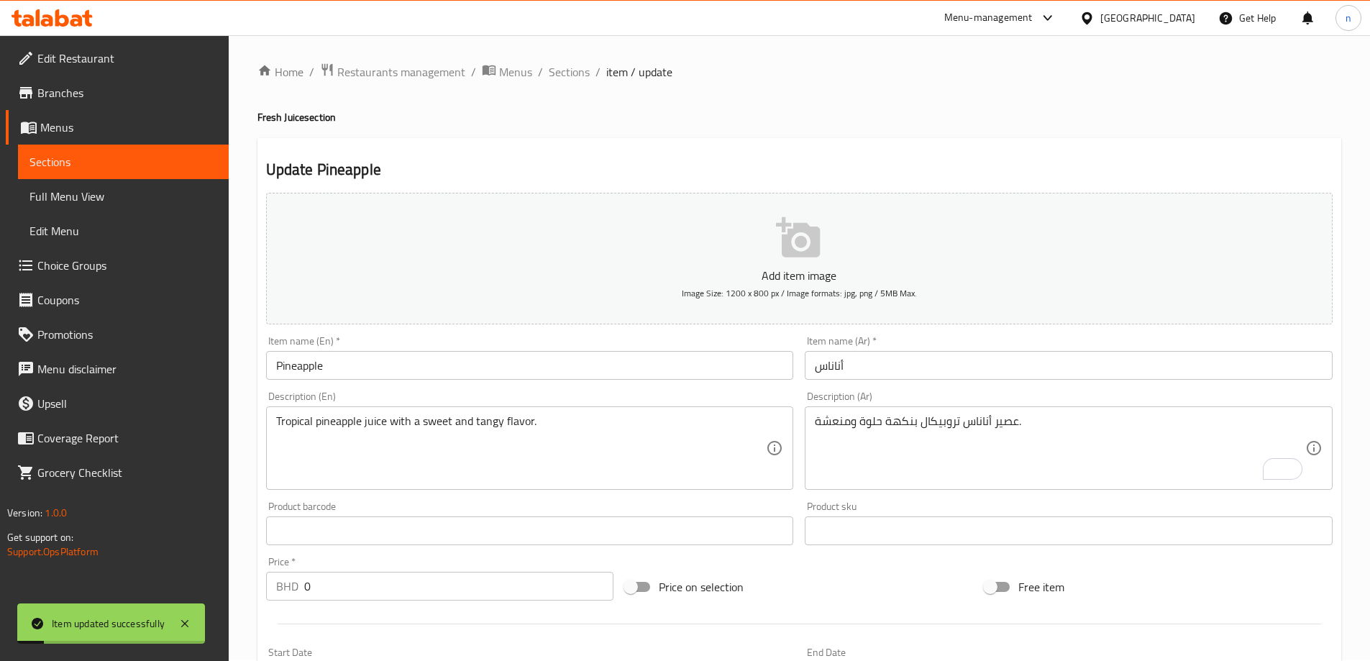
scroll to position [0, 0]
click at [559, 73] on span "Sections" at bounding box center [569, 73] width 41 height 17
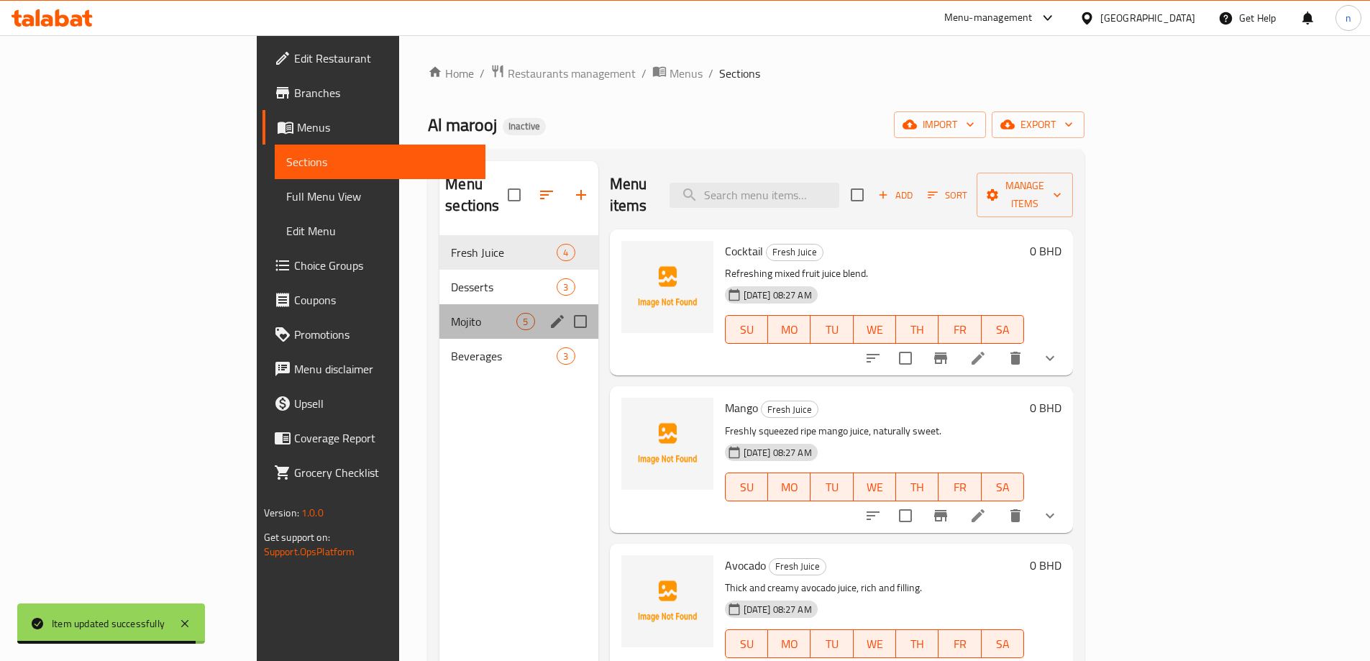
click at [439, 304] on div "Mojito 5" at bounding box center [518, 321] width 158 height 35
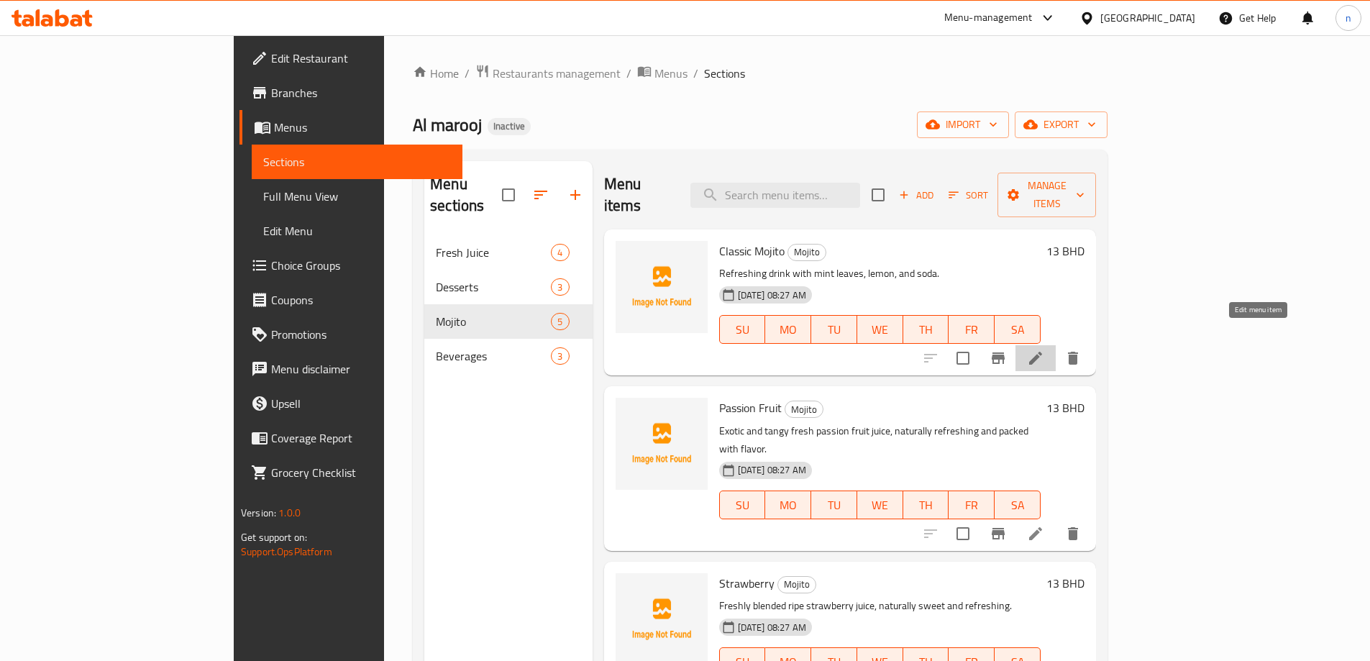
click at [1044, 349] on icon at bounding box center [1035, 357] width 17 height 17
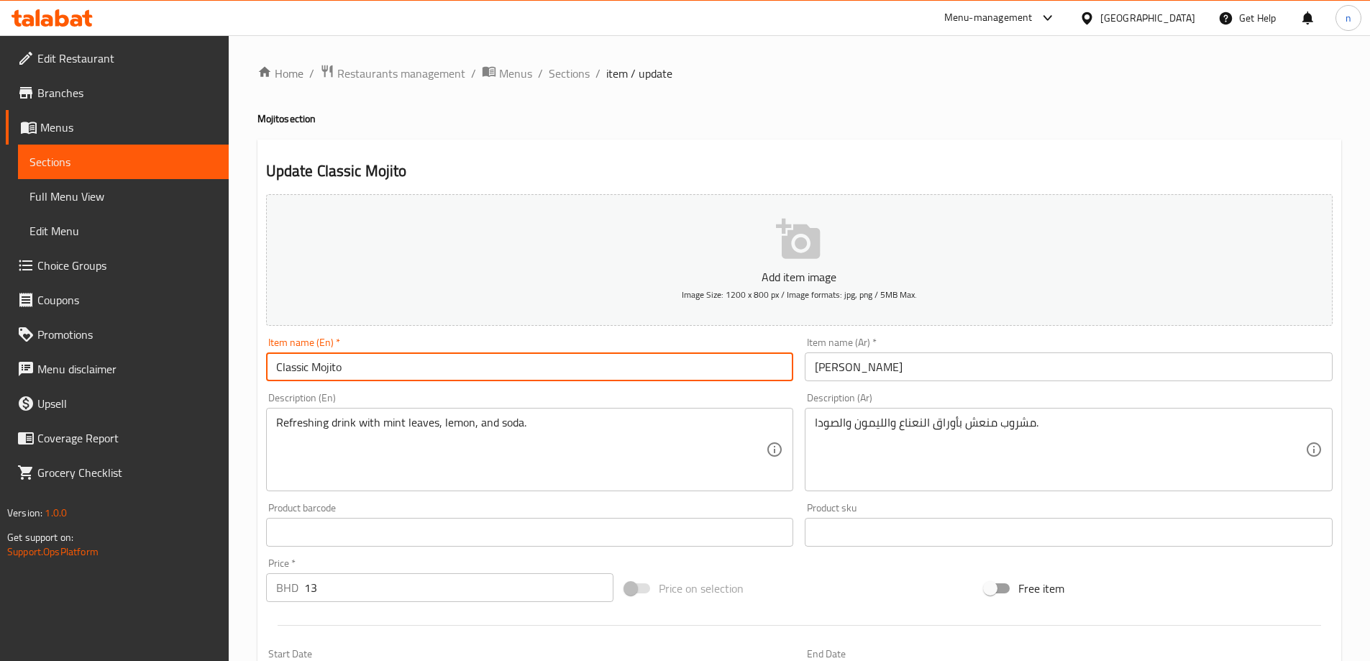
drag, startPoint x: 309, startPoint y: 370, endPoint x: 224, endPoint y: 367, distance: 84.9
click at [224, 367] on div "Edit Restaurant Branches Menus Sections Full Menu View Edit Menu Choice Groups …" at bounding box center [685, 519] width 1370 height 969
type input "Mojito"
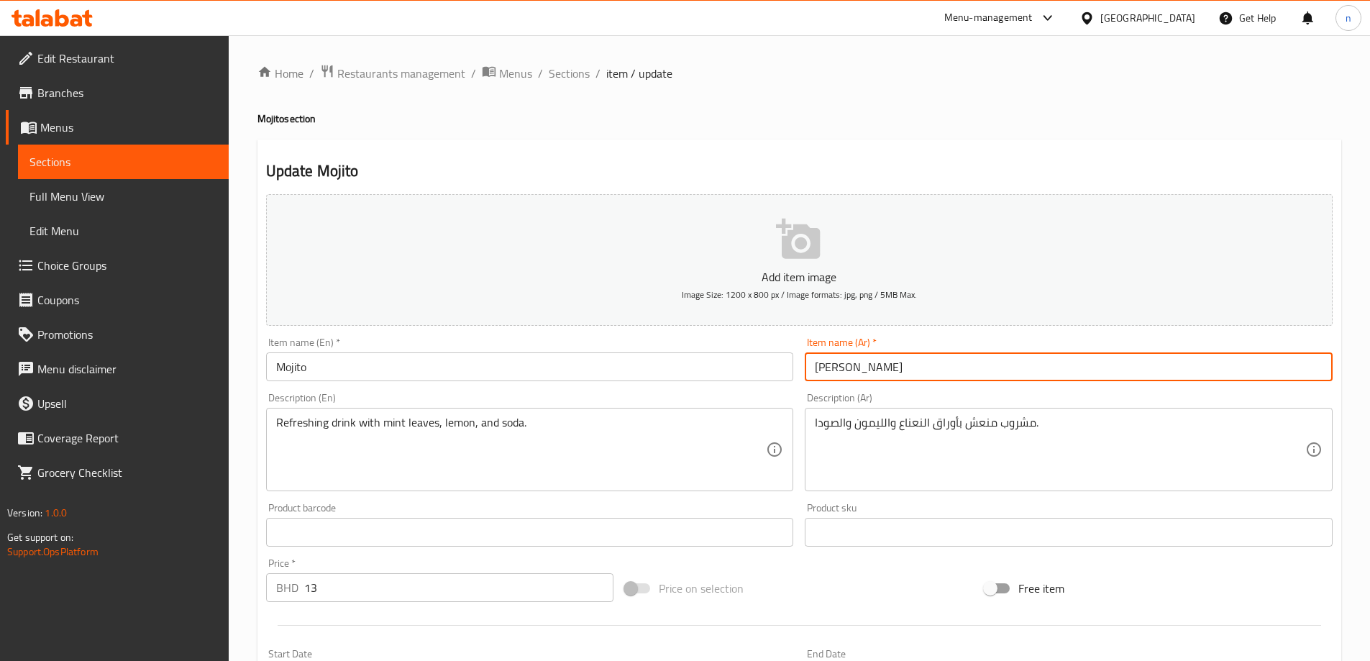
drag, startPoint x: 853, startPoint y: 369, endPoint x: 763, endPoint y: 379, distance: 90.4
click at [763, 379] on div "Add item image Image Size: 1200 x 800 px / Image formats: jpg, png / 5MB Max. I…" at bounding box center [799, 498] width 1078 height 620
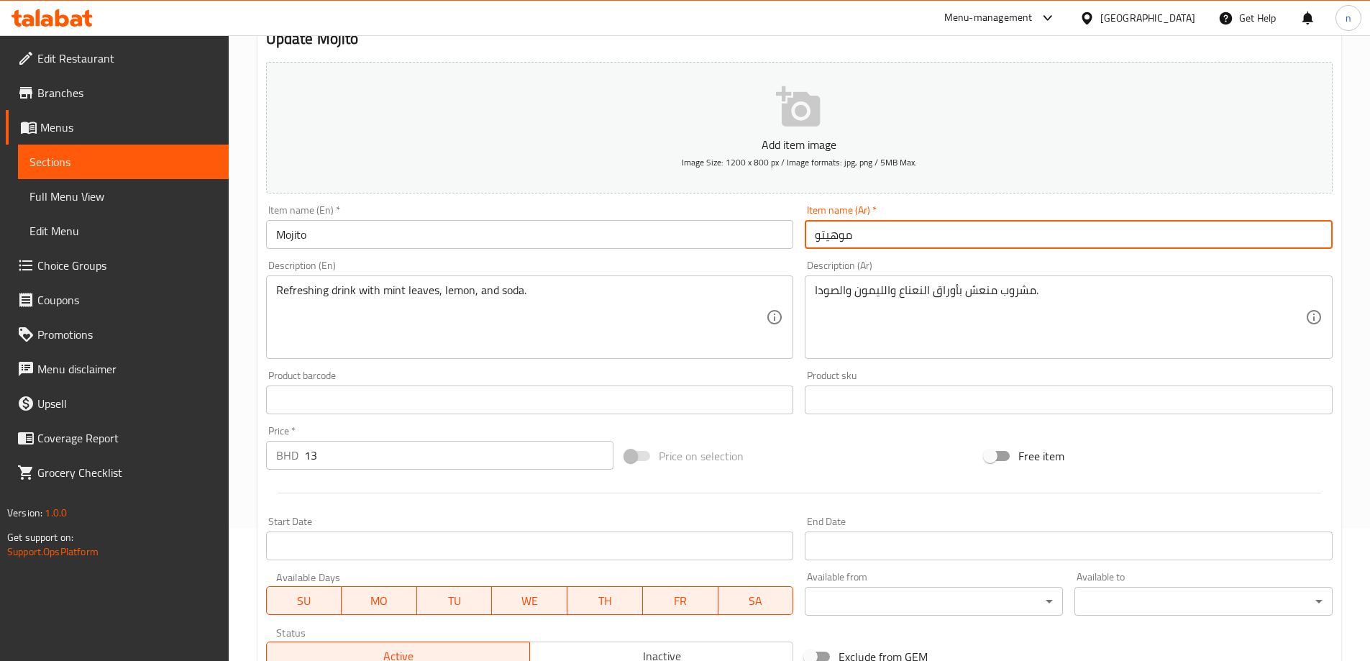
scroll to position [344, 0]
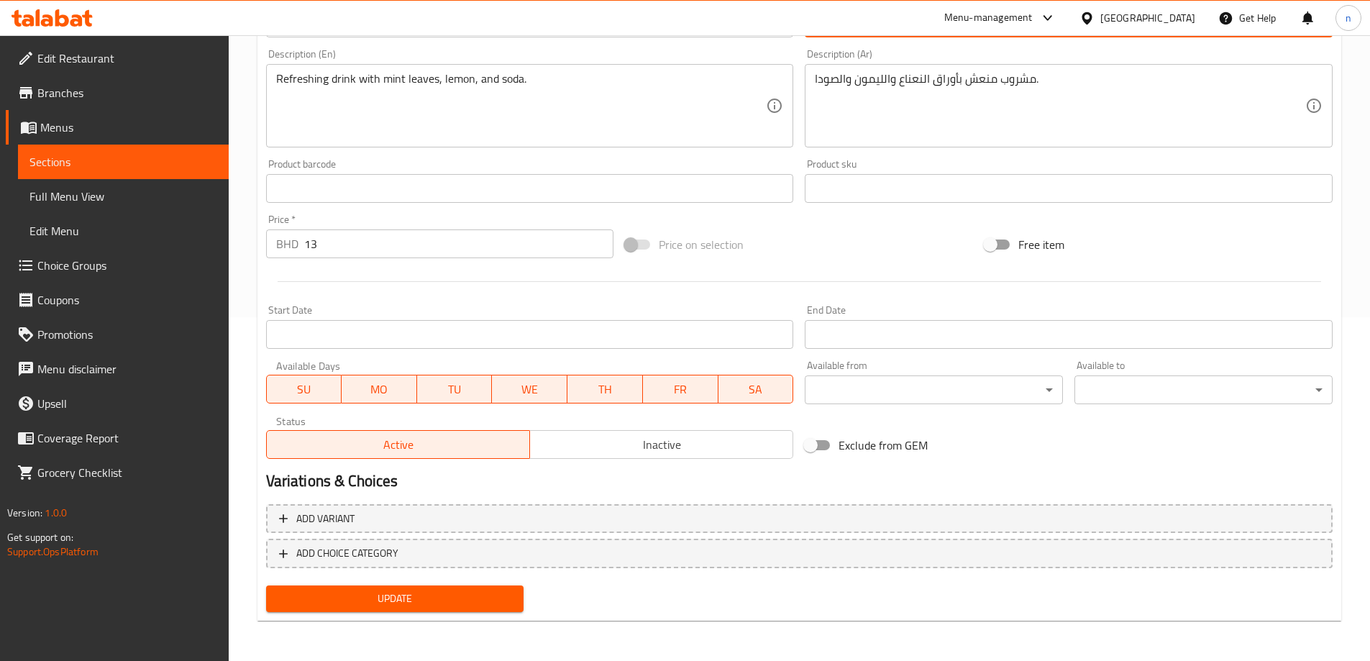
type input "موهيتو"
click at [472, 608] on span "Update" at bounding box center [395, 599] width 235 height 18
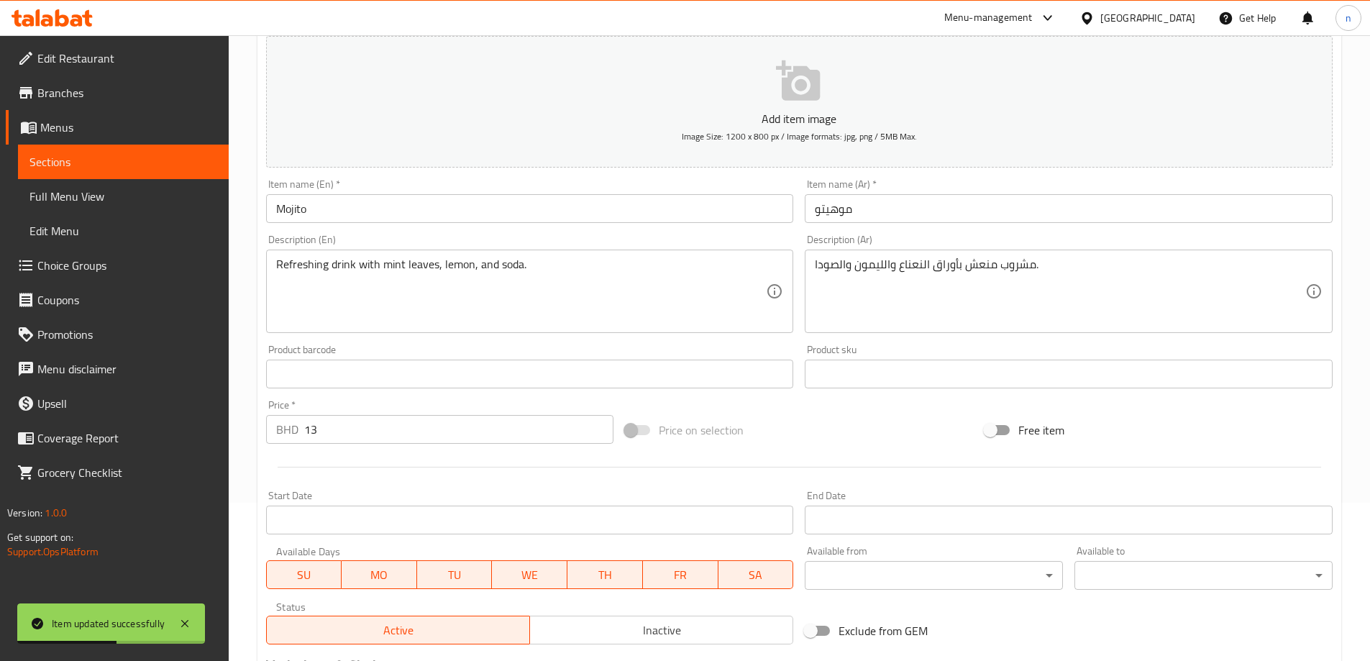
scroll to position [0, 0]
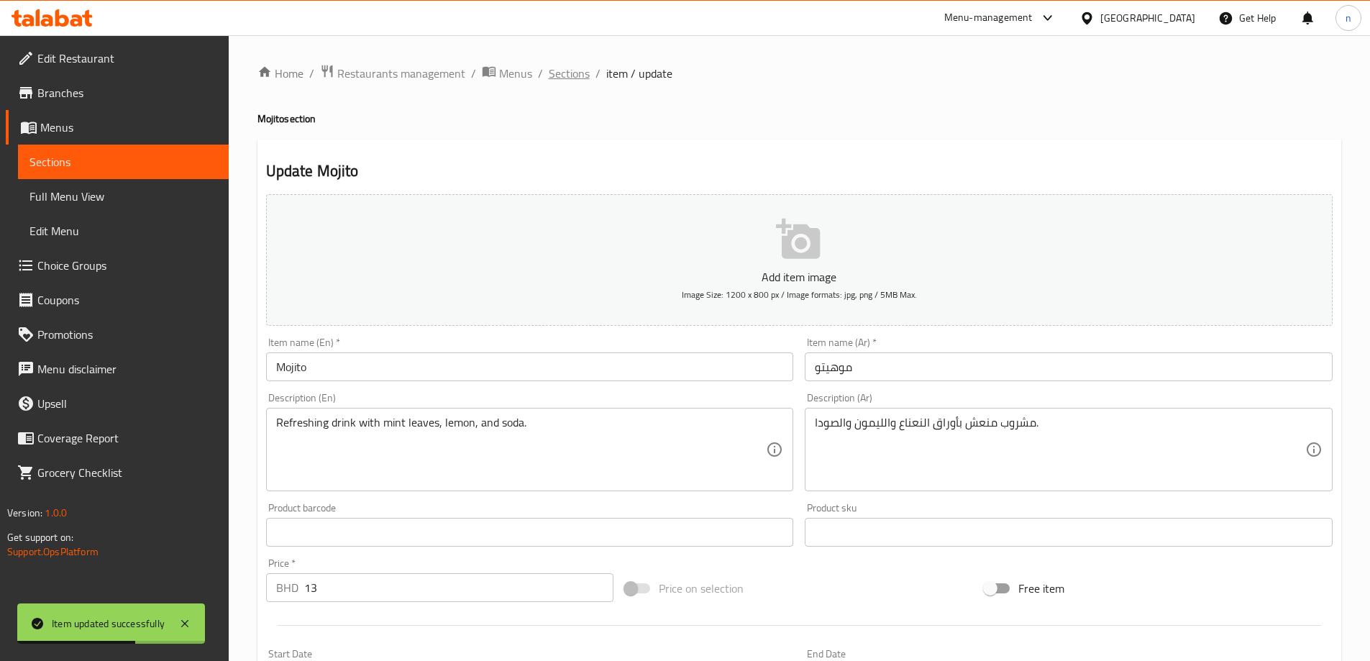
click at [569, 70] on span "Sections" at bounding box center [569, 73] width 41 height 17
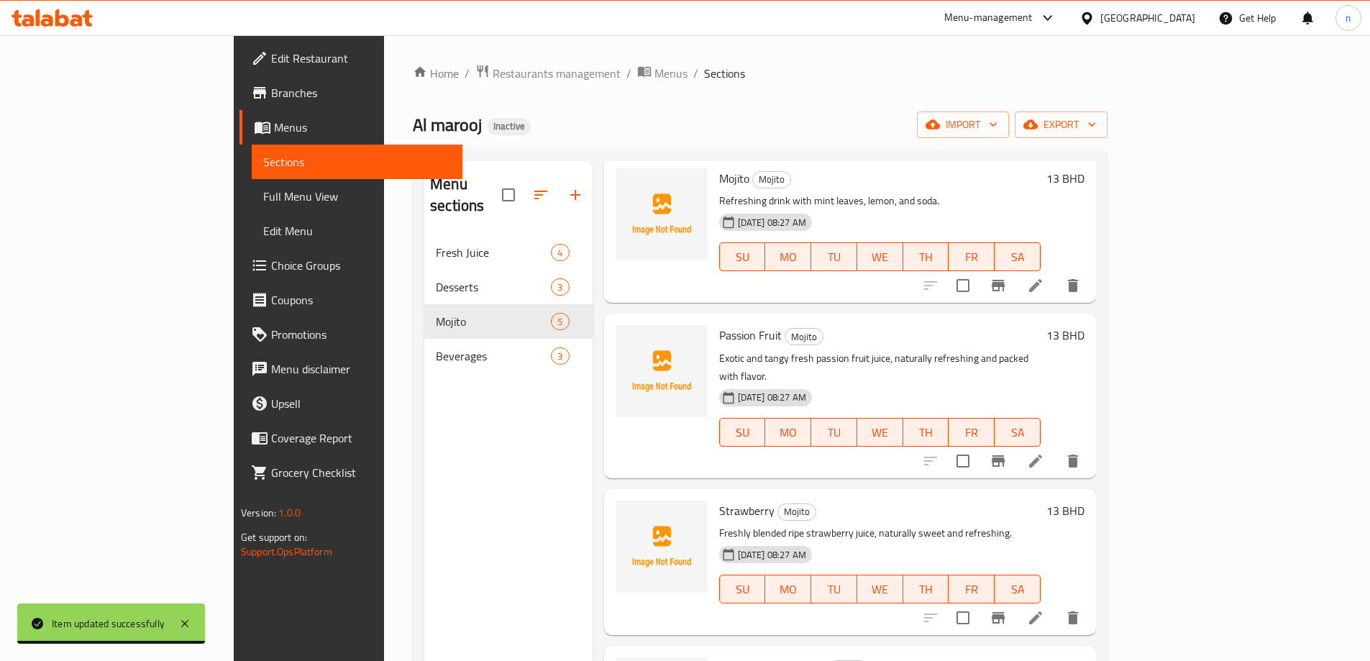
scroll to position [160, 0]
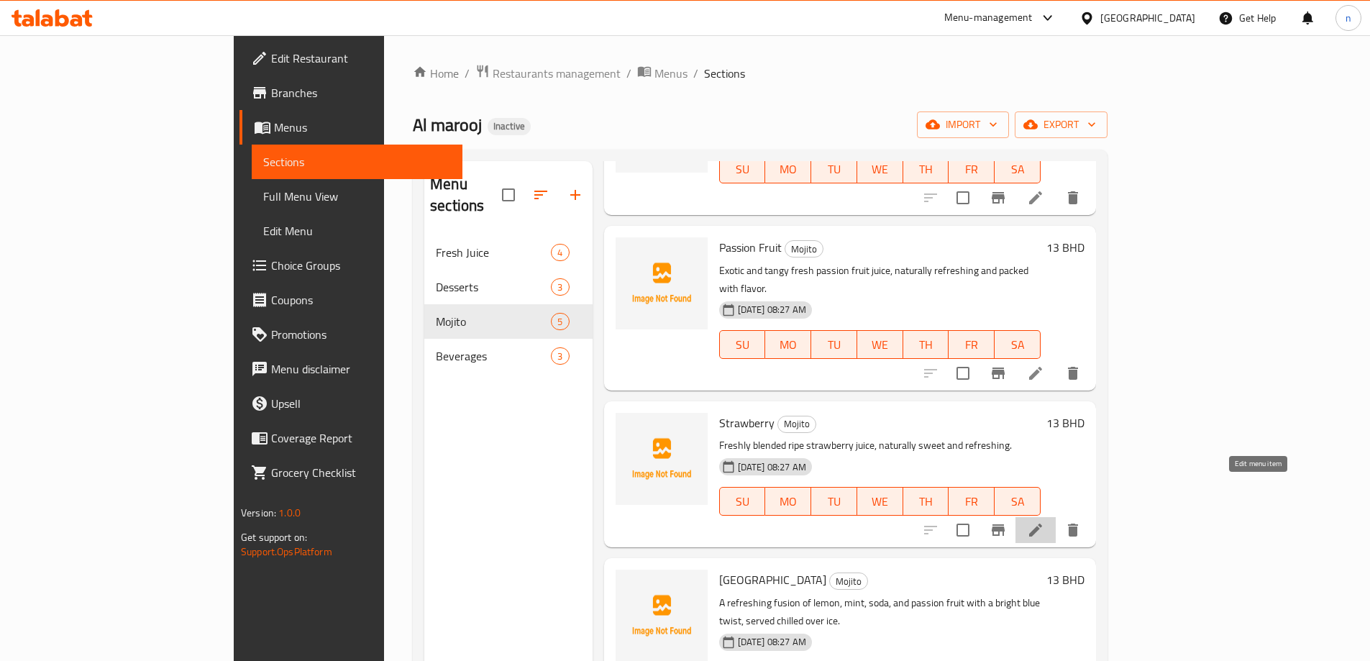
click at [1044, 521] on icon at bounding box center [1035, 529] width 17 height 17
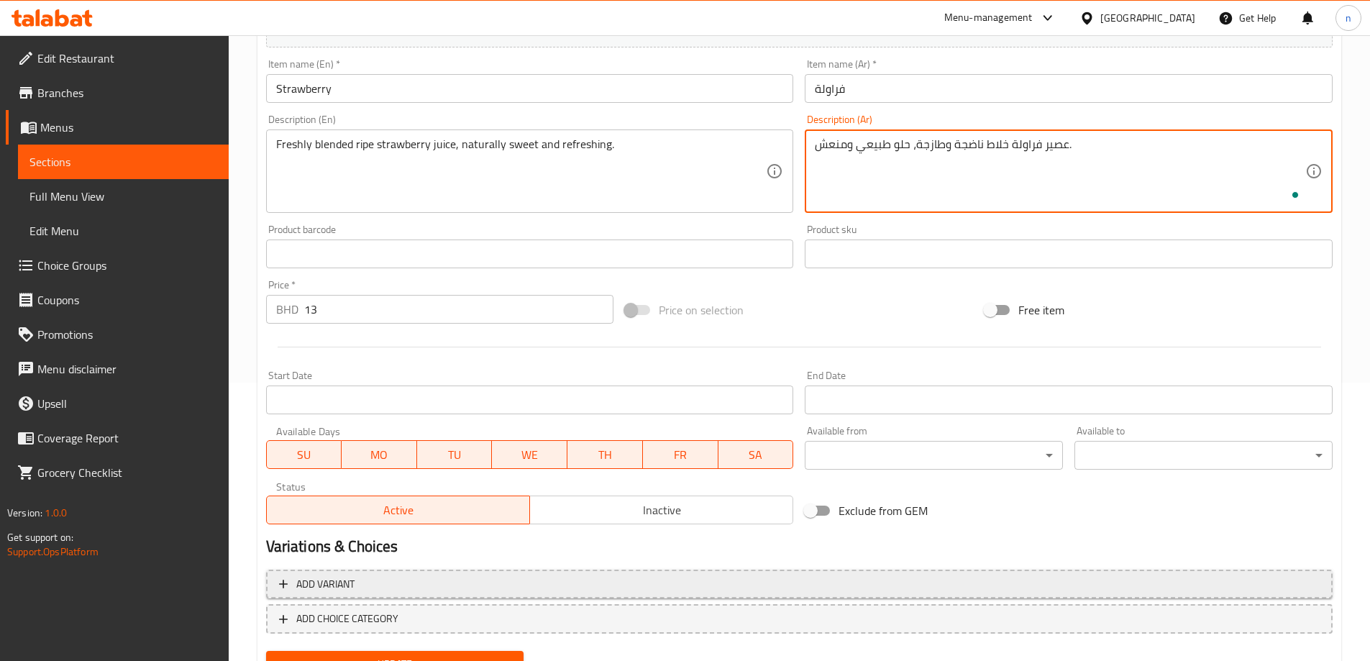
scroll to position [344, 0]
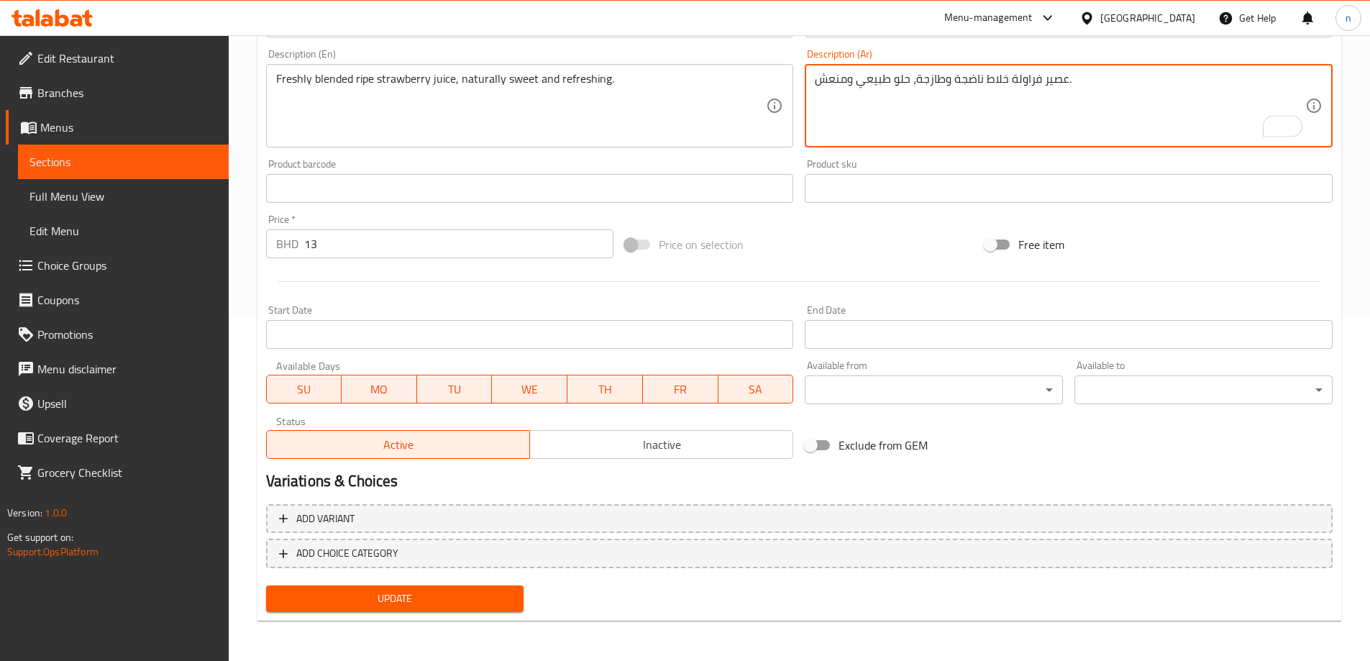
type textarea "عصير فراولة خلاط ناضجة وطازجة، حلو طبيعي ومنعش."
click at [505, 592] on span "Update" at bounding box center [395, 599] width 235 height 18
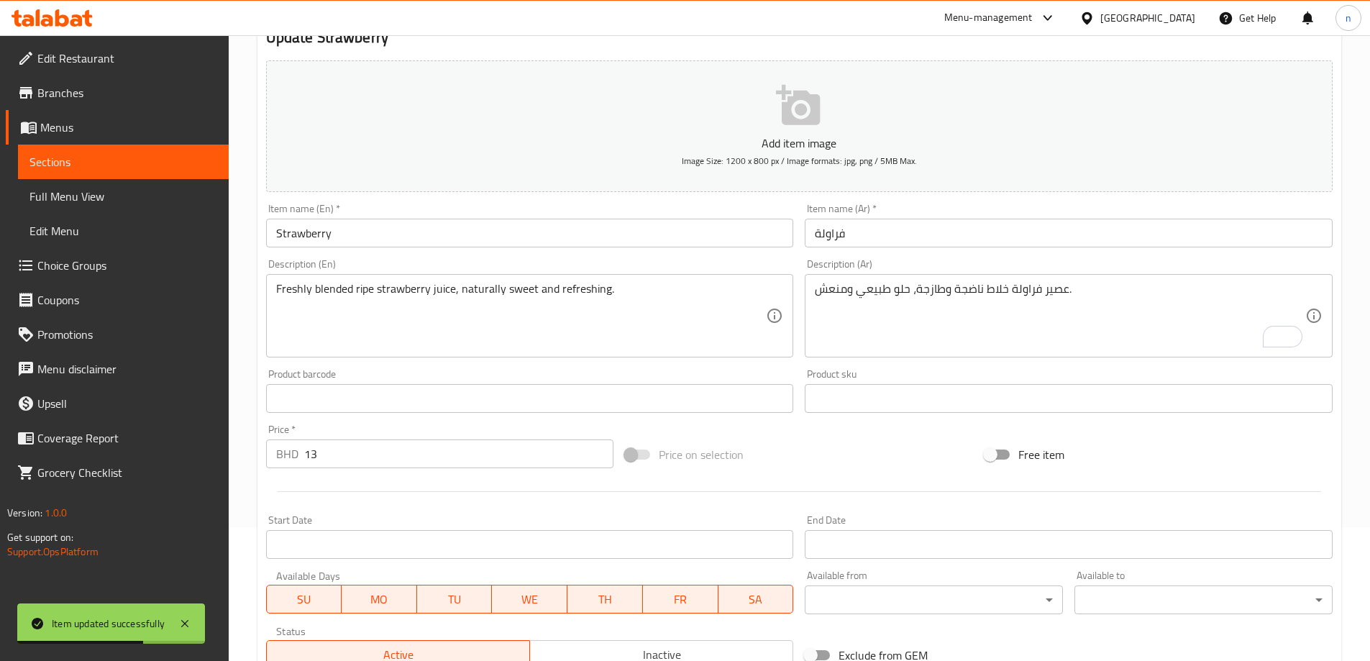
scroll to position [0, 0]
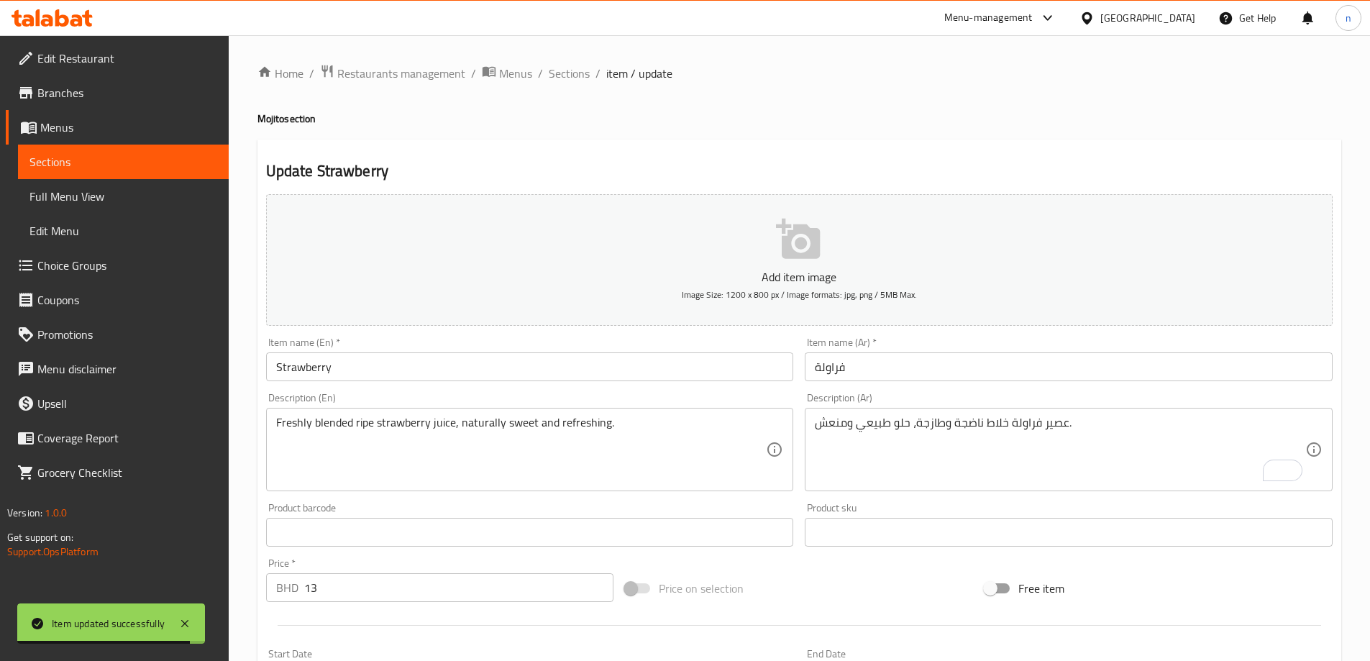
click at [67, 194] on span "Full Menu View" at bounding box center [123, 196] width 188 height 17
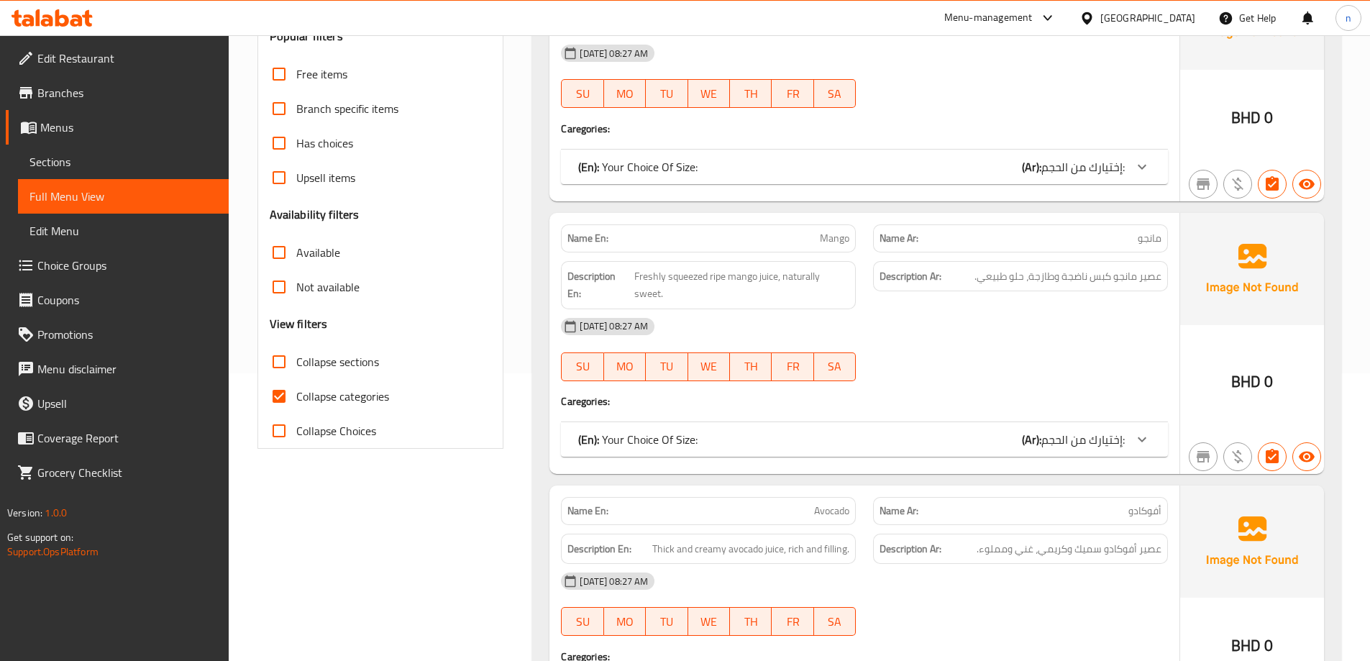
click at [303, 395] on span "Collapse categories" at bounding box center [342, 396] width 93 height 17
click at [296, 395] on input "Collapse categories" at bounding box center [279, 396] width 35 height 35
checkbox input "false"
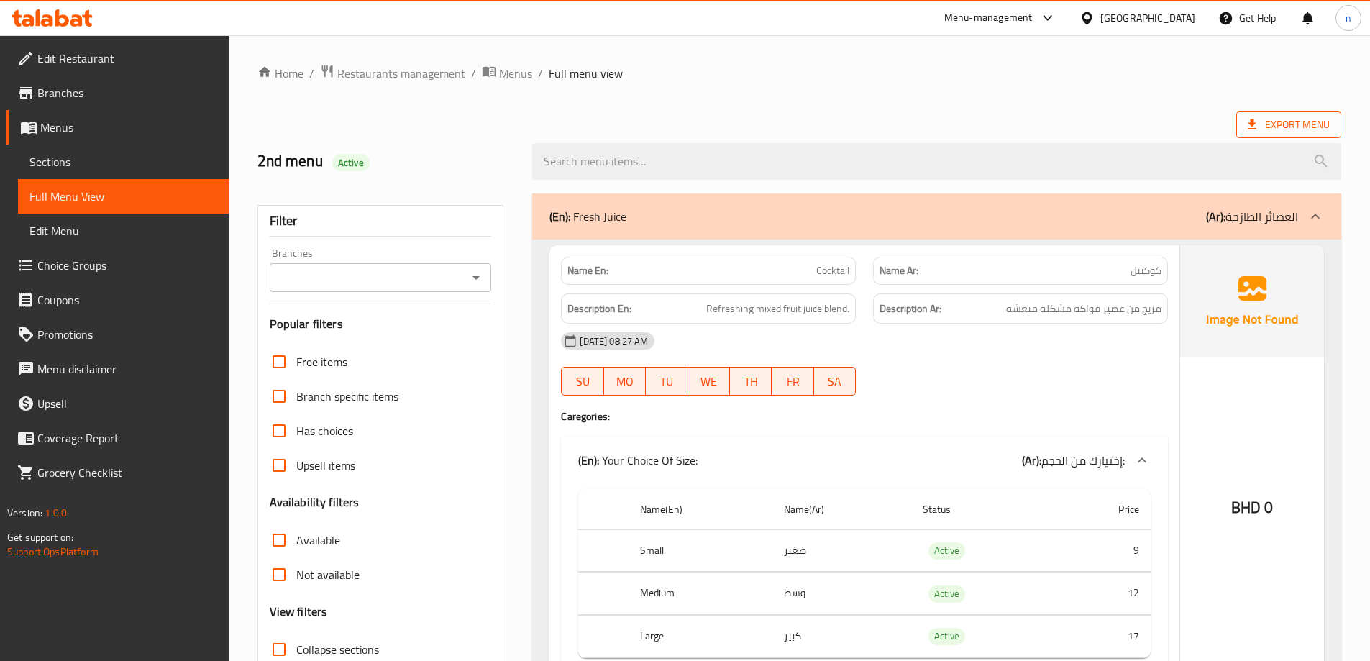
click at [1299, 122] on span "Export Menu" at bounding box center [1288, 125] width 82 height 18
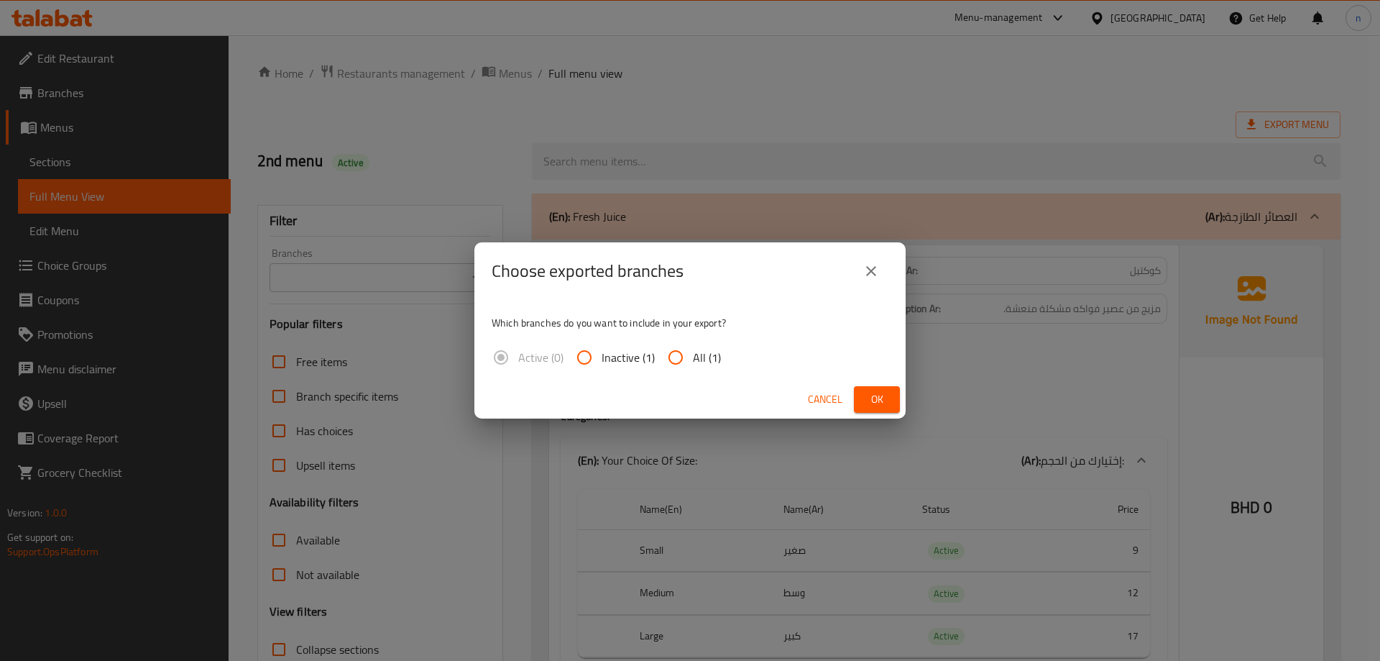
click at [696, 352] on span "All (1)" at bounding box center [707, 357] width 28 height 17
click at [693, 352] on input "All (1)" at bounding box center [676, 357] width 35 height 35
radio input "true"
click at [872, 393] on span "Ok" at bounding box center [877, 399] width 23 height 18
